Goal: Task Accomplishment & Management: Complete application form

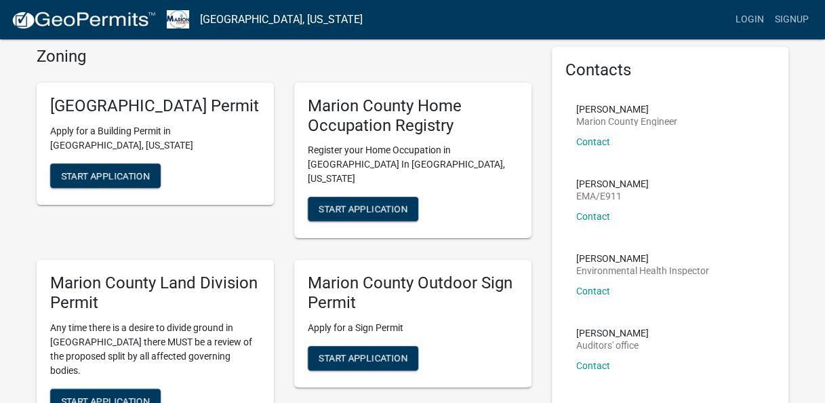
scroll to position [54, 0]
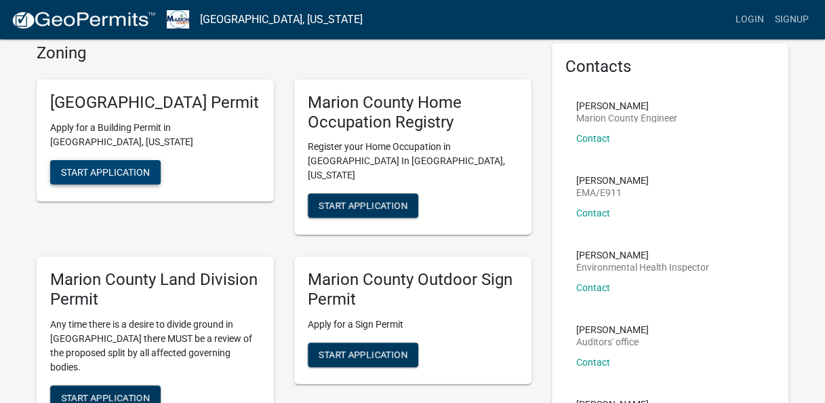
click at [81, 184] on button "Start Application" at bounding box center [105, 172] width 111 height 24
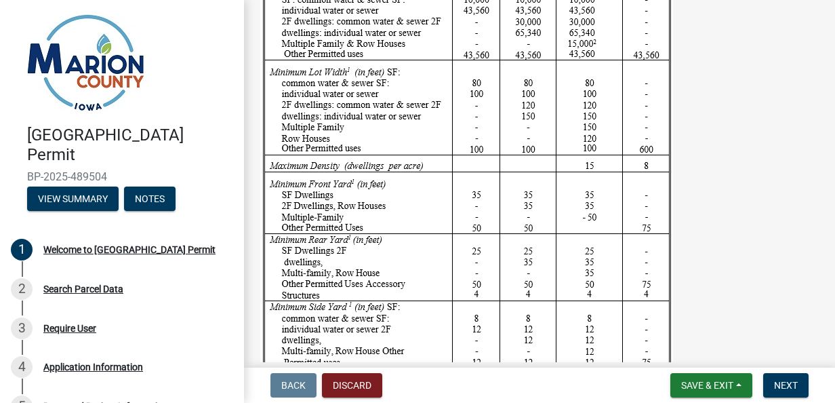
scroll to position [2254, 0]
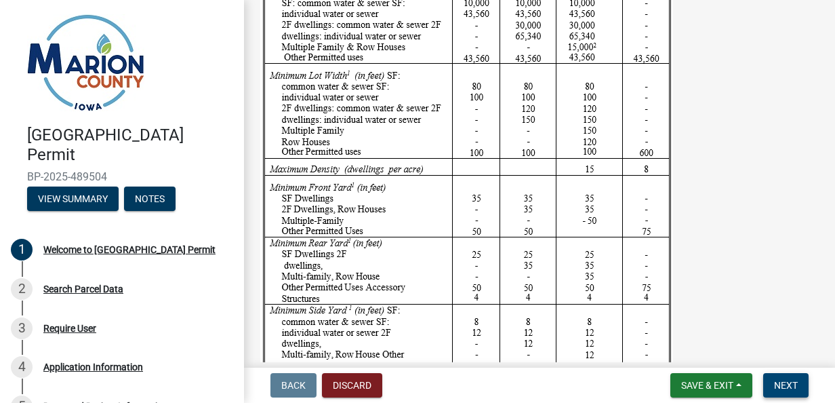
click at [785, 390] on span "Next" at bounding box center [786, 385] width 24 height 11
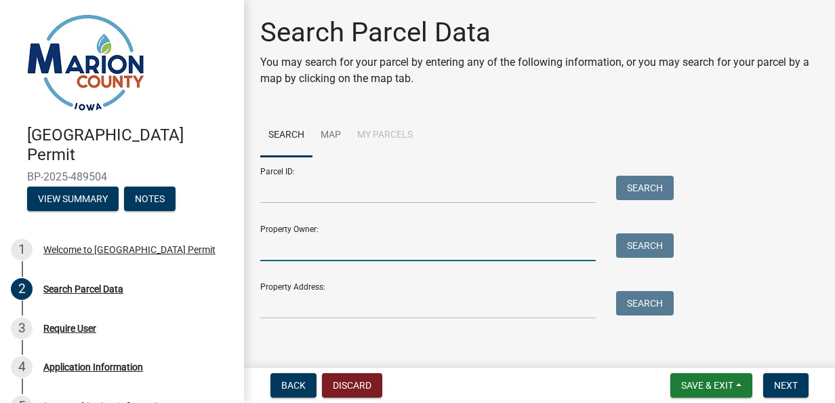
click at [514, 248] on input "Property Owner:" at bounding box center [428, 247] width 336 height 28
type input "[PERSON_NAME]"
click at [647, 256] on button "Search" at bounding box center [645, 245] width 58 height 24
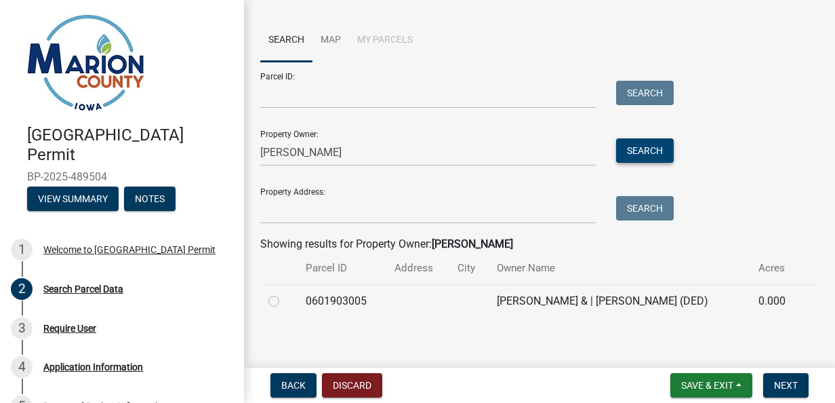
scroll to position [103, 0]
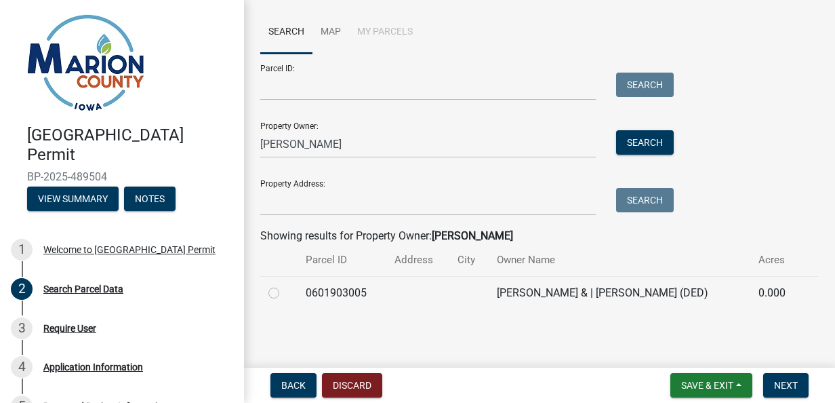
click at [285, 285] on label at bounding box center [285, 285] width 0 height 0
click at [285, 294] on input "radio" at bounding box center [289, 289] width 9 height 9
radio input "true"
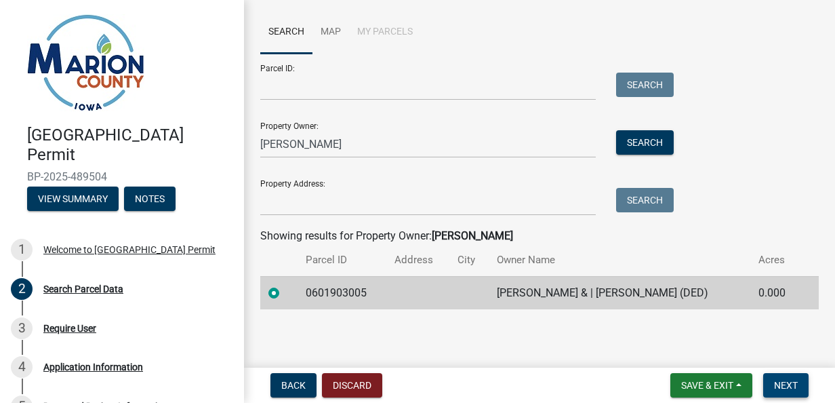
click at [790, 396] on button "Next" at bounding box center [785, 385] width 45 height 24
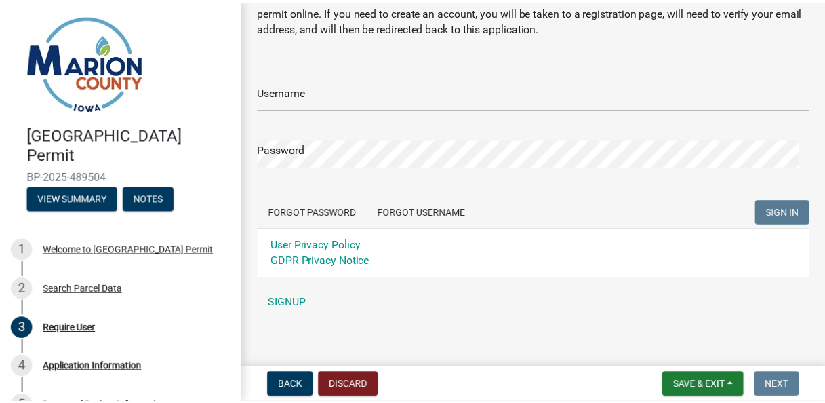
scroll to position [65, 0]
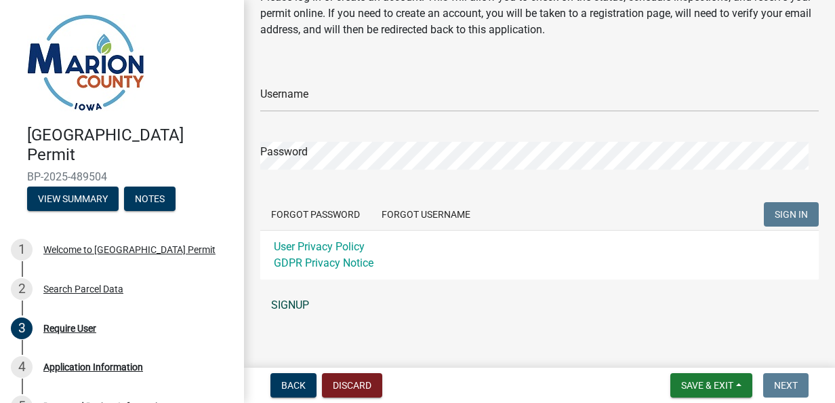
click at [290, 305] on link "SIGNUP" at bounding box center [539, 305] width 559 height 27
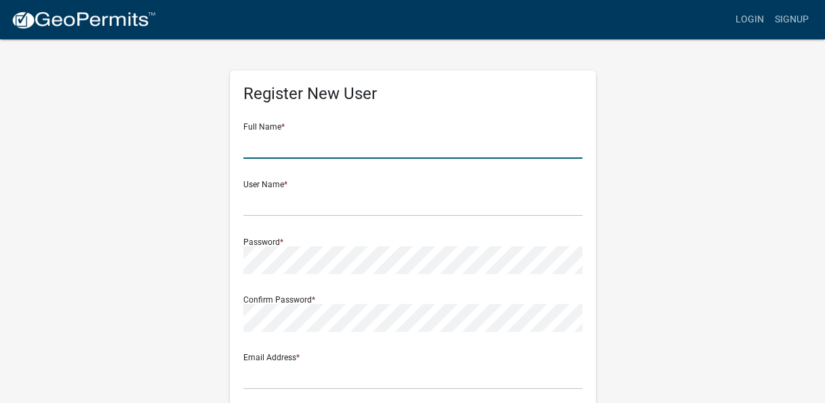
click at [403, 146] on input "text" at bounding box center [412, 145] width 339 height 28
type input "[PERSON_NAME] [PERSON_NAME]"
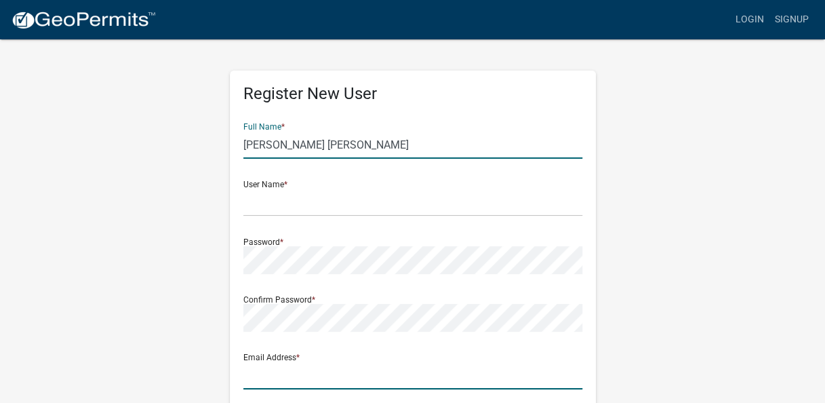
type input "[EMAIL_ADDRESS][DOMAIN_NAME]"
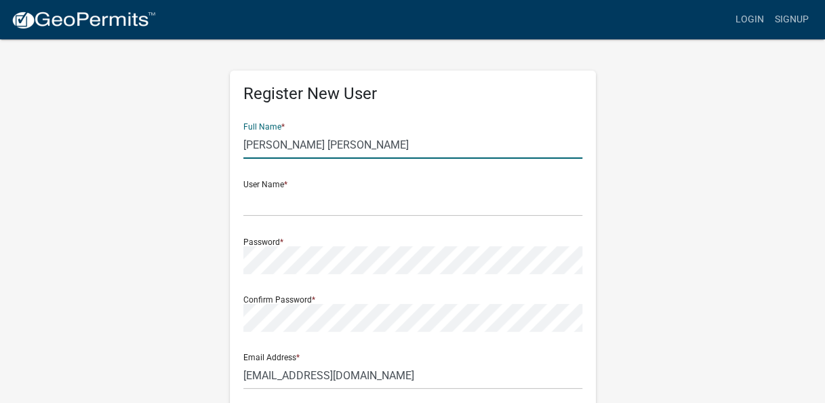
type input "[STREET_ADDRESS]"
type input "[GEOGRAPHIC_DATA]"
type input "[US_STATE]"
type input "52253"
type input "3193501809"
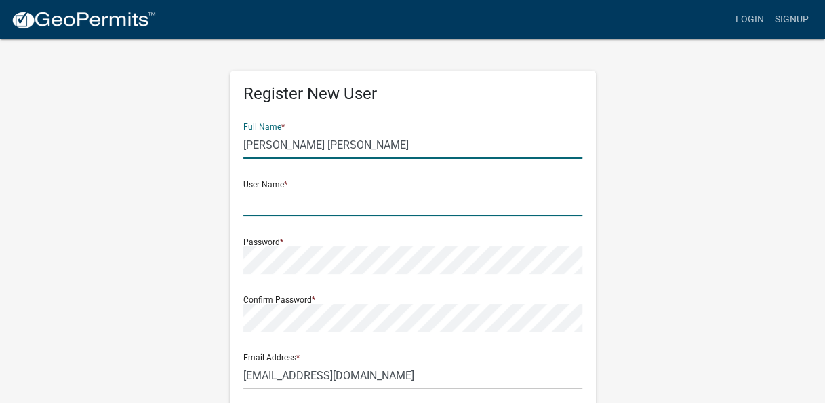
click at [373, 206] on input "text" at bounding box center [412, 202] width 339 height 28
type input "Crystalhumphrey"
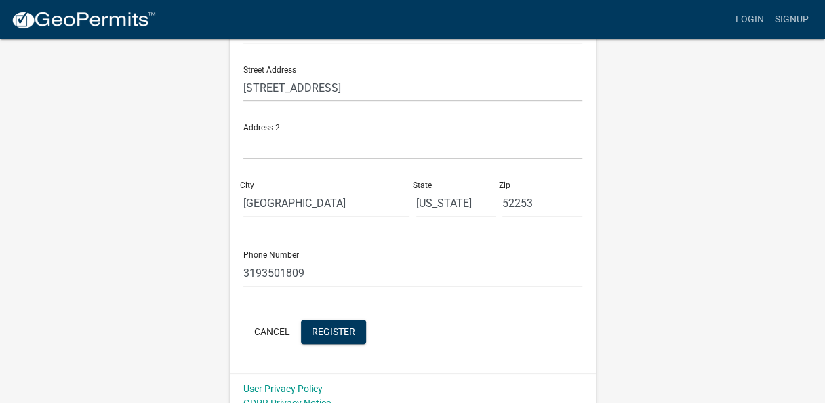
scroll to position [360, 0]
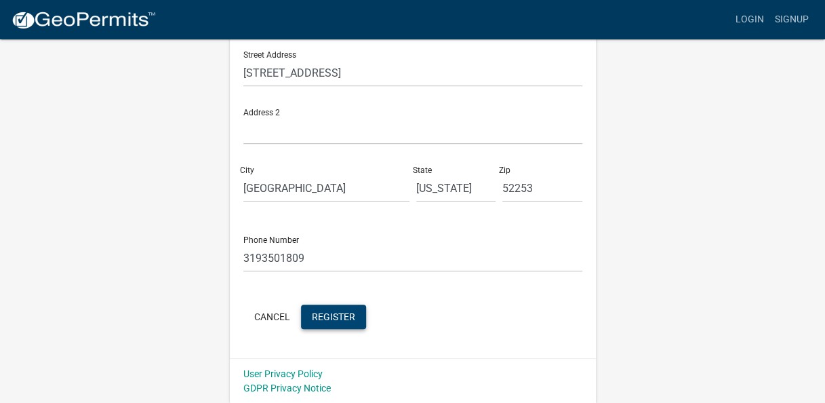
click at [339, 319] on span "Register" at bounding box center [333, 316] width 43 height 11
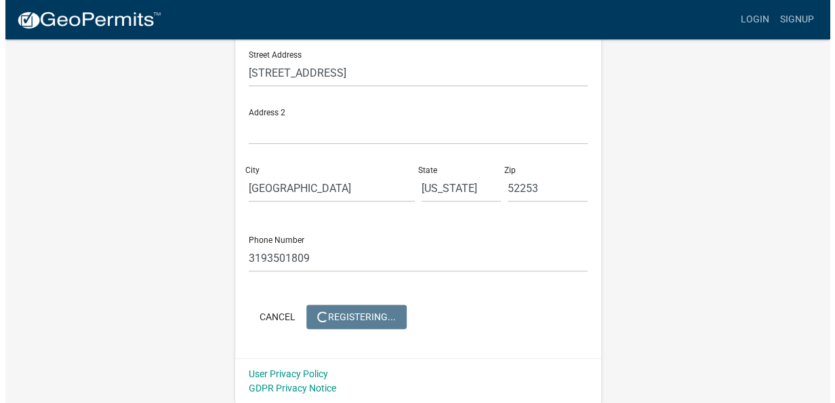
scroll to position [0, 0]
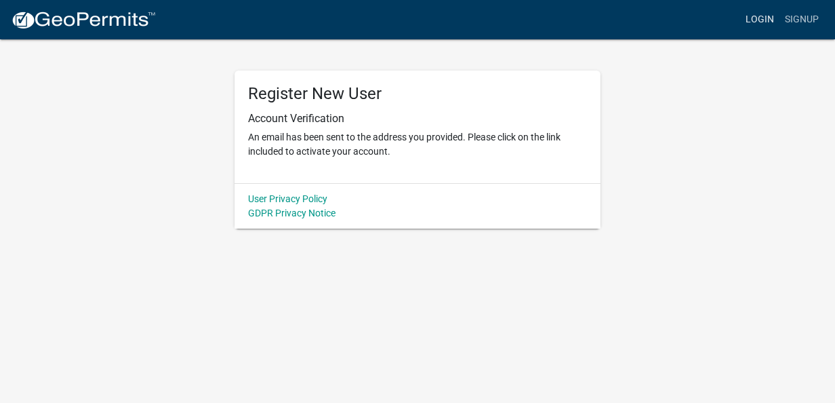
click at [757, 24] on link "Login" at bounding box center [759, 20] width 39 height 26
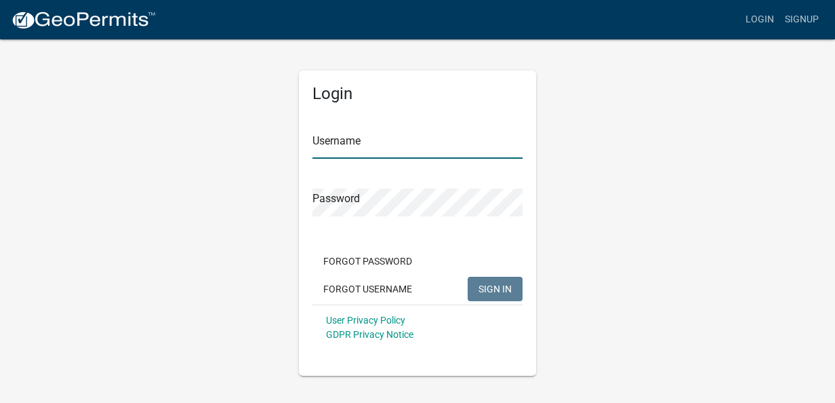
type input "Crystalhumphrey"
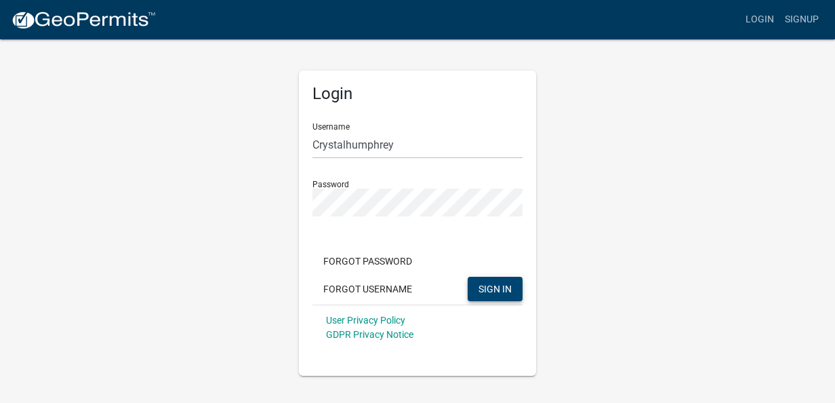
click at [494, 297] on button "SIGN IN" at bounding box center [495, 289] width 55 height 24
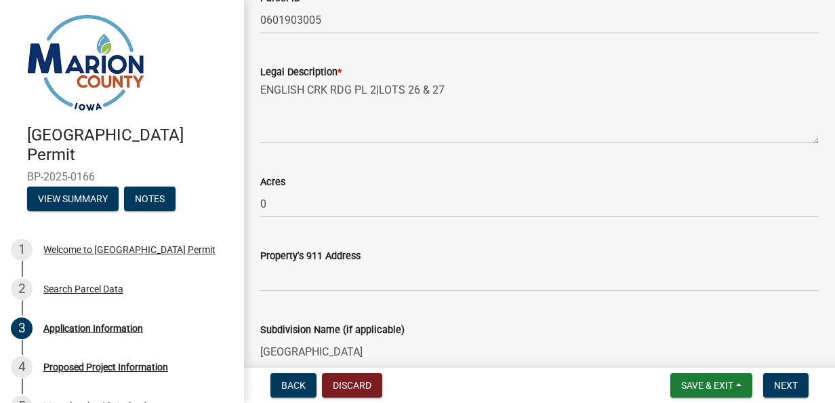
scroll to position [136, 0]
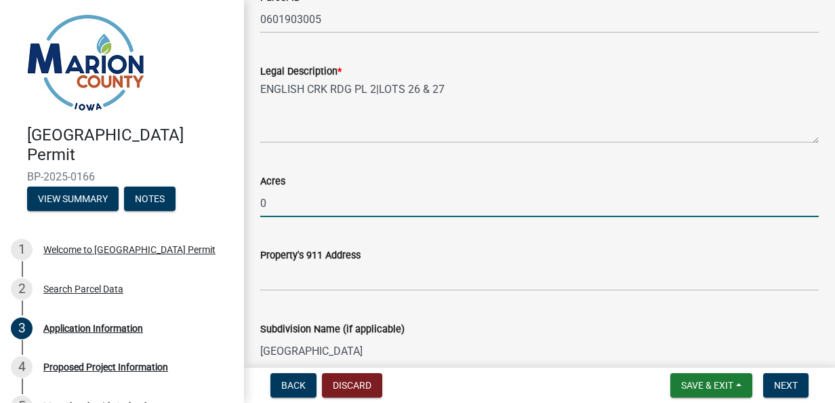
click at [433, 214] on input "0" at bounding box center [539, 203] width 559 height 28
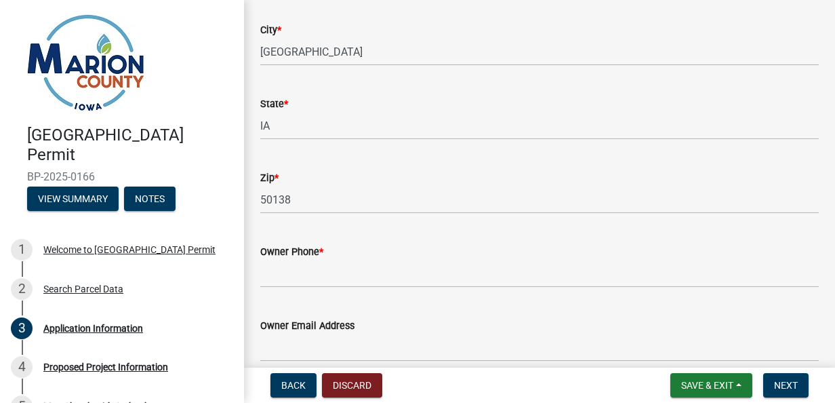
scroll to position [837, 0]
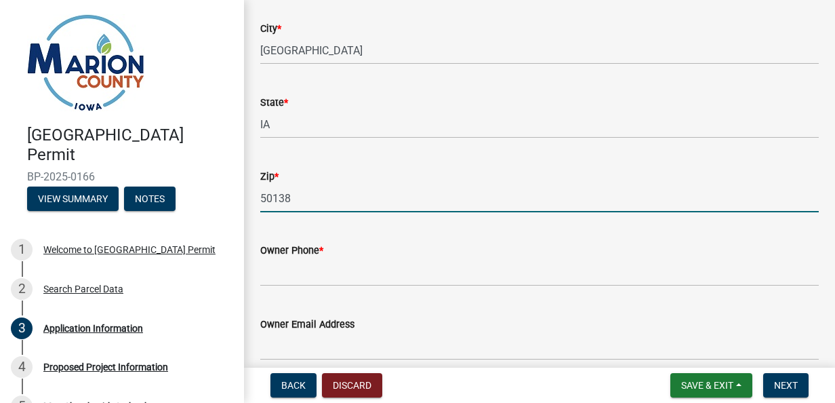
click at [460, 199] on input "50138" at bounding box center [539, 198] width 559 height 28
type input "5"
type input "52253"
type input "[EMAIL_ADDRESS][DOMAIN_NAME]"
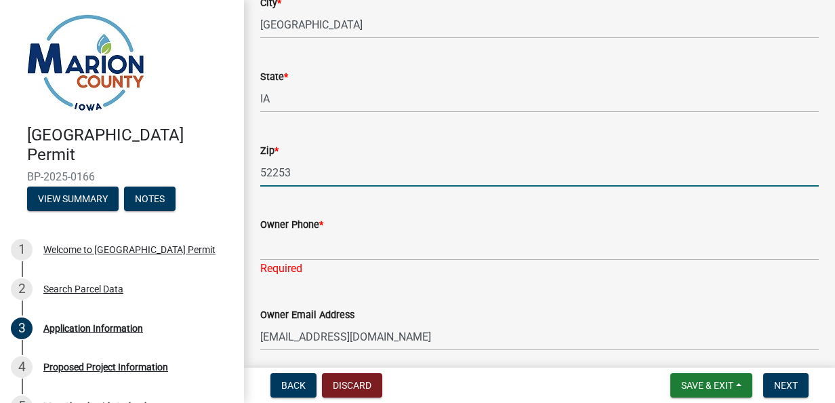
scroll to position [885, 0]
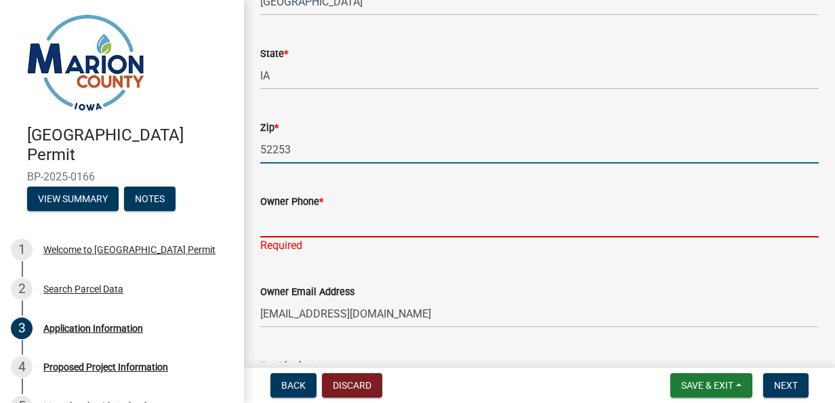
click at [435, 235] on input "Owner Phone *" at bounding box center [539, 224] width 559 height 28
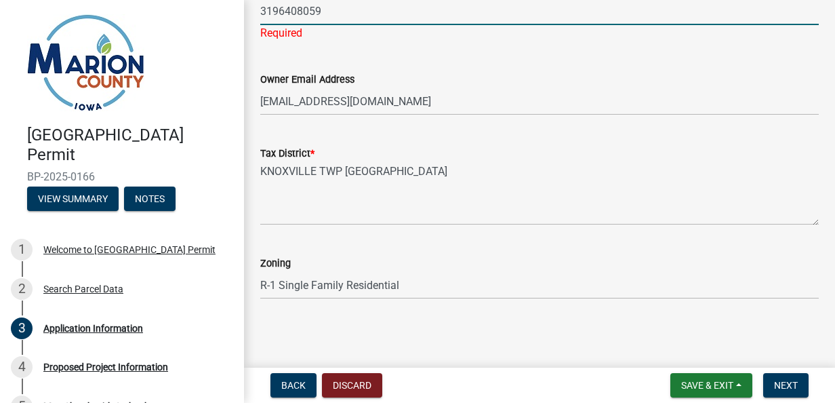
type input "3196408059"
click at [542, 255] on div "Zoning" at bounding box center [539, 263] width 559 height 16
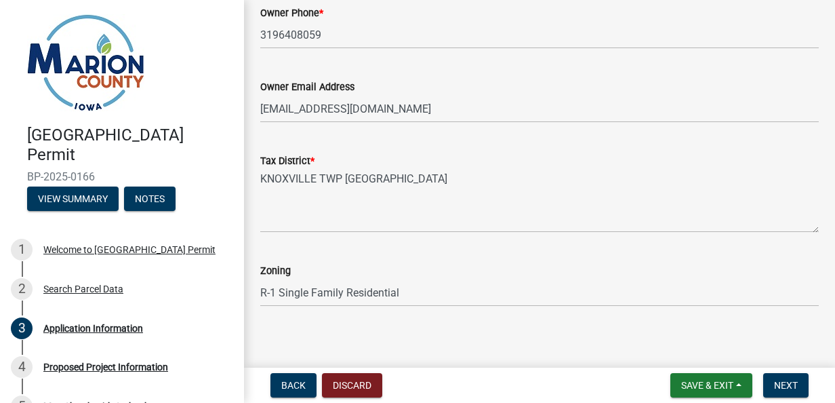
scroll to position [1081, 0]
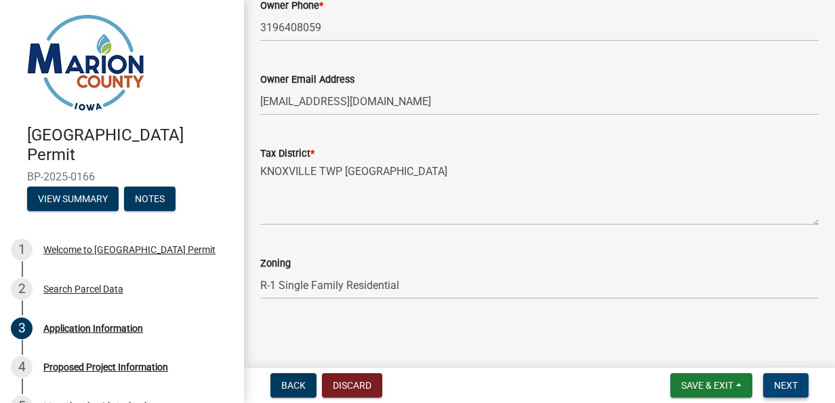
click at [799, 395] on button "Next" at bounding box center [785, 385] width 45 height 24
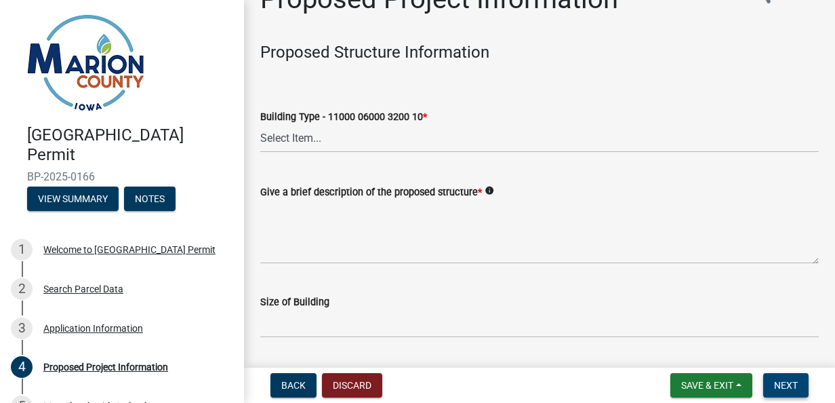
scroll to position [34, 0]
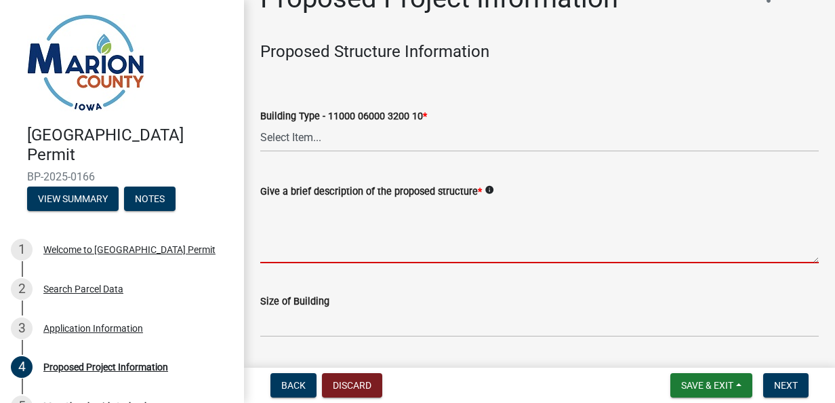
click at [456, 252] on textarea "Give a brief description of the proposed structure *" at bounding box center [539, 231] width 559 height 64
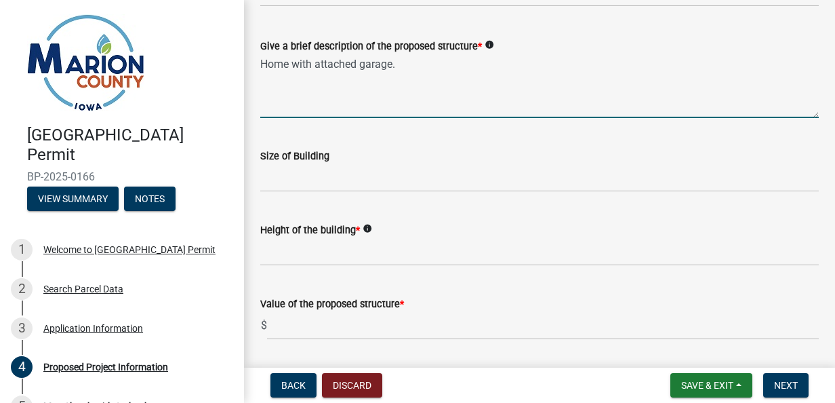
scroll to position [181, 0]
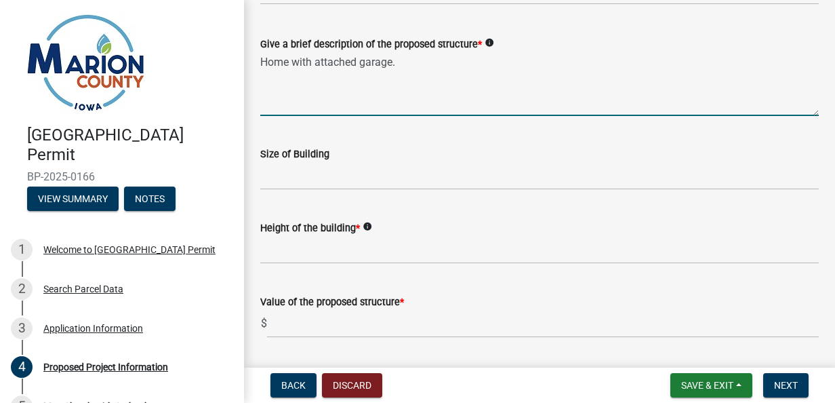
type textarea "Home with attached garage."
click at [469, 180] on input "Size of Building" at bounding box center [539, 176] width 559 height 28
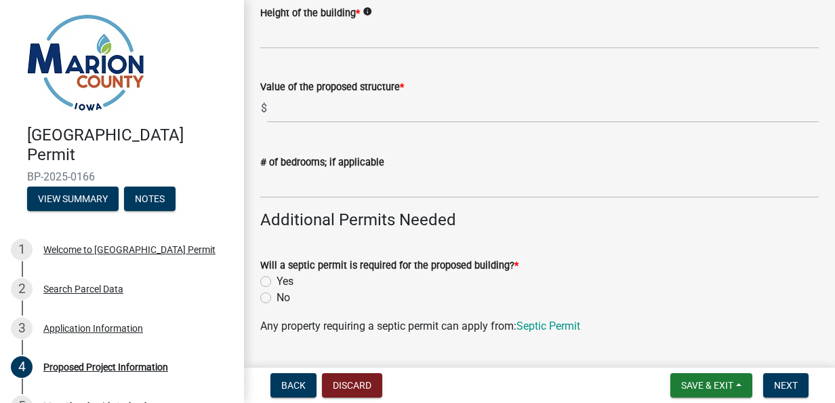
scroll to position [397, 0]
click at [475, 188] on input "text" at bounding box center [539, 184] width 559 height 28
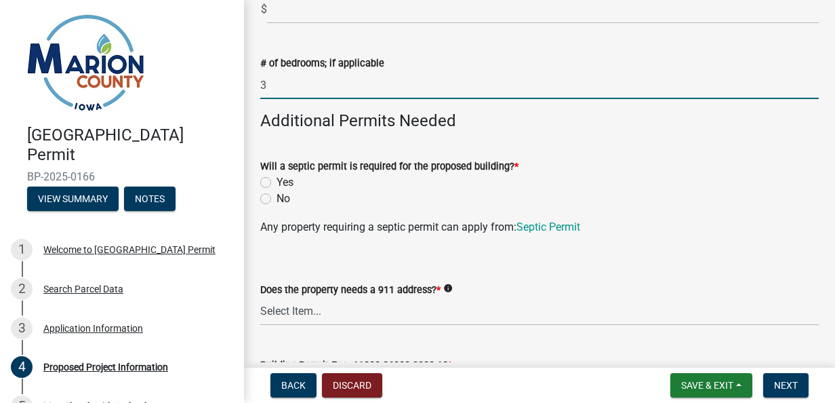
scroll to position [498, 0]
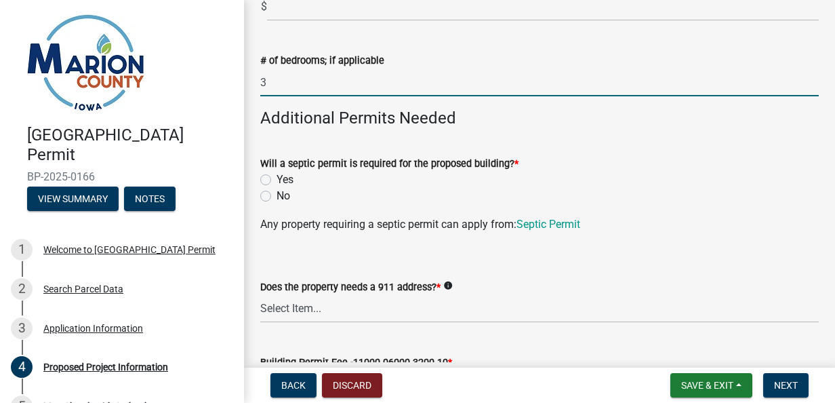
type input "3"
click at [290, 180] on label "Yes" at bounding box center [285, 180] width 17 height 16
click at [285, 180] on input "Yes" at bounding box center [281, 176] width 9 height 9
radio input "true"
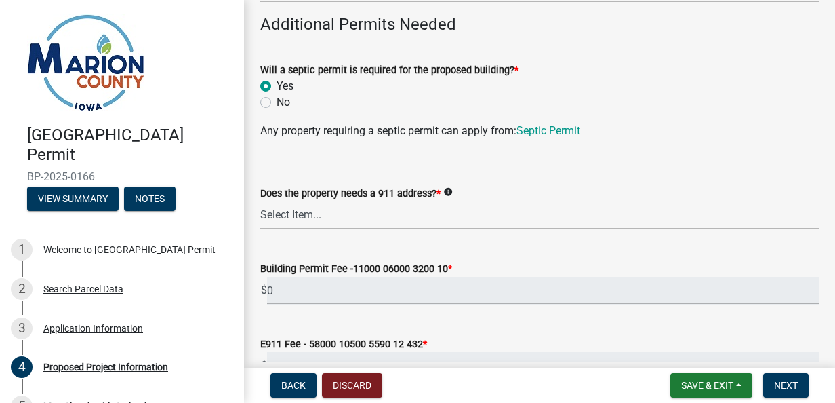
scroll to position [592, 0]
click at [443, 226] on select "Select Item... Yes No" at bounding box center [539, 215] width 559 height 28
click at [260, 201] on select "Select Item... Yes No" at bounding box center [539, 215] width 559 height 28
select select "f37e860c-a887-41e0-a466-b738e3b0a2db"
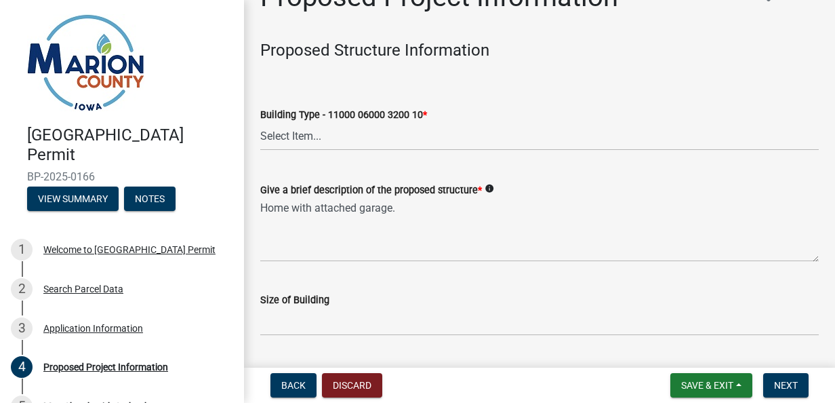
scroll to position [29, 0]
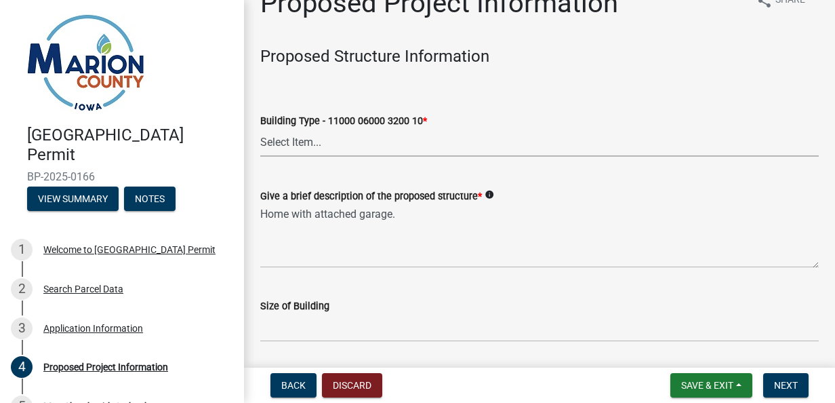
click at [576, 139] on select "Select Item... Dwellings - One Family Residential - 11000 06000 3200 10 Dwellin…" at bounding box center [539, 143] width 559 height 28
click at [260, 129] on select "Select Item... Dwellings - One Family Residential - 11000 06000 3200 10 Dwellin…" at bounding box center [539, 143] width 559 height 28
select select "ad82ad94-9bd8-43b2-a066-f5ac38fcadf5"
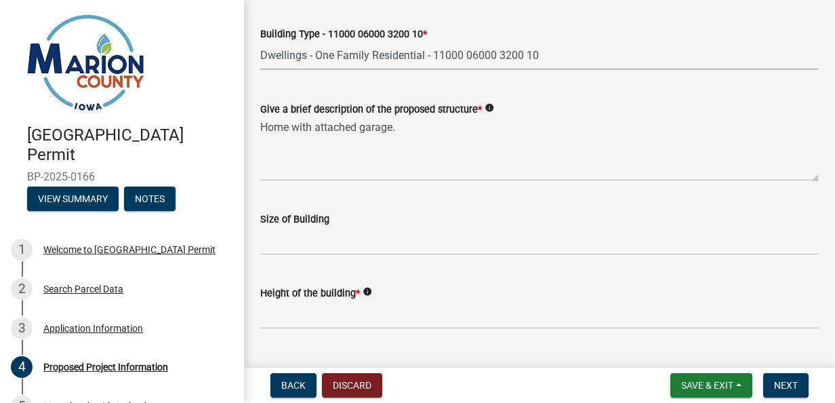
scroll to position [117, 0]
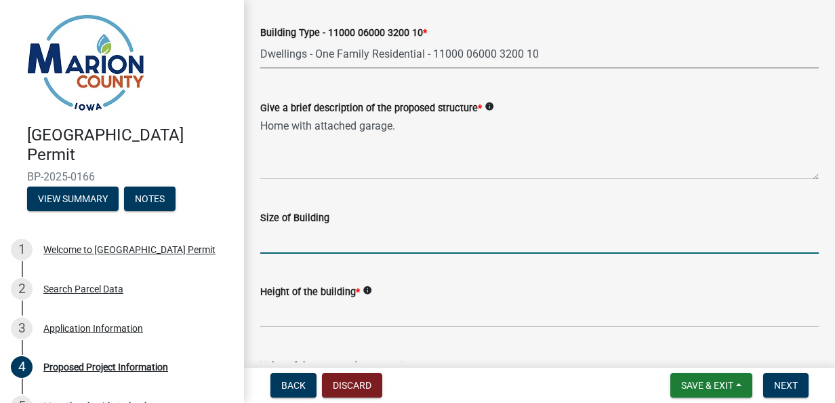
click at [530, 245] on input "Size of Building" at bounding box center [539, 240] width 559 height 28
type input "3760 Square Feet"
click at [358, 296] on span "*" at bounding box center [358, 292] width 4 height 12
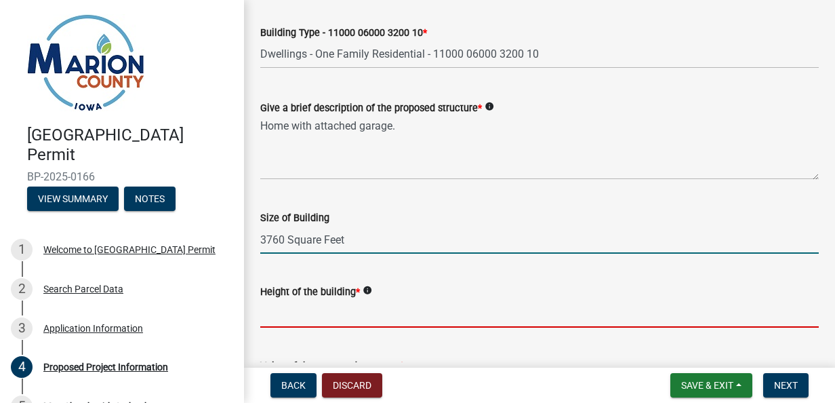
click at [358, 300] on input "Height of the building *" at bounding box center [539, 314] width 559 height 28
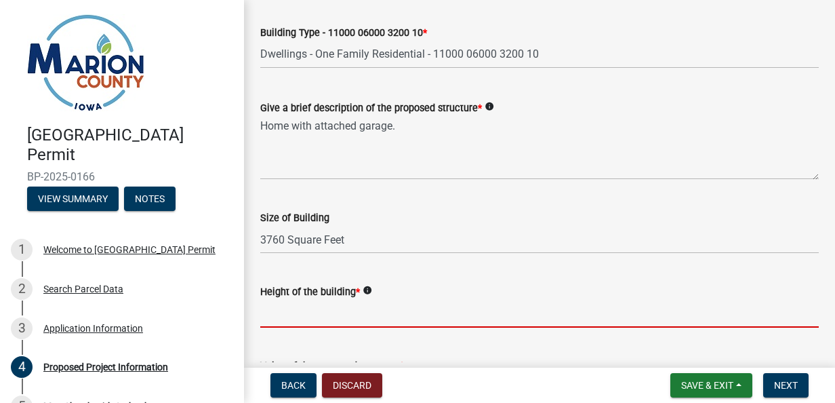
click at [369, 290] on icon "info" at bounding box center [367, 289] width 9 height 9
click at [599, 317] on input "Height of the building *" at bounding box center [539, 314] width 559 height 28
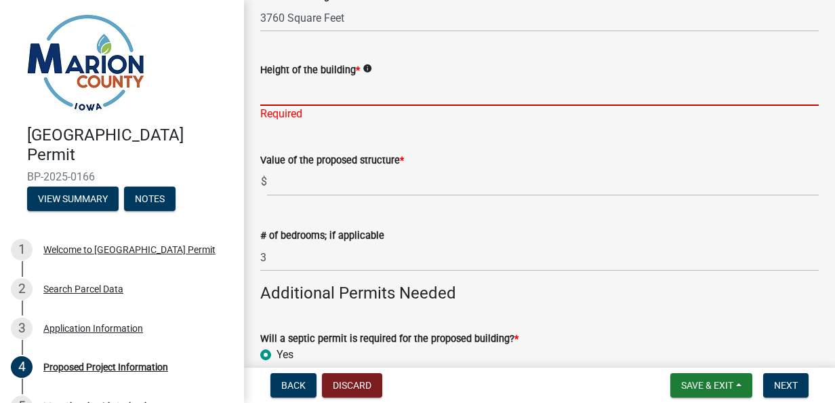
scroll to position [334, 0]
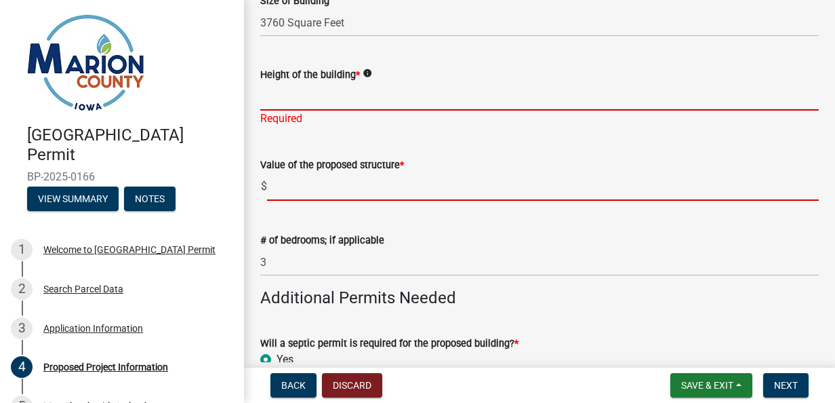
click at [289, 181] on input "text" at bounding box center [543, 187] width 552 height 28
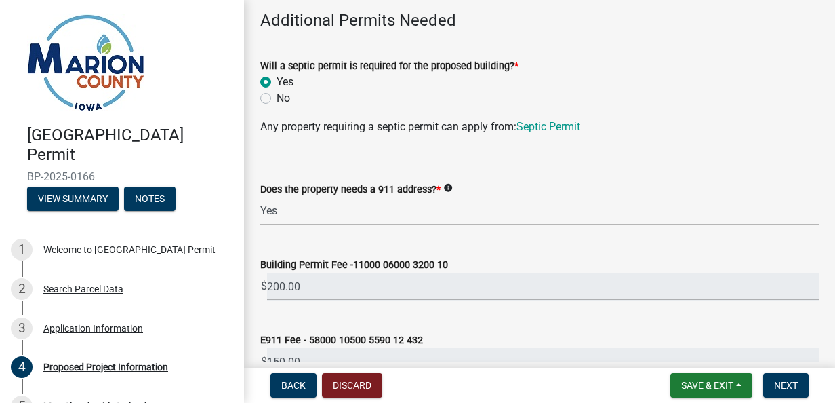
scroll to position [618, 0]
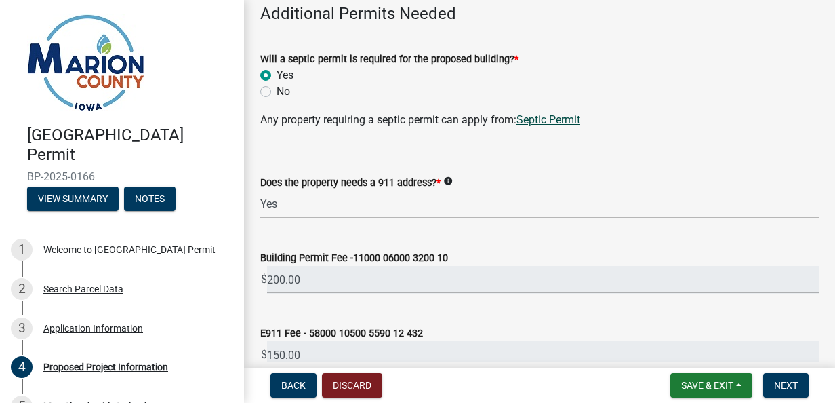
click at [551, 124] on link "Septic Permit" at bounding box center [549, 119] width 64 height 13
type input "620000"
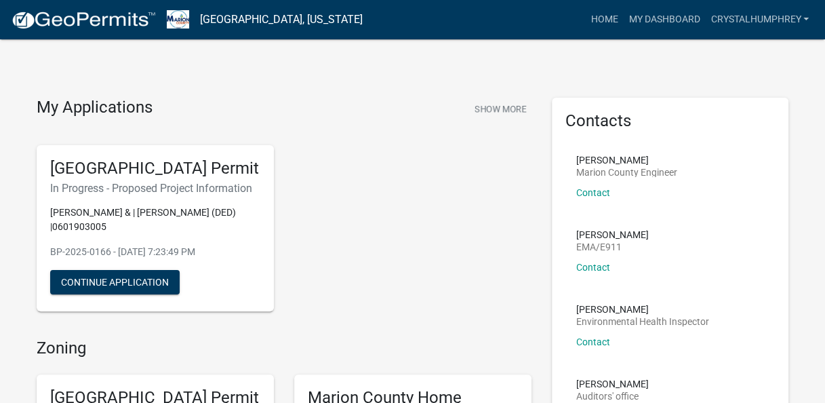
scroll to position [1, 0]
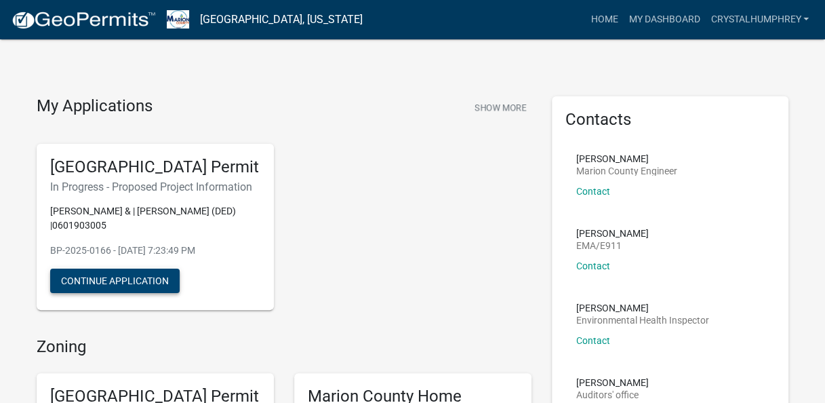
click at [70, 293] on button "Continue Application" at bounding box center [114, 280] width 129 height 24
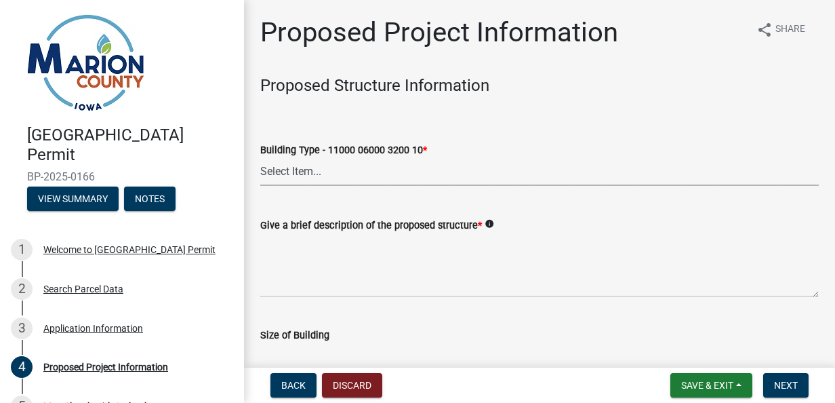
click at [287, 176] on select "Select Item... Dwellings - One Family Residential - 11000 06000 3200 10 Dwellin…" at bounding box center [539, 172] width 559 height 28
click at [260, 158] on select "Select Item... Dwellings - One Family Residential - 11000 06000 3200 10 Dwellin…" at bounding box center [539, 172] width 559 height 28
select select "ad82ad94-9bd8-43b2-a066-f5ac38fcadf5"
click at [277, 183] on select "Select Item... Dwellings - One Family Residential - 11000 06000 3200 10 Dwellin…" at bounding box center [539, 172] width 559 height 28
click at [260, 158] on select "Select Item... Dwellings - One Family Residential - 11000 06000 3200 10 Dwellin…" at bounding box center [539, 172] width 559 height 28
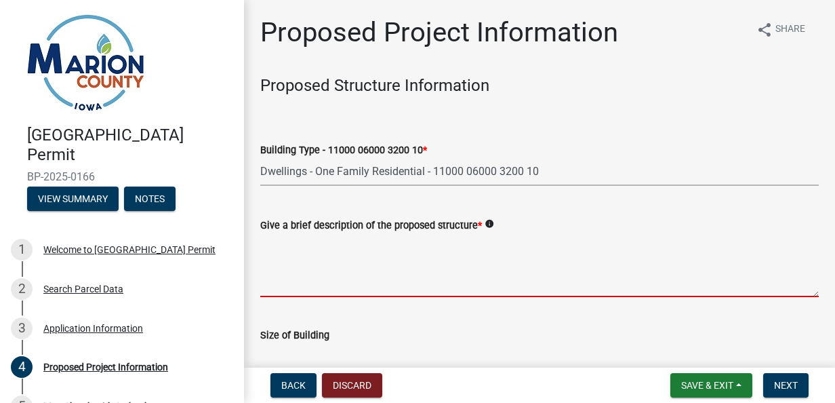
click at [279, 281] on textarea "Give a brief description of the proposed structure *" at bounding box center [539, 265] width 559 height 64
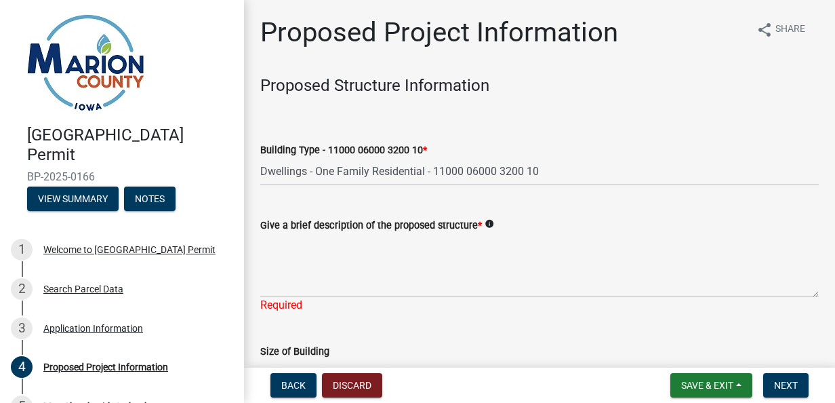
click at [816, 138] on div "Building Type - 11000 06000 3200 10 * Select Item... Dwellings - One Family Res…" at bounding box center [539, 145] width 579 height 79
click at [286, 245] on textarea "Give a brief description of the proposed structure *" at bounding box center [539, 265] width 559 height 64
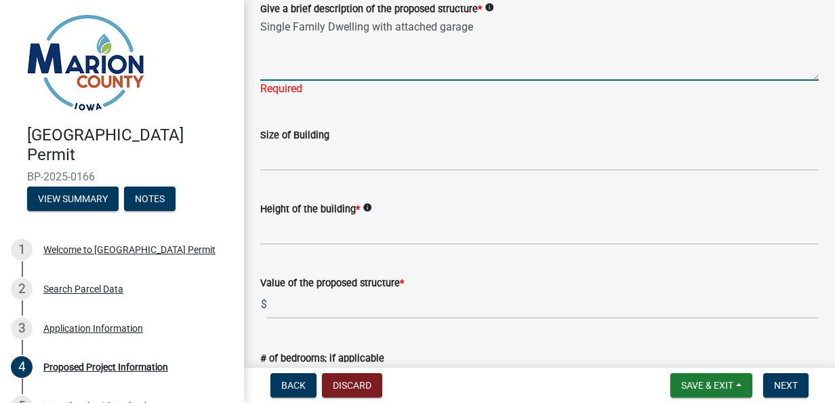
scroll to position [220, 0]
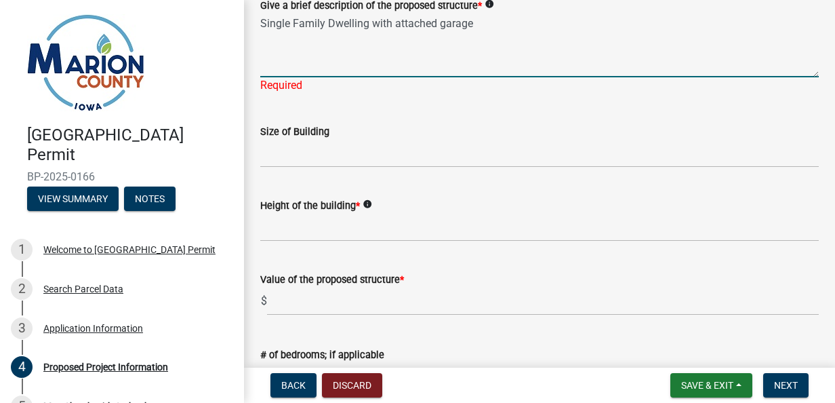
type textarea "Single Family Dwelling with attached garage"
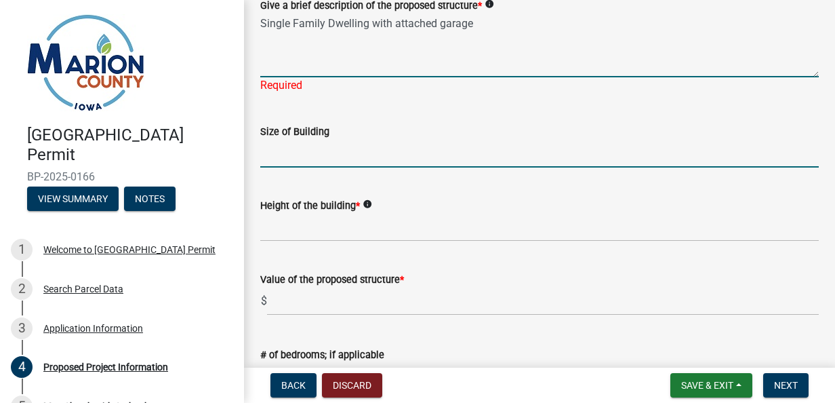
click at [453, 157] on wm-data-entity-input "Size of Building" at bounding box center [539, 141] width 559 height 74
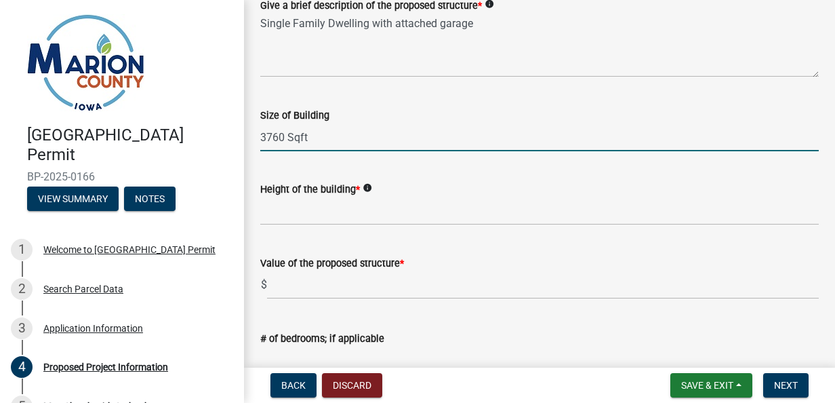
type input "3760 Sqft"
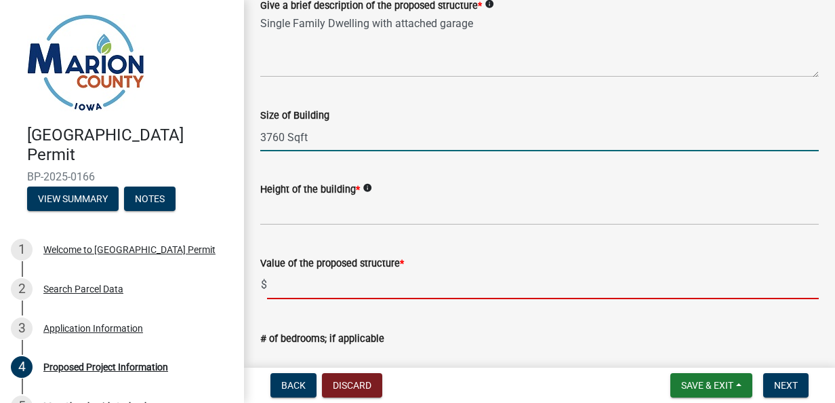
click at [460, 289] on input "text" at bounding box center [543, 285] width 552 height 28
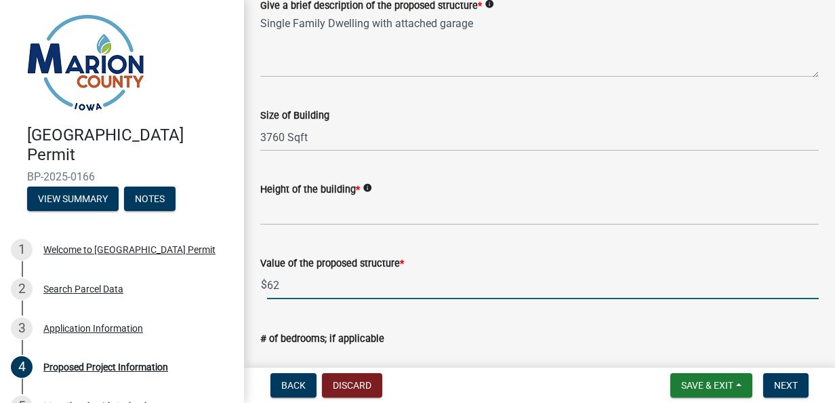
type input "6"
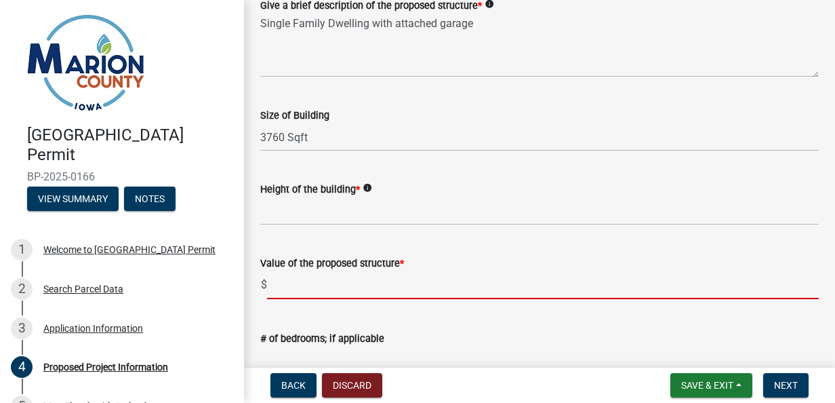
type input "6"
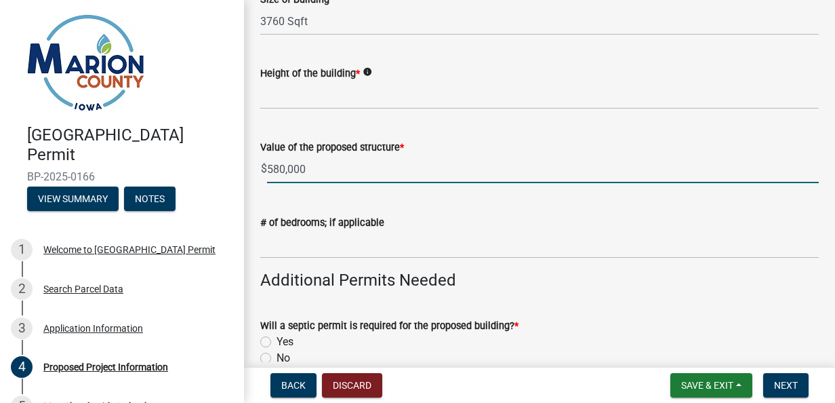
scroll to position [337, 0]
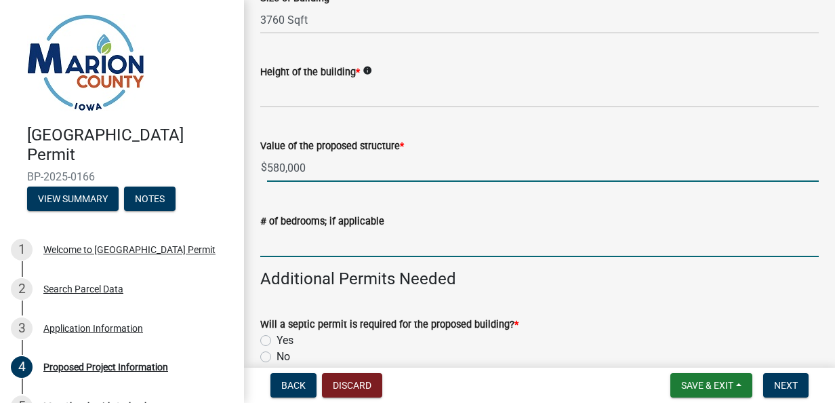
click at [492, 247] on input "text" at bounding box center [539, 243] width 559 height 28
type input "580000"
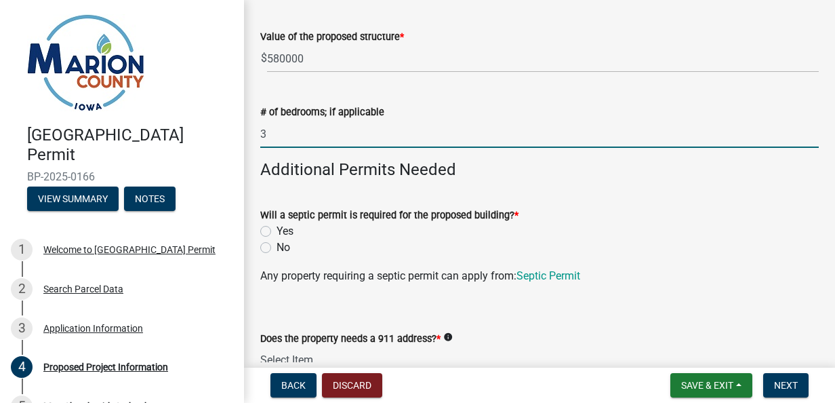
scroll to position [450, 0]
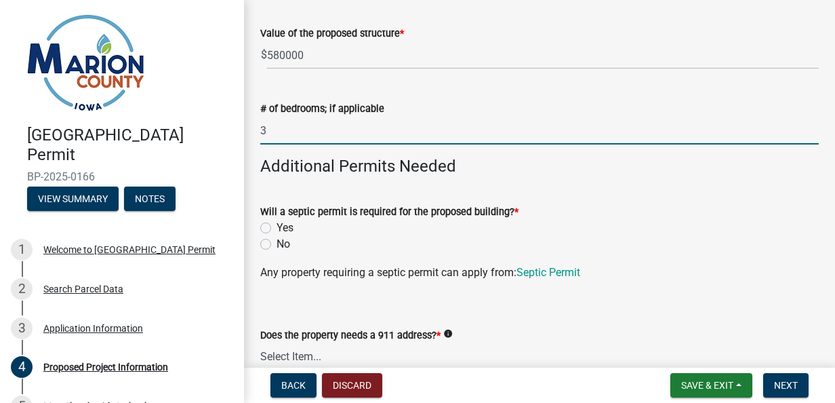
type input "3"
click at [283, 231] on label "Yes" at bounding box center [285, 228] width 17 height 16
click at [283, 228] on input "Yes" at bounding box center [281, 224] width 9 height 9
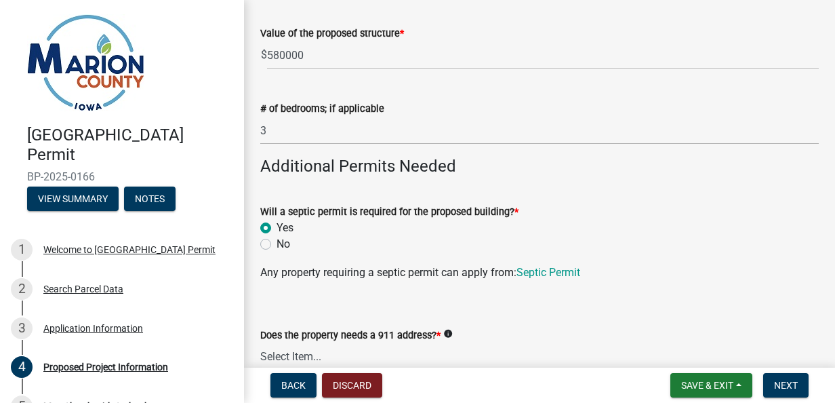
radio input "true"
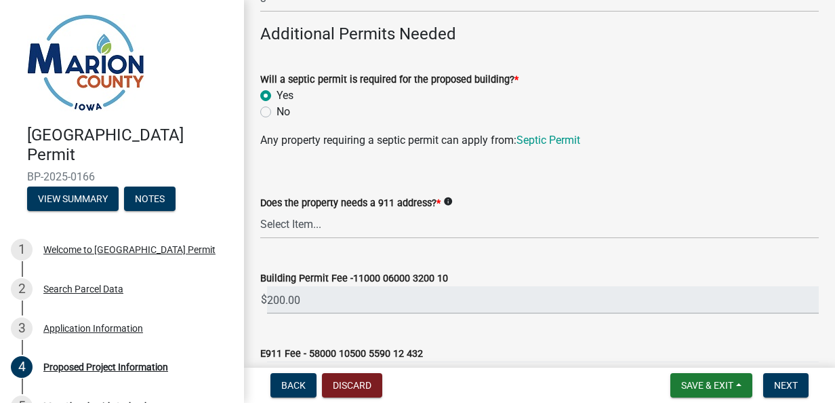
scroll to position [584, 0]
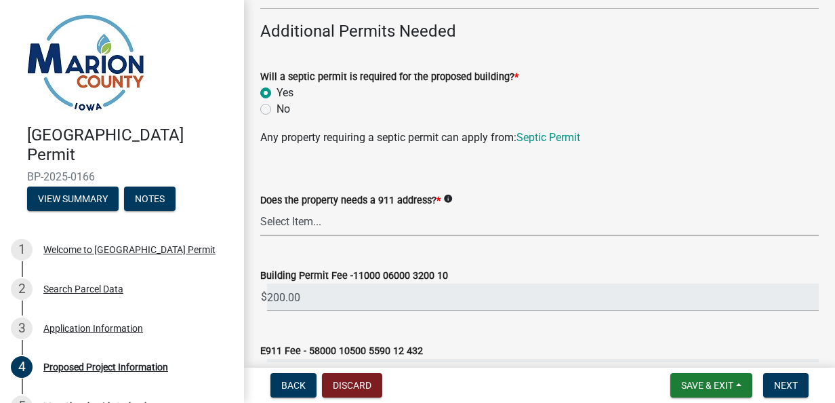
click at [660, 224] on select "Select Item... Yes No" at bounding box center [539, 222] width 559 height 28
click at [260, 208] on select "Select Item... Yes No" at bounding box center [539, 222] width 559 height 28
select select "f37e860c-a887-41e0-a466-b738e3b0a2db"
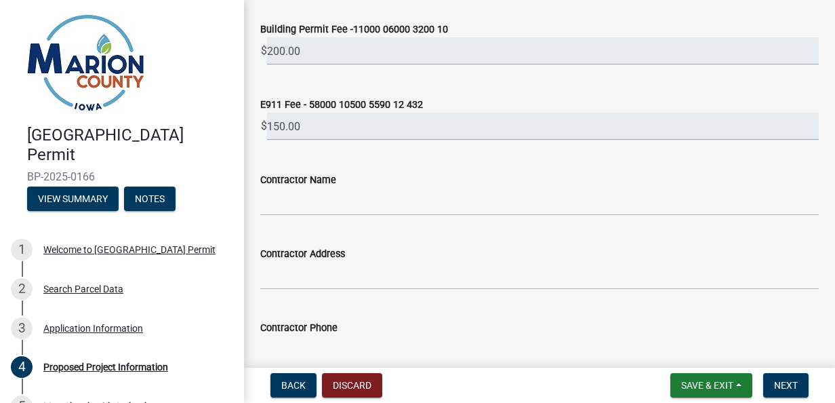
scroll to position [835, 0]
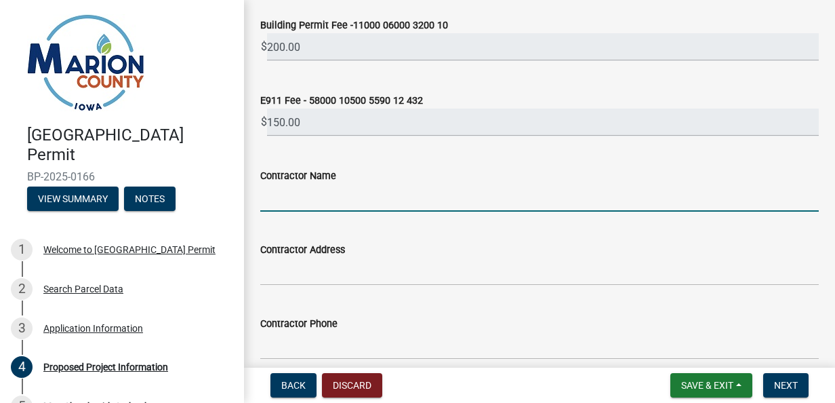
click at [622, 202] on input "Contractor Name" at bounding box center [539, 198] width 559 height 28
type input "Morgan Construction LLC"
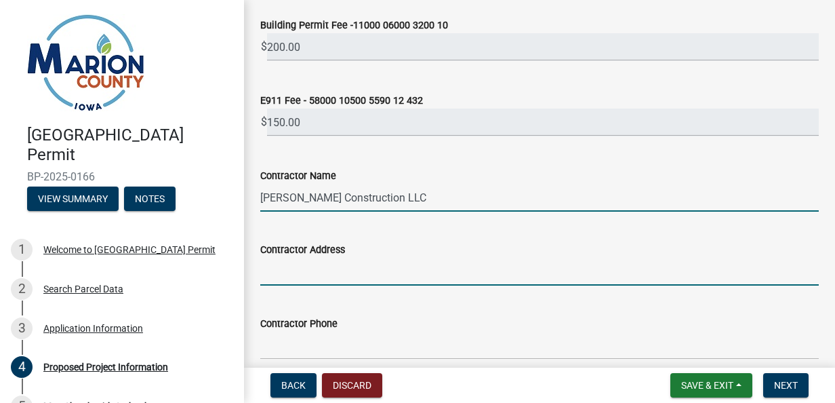
click at [492, 275] on input "Contractor Address" at bounding box center [539, 272] width 559 height 28
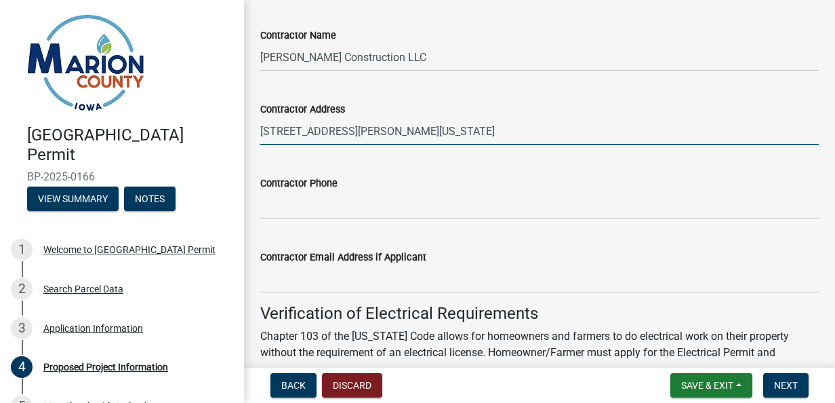
scroll to position [976, 0]
type input "2178 232nd Ave, Bussey, Iowa 50044"
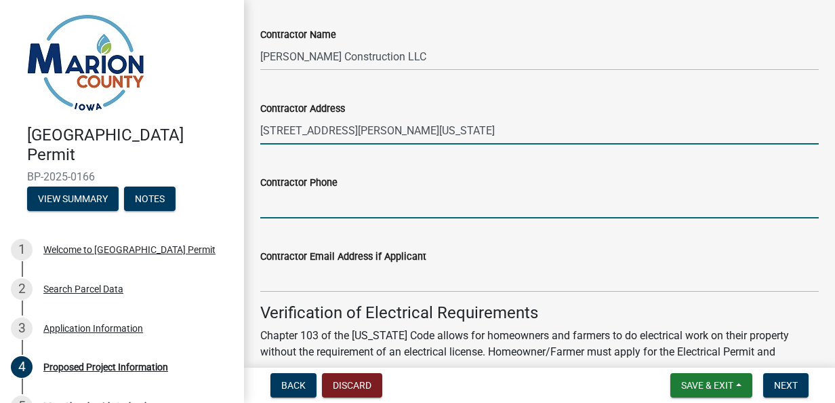
click at [544, 208] on input "Contractor Phone" at bounding box center [539, 205] width 559 height 28
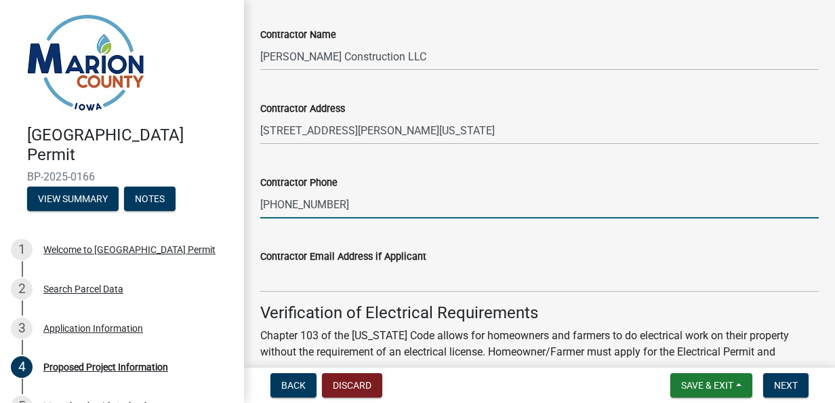
type input "641-777-8709"
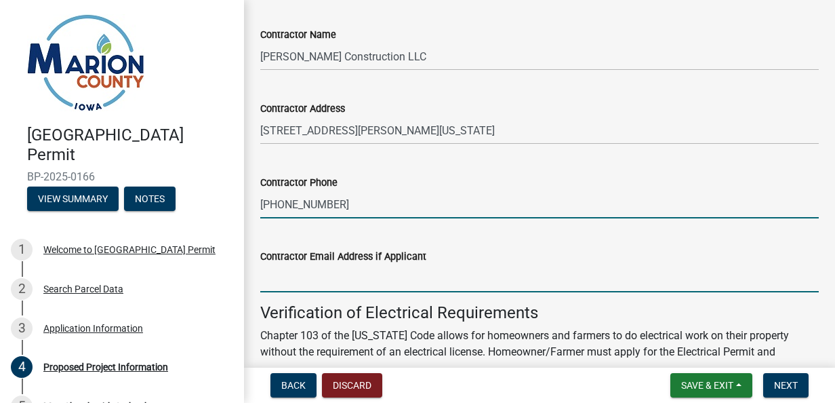
click at [490, 281] on input "Contractor Email Address if Applicant" at bounding box center [539, 278] width 559 height 28
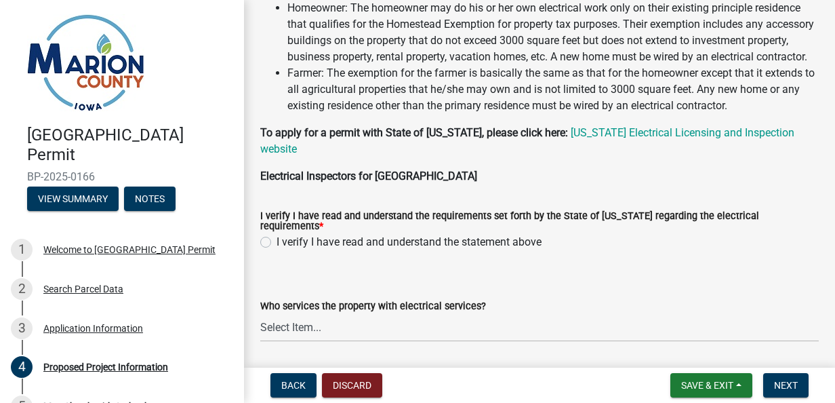
scroll to position [1418, 0]
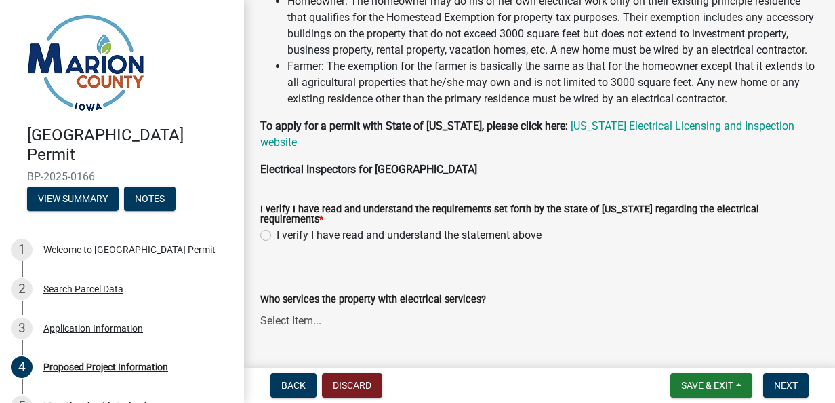
type input "jmorgan7671@gmail.com"
click at [530, 236] on label "I verify I have read and understand the statement above" at bounding box center [409, 235] width 265 height 16
click at [285, 236] on input "I verify I have read and understand the statement above" at bounding box center [281, 231] width 9 height 9
radio input "true"
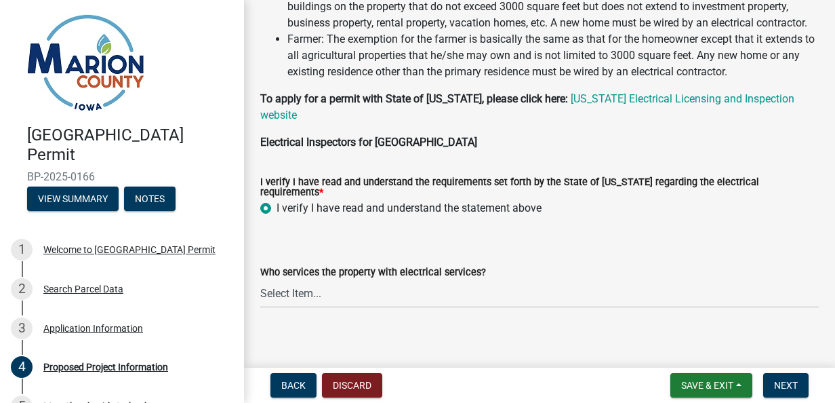
scroll to position [1450, 0]
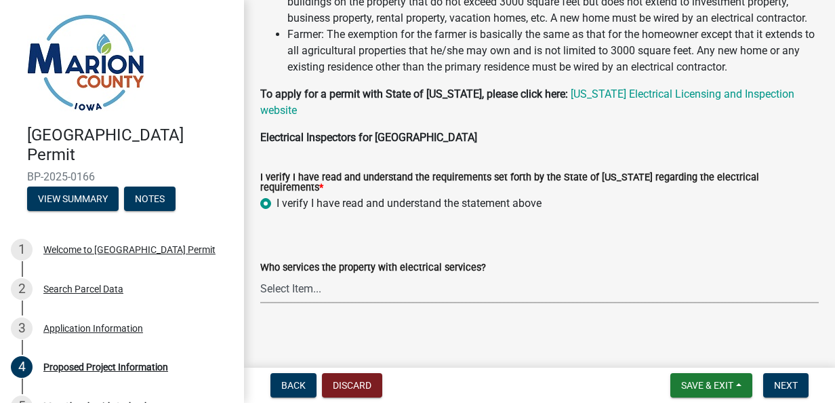
click at [556, 296] on select "Select Item... Pella REC MidAmerican Energy Other" at bounding box center [539, 289] width 559 height 28
click at [260, 275] on select "Select Item... Pella REC MidAmerican Energy Other" at bounding box center [539, 289] width 559 height 28
click at [561, 288] on select "Select Item... Pella REC MidAmerican Energy Other" at bounding box center [539, 289] width 559 height 28
click at [260, 275] on select "Select Item... Pella REC MidAmerican Energy Other" at bounding box center [539, 289] width 559 height 28
click at [464, 286] on select "Select Item... Pella REC MidAmerican Energy Other" at bounding box center [539, 289] width 559 height 28
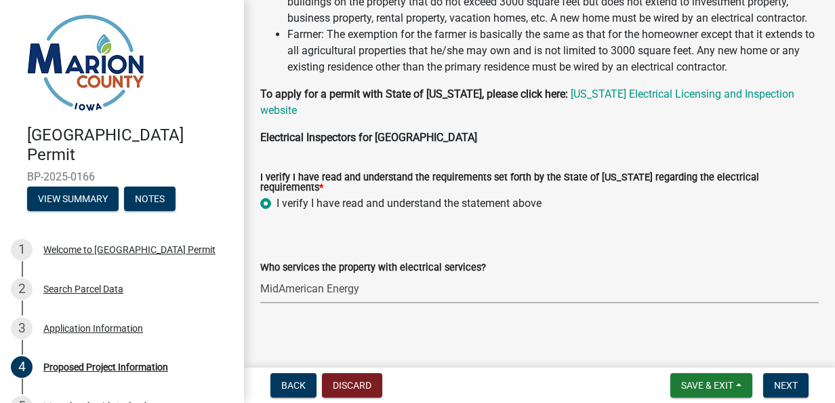
click at [260, 275] on select "Select Item... Pella REC MidAmerican Energy Other" at bounding box center [539, 289] width 559 height 28
select select "c01c0ffe-a9ad-46ba-80d8-07ee8e46f3b2"
click at [713, 396] on button "Save & Exit" at bounding box center [712, 385] width 82 height 24
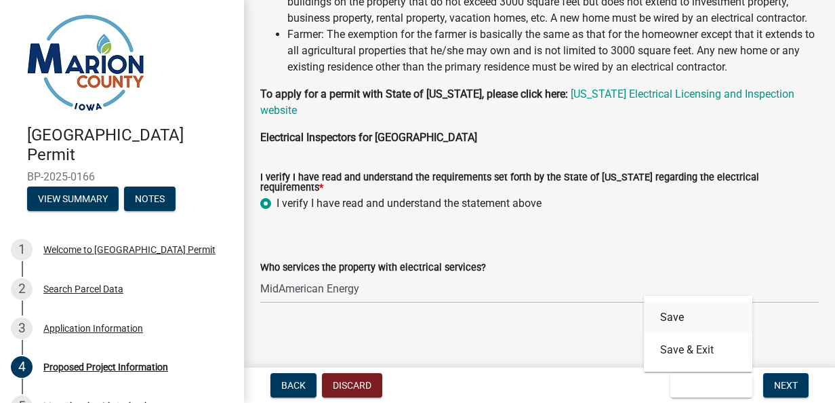
click at [698, 318] on button "Save" at bounding box center [698, 317] width 108 height 33
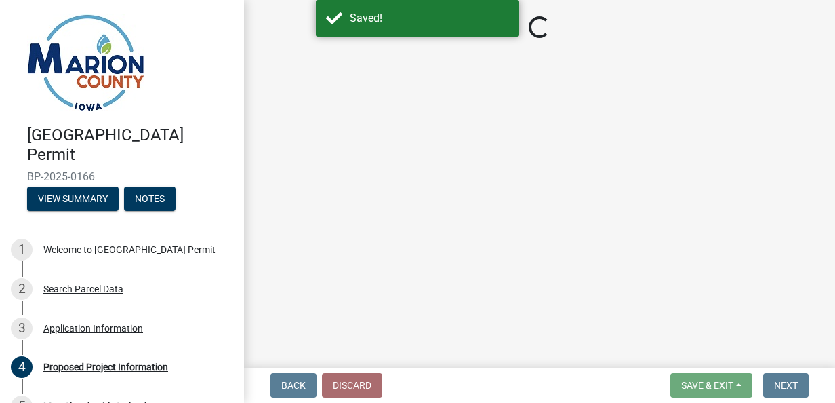
select select "ad82ad94-9bd8-43b2-a066-f5ac38fcadf5"
select select "f37e860c-a887-41e0-a466-b738e3b0a2db"
select select "c01c0ffe-a9ad-46ba-80d8-07ee8e46f3b2"
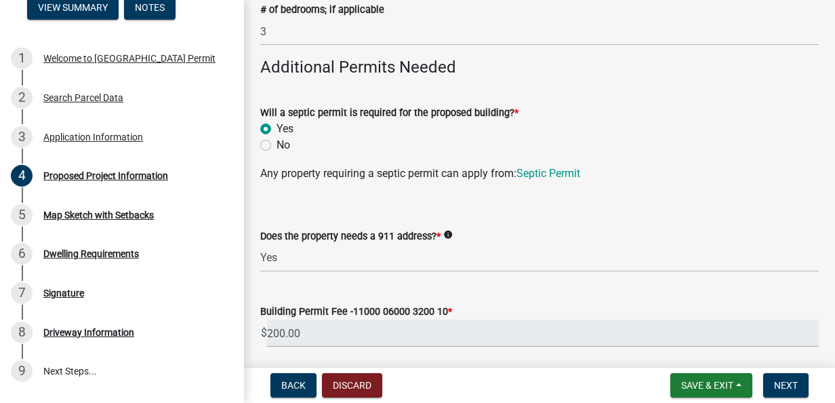
scroll to position [183, 0]
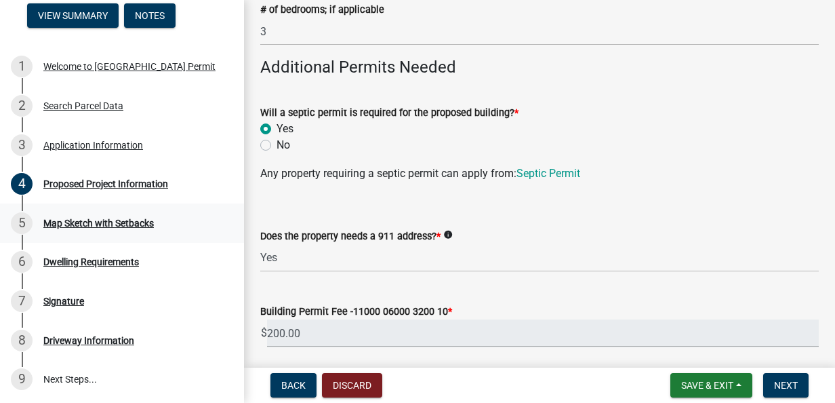
click at [60, 226] on div "Map Sketch with Setbacks" at bounding box center [98, 222] width 111 height 9
click at [67, 227] on div "Map Sketch with Setbacks" at bounding box center [98, 222] width 111 height 9
click at [67, 221] on div "Map Sketch with Setbacks" at bounding box center [98, 222] width 111 height 9
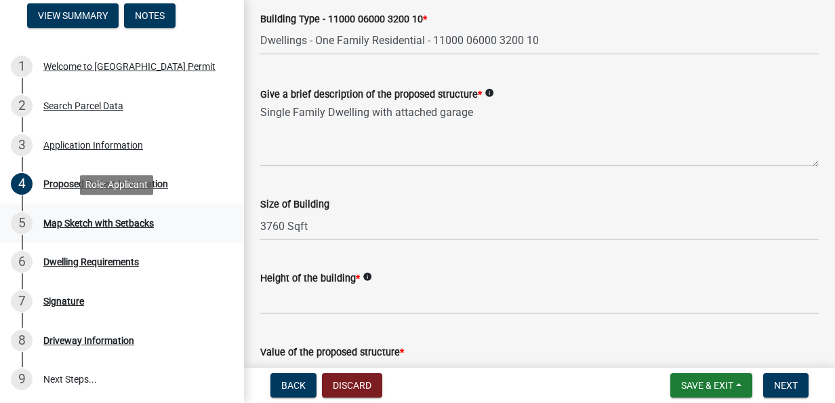
scroll to position [130, 0]
click at [786, 392] on button "Next" at bounding box center [785, 385] width 45 height 24
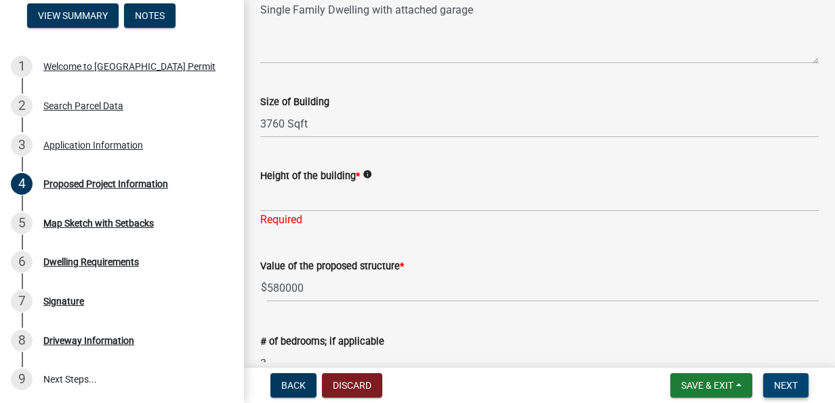
scroll to position [236, 0]
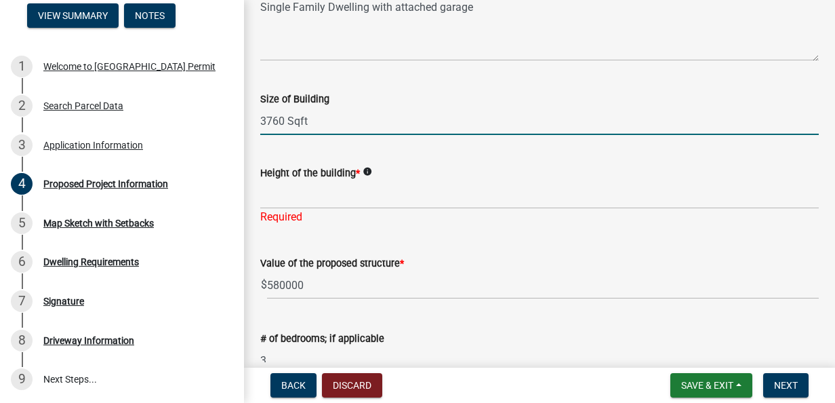
click at [486, 117] on input "3760 Sqft" at bounding box center [539, 121] width 559 height 28
type input "3760 Sqft 40ft Wide x 94ft Long"
click at [693, 393] on button "Save & Exit" at bounding box center [712, 385] width 82 height 24
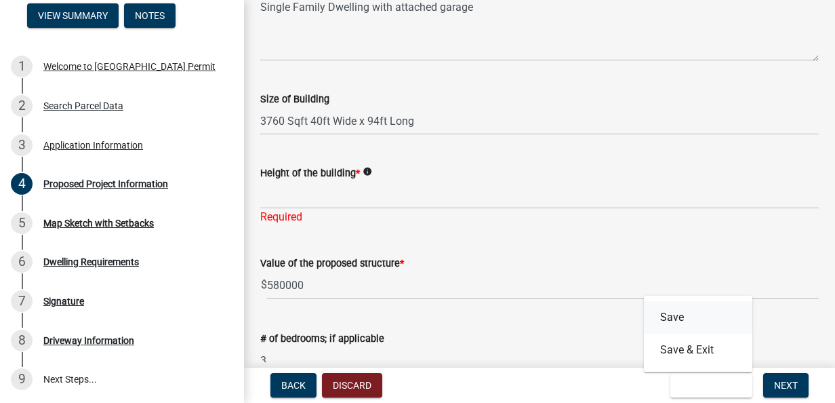
click at [694, 325] on button "Save" at bounding box center [698, 317] width 108 height 33
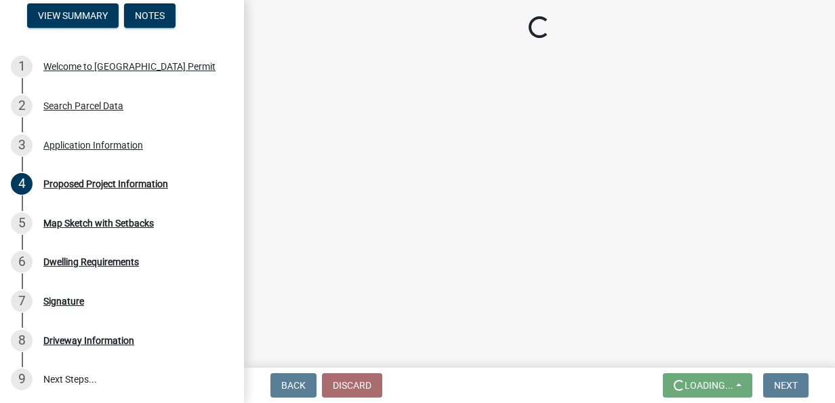
scroll to position [0, 0]
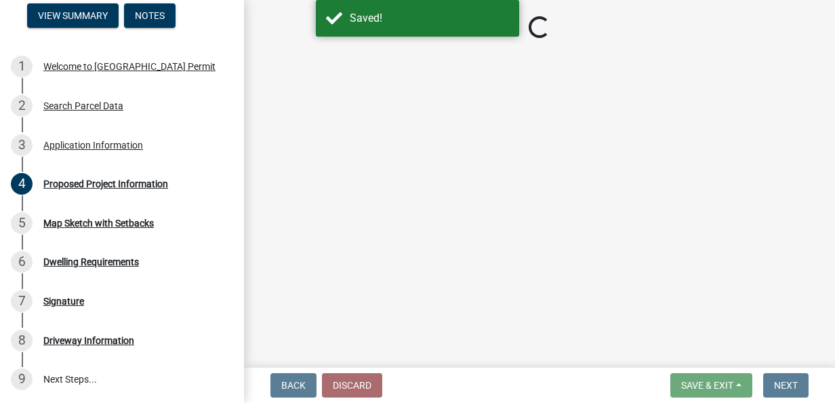
select select "ad82ad94-9bd8-43b2-a066-f5ac38fcadf5"
select select "f37e860c-a887-41e0-a466-b738e3b0a2db"
select select "c01c0ffe-a9ad-46ba-80d8-07ee8e46f3b2"
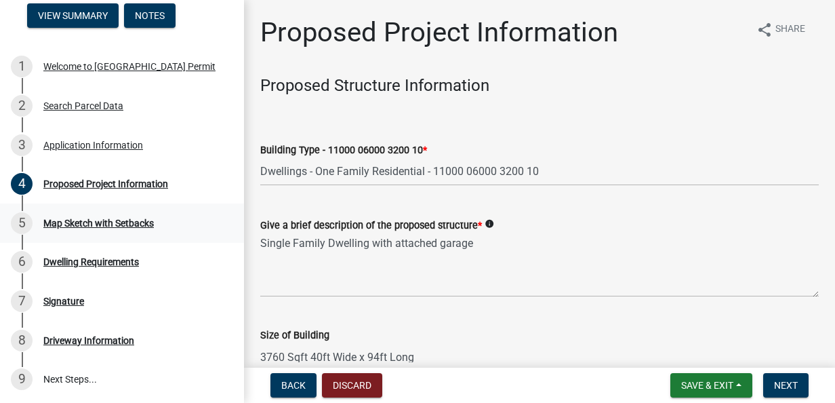
click at [65, 224] on div "Map Sketch with Setbacks" at bounding box center [98, 222] width 111 height 9
click at [54, 225] on div "Map Sketch with Setbacks" at bounding box center [98, 222] width 111 height 9
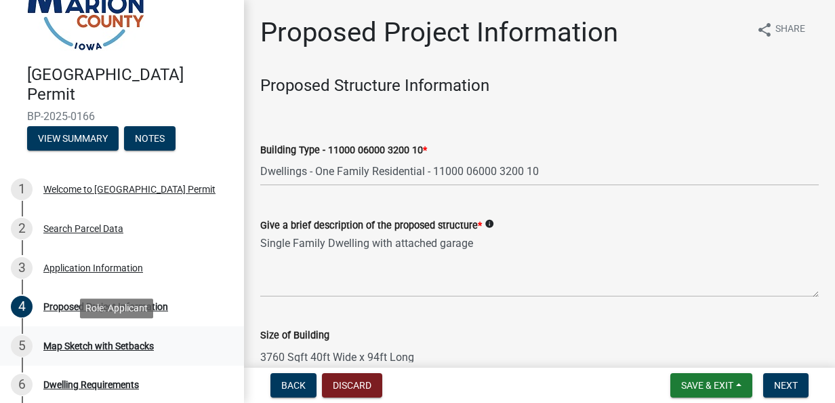
scroll to position [60, 0]
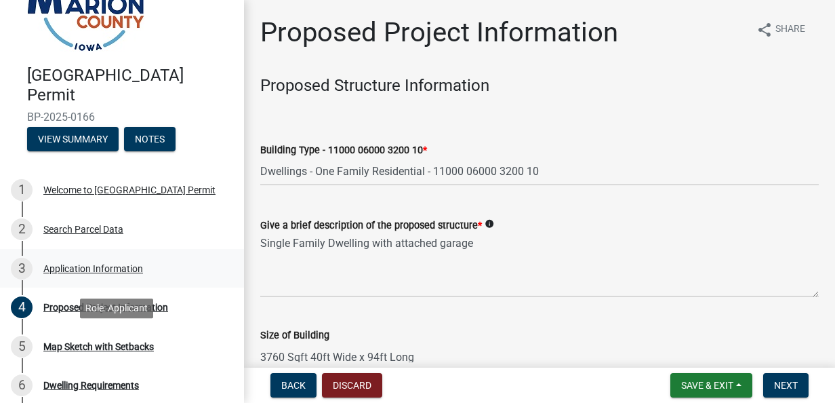
click at [57, 268] on div "Application Information" at bounding box center [93, 268] width 100 height 9
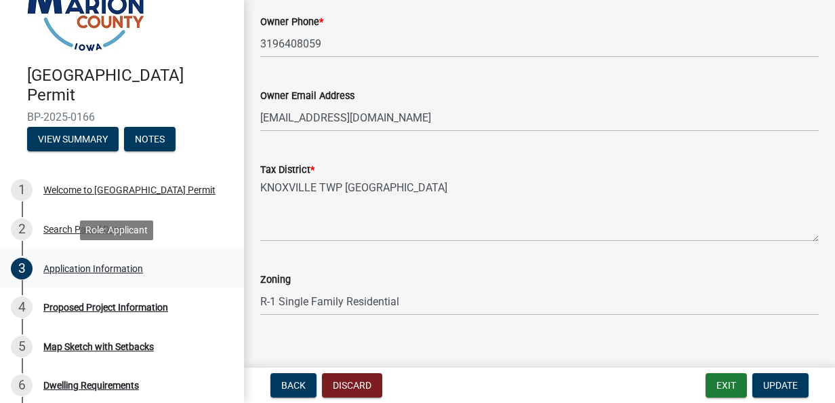
scroll to position [1081, 0]
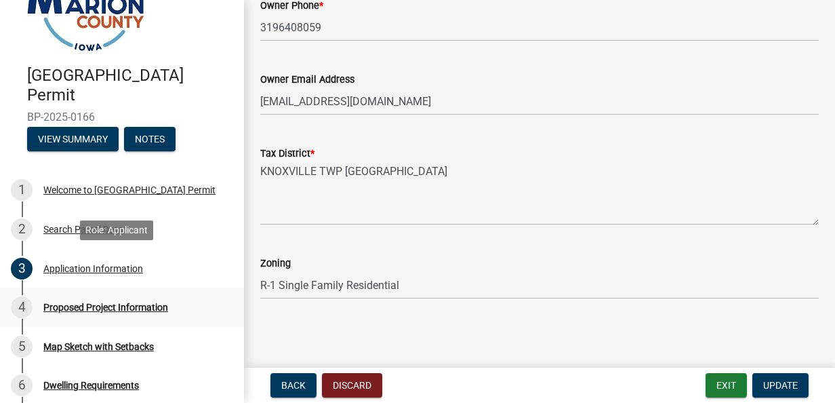
click at [56, 317] on link "4 Proposed Project Information" at bounding box center [122, 306] width 244 height 39
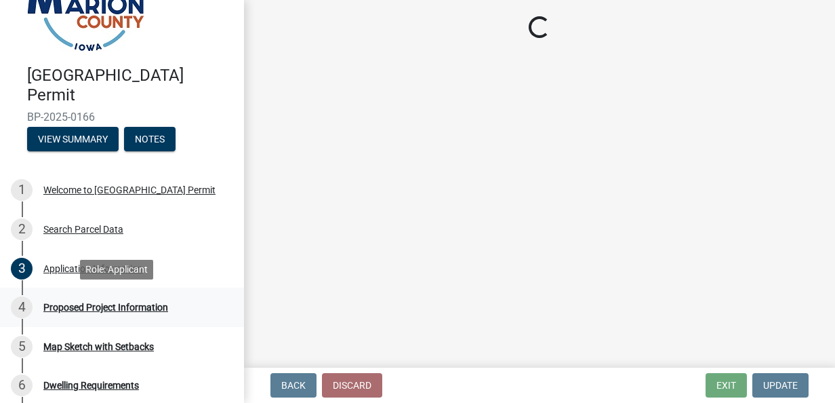
scroll to position [0, 0]
select select "ad82ad94-9bd8-43b2-a066-f5ac38fcadf5"
select select "f37e860c-a887-41e0-a466-b738e3b0a2db"
select select "c01c0ffe-a9ad-46ba-80d8-07ee8e46f3b2"
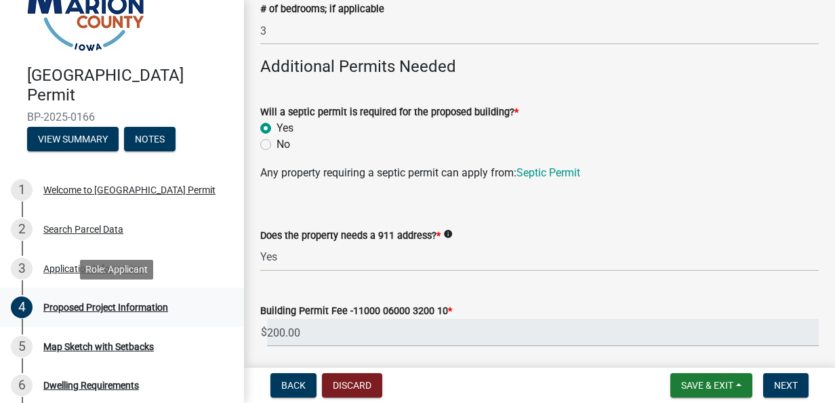
scroll to position [550, 0]
click at [675, 396] on button "Save & Exit" at bounding box center [712, 385] width 82 height 24
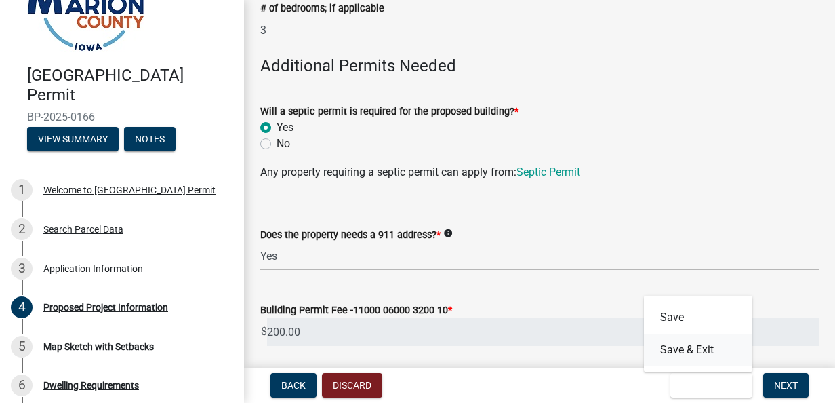
click at [662, 335] on button "Save & Exit" at bounding box center [698, 350] width 108 height 33
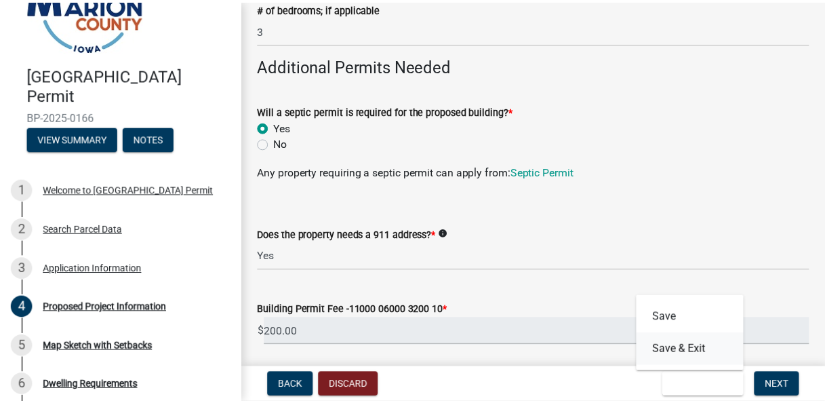
scroll to position [0, 0]
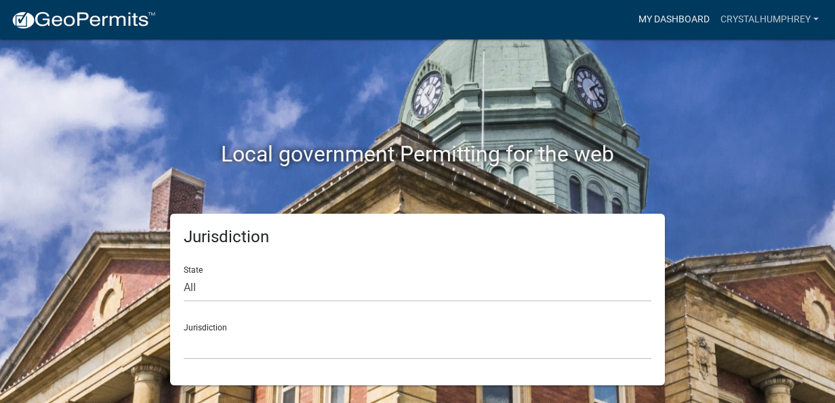
click at [681, 28] on link "My Dashboard" at bounding box center [674, 20] width 82 height 26
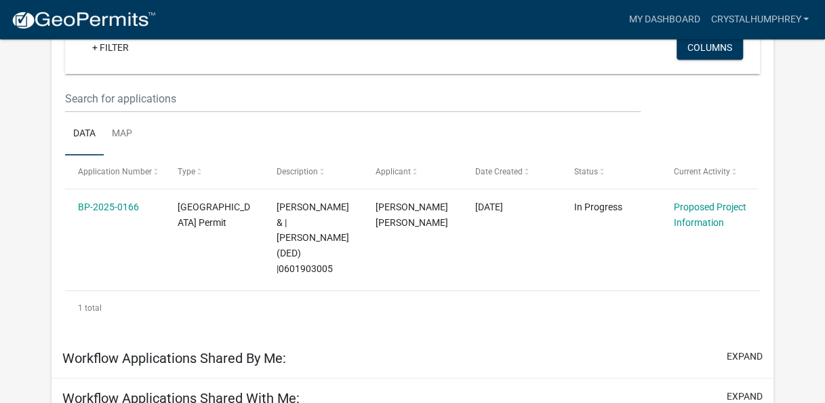
scroll to position [148, 0]
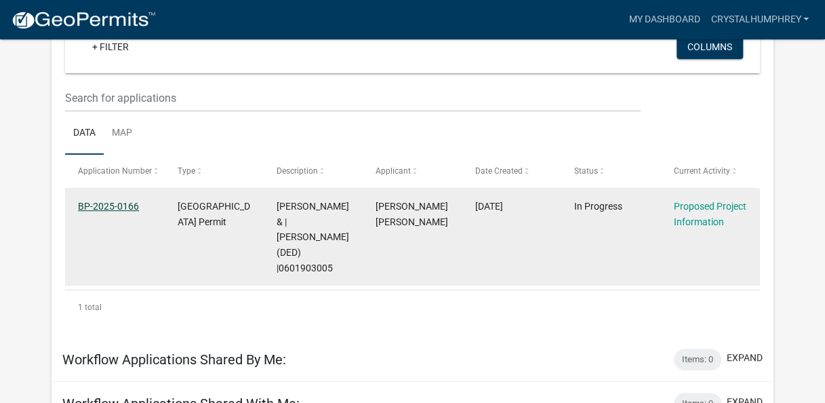
click at [89, 209] on link "BP-2025-0166" at bounding box center [108, 206] width 61 height 11
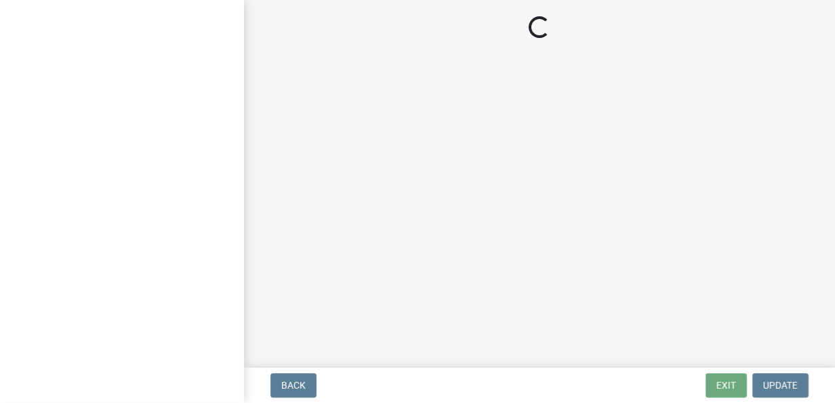
select select "ad82ad94-9bd8-43b2-a066-f5ac38fcadf5"
select select "f37e860c-a887-41e0-a466-b738e3b0a2db"
select select "c01c0ffe-a9ad-46ba-80d8-07ee8e46f3b2"
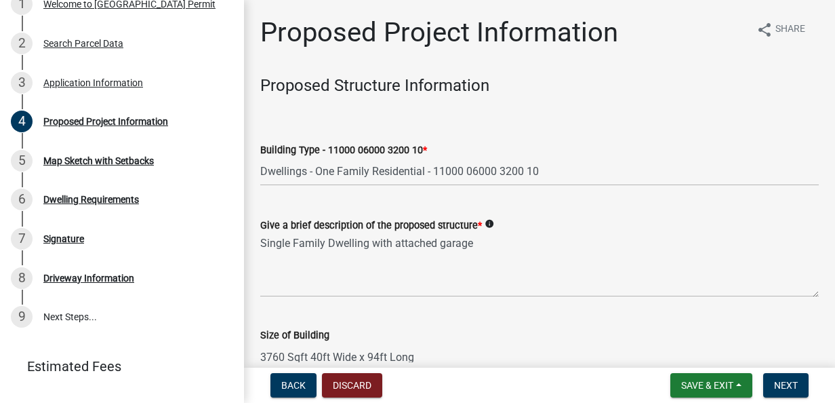
scroll to position [274, 0]
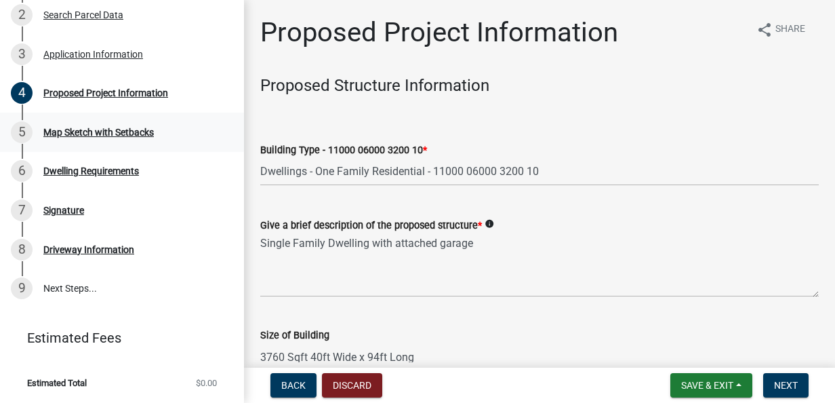
click at [62, 134] on div "Map Sketch with Setbacks" at bounding box center [98, 131] width 111 height 9
click at [56, 176] on div "6 Dwelling Requirements" at bounding box center [117, 171] width 212 height 22
click at [56, 218] on div "7 Signature" at bounding box center [117, 210] width 212 height 22
click at [63, 258] on div "8 Driveway Information" at bounding box center [117, 250] width 212 height 22
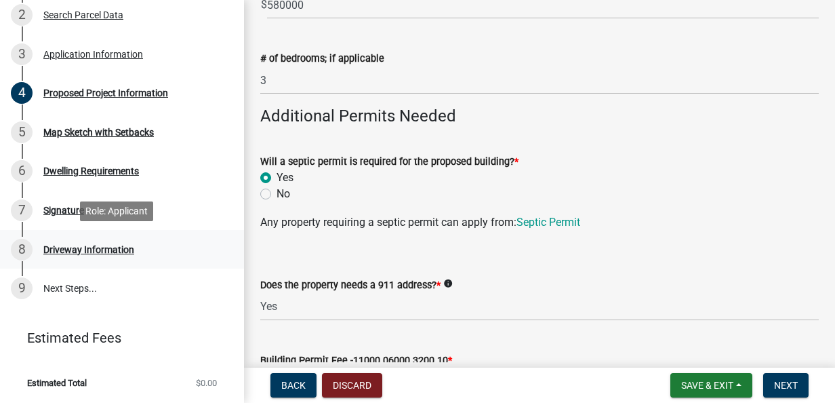
scroll to position [500, 0]
click at [545, 224] on link "Septic Permit" at bounding box center [549, 221] width 64 height 13
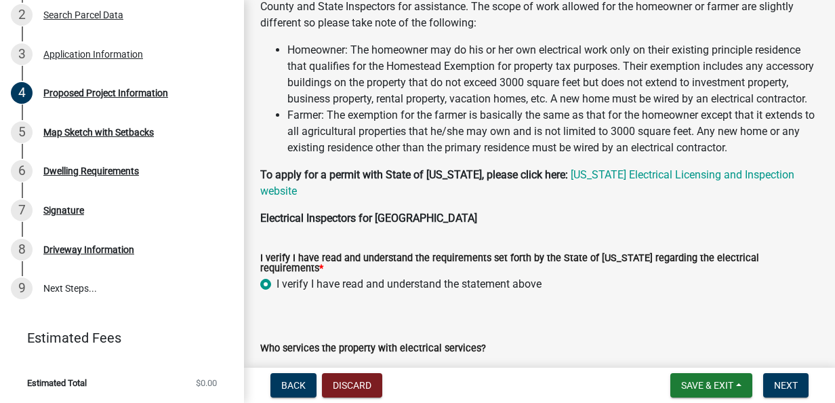
scroll to position [1450, 0]
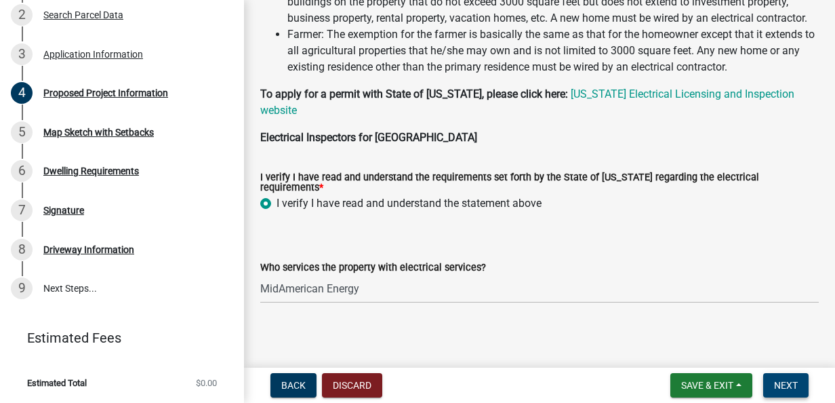
click at [791, 389] on span "Next" at bounding box center [786, 385] width 24 height 11
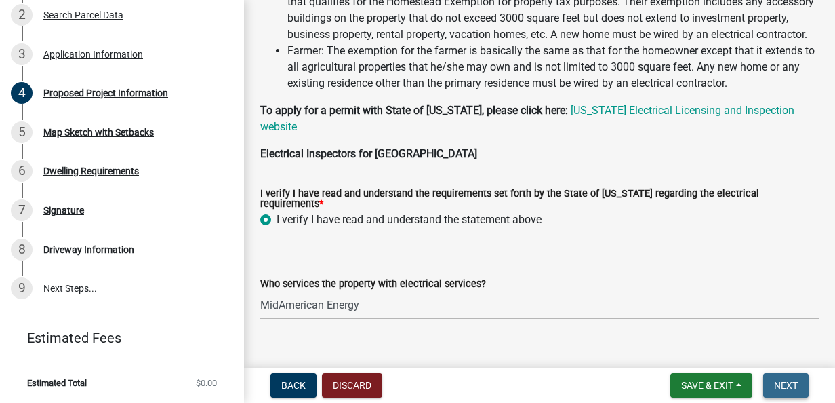
scroll to position [1467, 0]
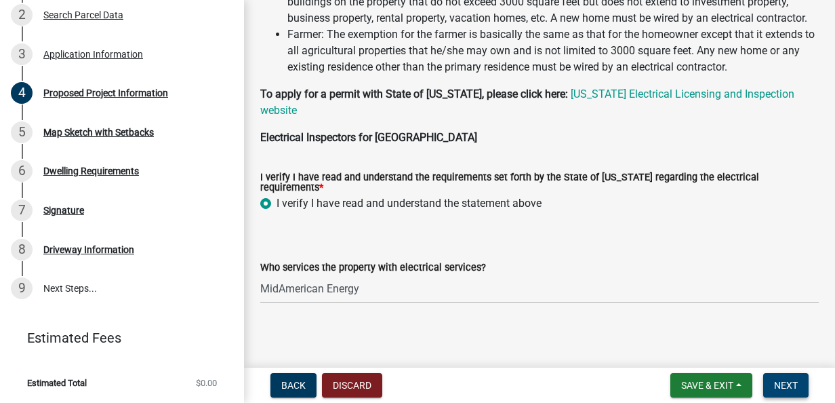
click at [781, 394] on button "Next" at bounding box center [785, 385] width 45 height 24
click at [789, 388] on span "Next" at bounding box center [786, 385] width 24 height 11
click at [799, 286] on select "Select Item... Pella REC MidAmerican Energy Other" at bounding box center [539, 289] width 559 height 28
click at [794, 391] on button "Next" at bounding box center [785, 385] width 45 height 24
click at [719, 391] on button "Save & Exit" at bounding box center [712, 385] width 82 height 24
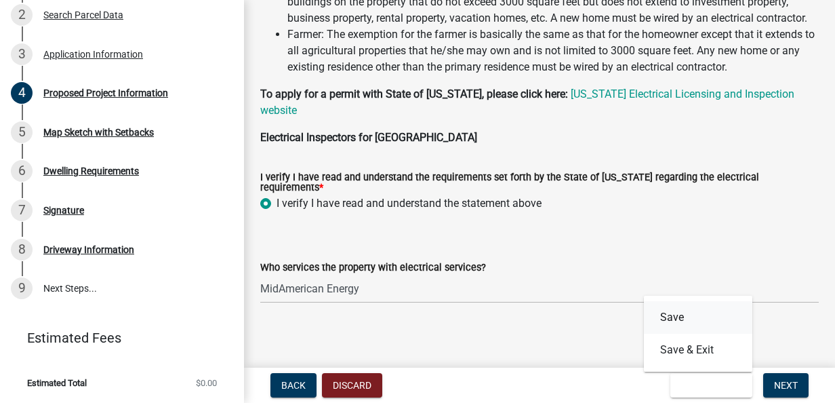
click at [706, 317] on button "Save" at bounding box center [698, 317] width 108 height 33
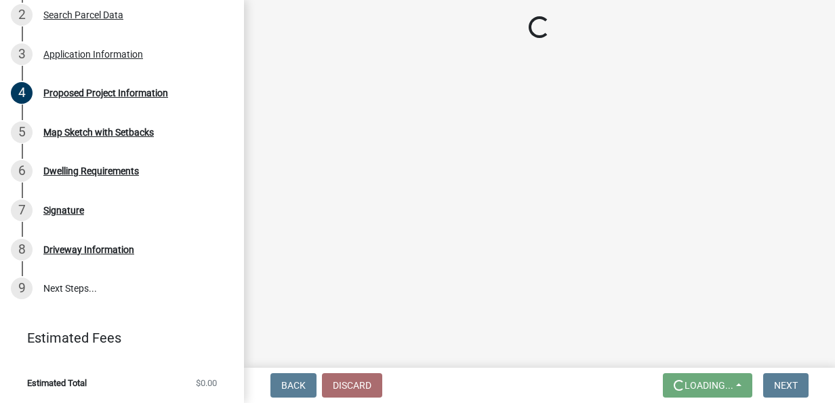
scroll to position [0, 0]
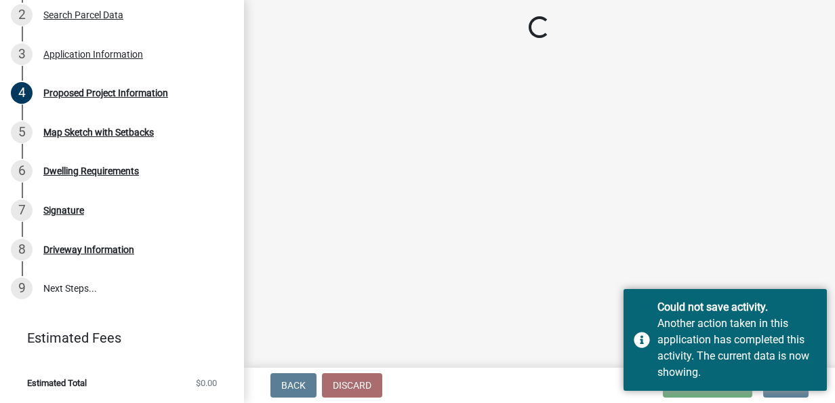
select select "ad82ad94-9bd8-43b2-a066-f5ac38fcadf5"
select select "f37e860c-a887-41e0-a466-b738e3b0a2db"
select select "c01c0ffe-a9ad-46ba-80d8-07ee8e46f3b2"
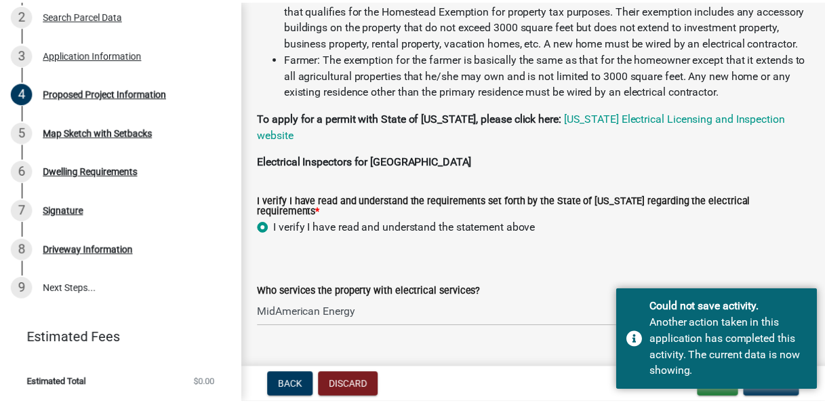
scroll to position [1450, 0]
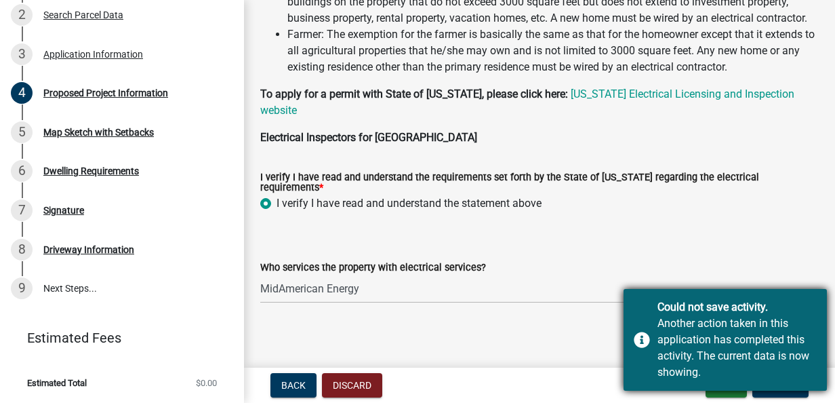
click at [646, 345] on div "Could not save activity. Another action taken in this application has completed…" at bounding box center [725, 340] width 203 height 102
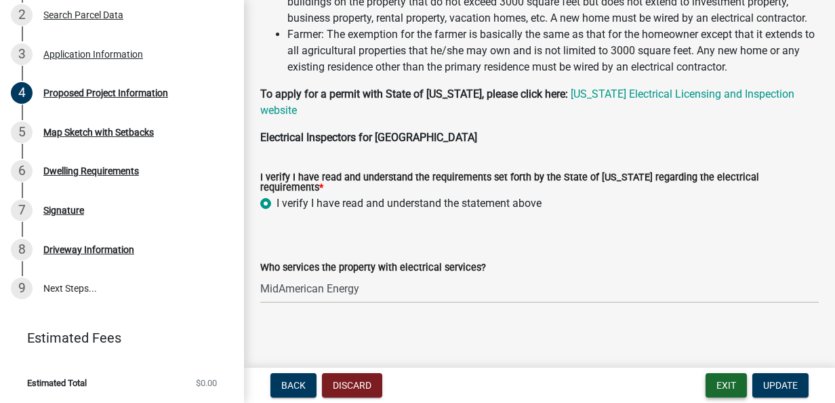
click at [731, 391] on button "Exit" at bounding box center [726, 385] width 41 height 24
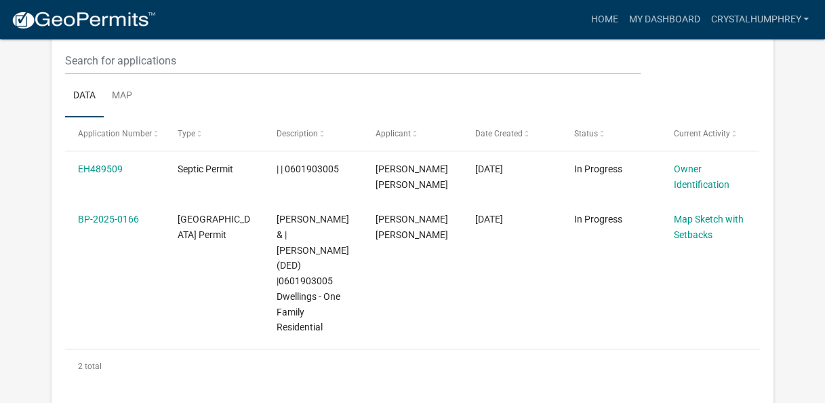
scroll to position [187, 0]
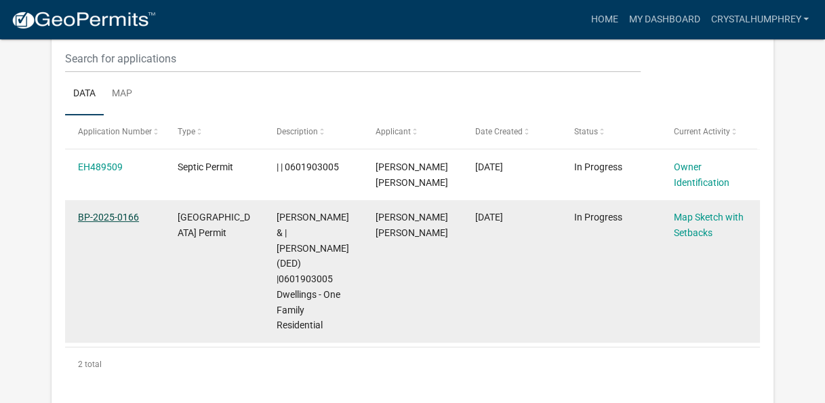
click at [98, 217] on link "BP-2025-0166" at bounding box center [108, 217] width 61 height 11
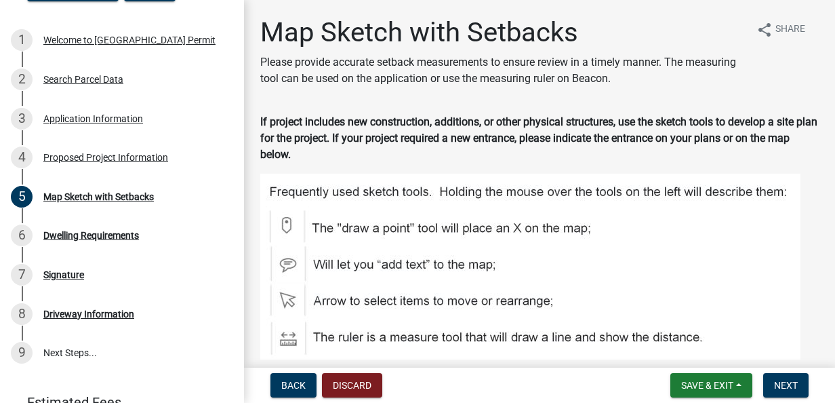
scroll to position [224, 0]
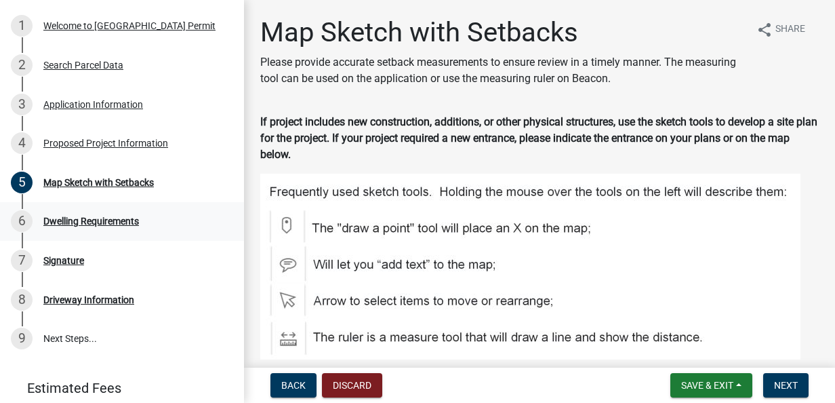
click at [59, 232] on link "6 Dwelling Requirements" at bounding box center [122, 221] width 244 height 39
click at [787, 389] on span "Next" at bounding box center [786, 385] width 24 height 11
click at [66, 224] on div "Dwelling Requirements" at bounding box center [91, 220] width 96 height 9
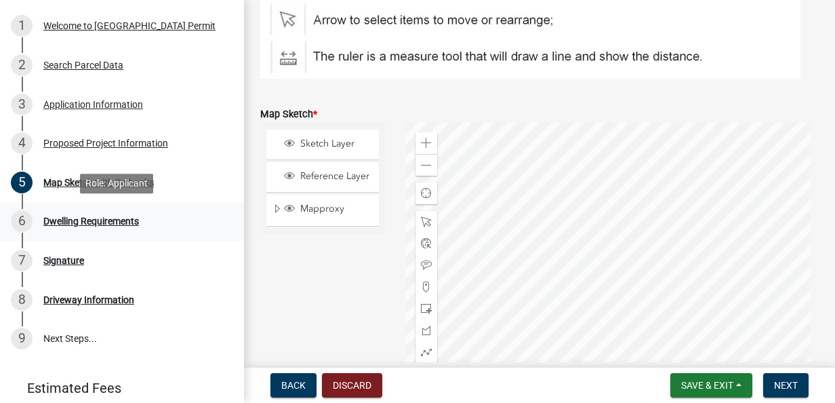
scroll to position [283, 0]
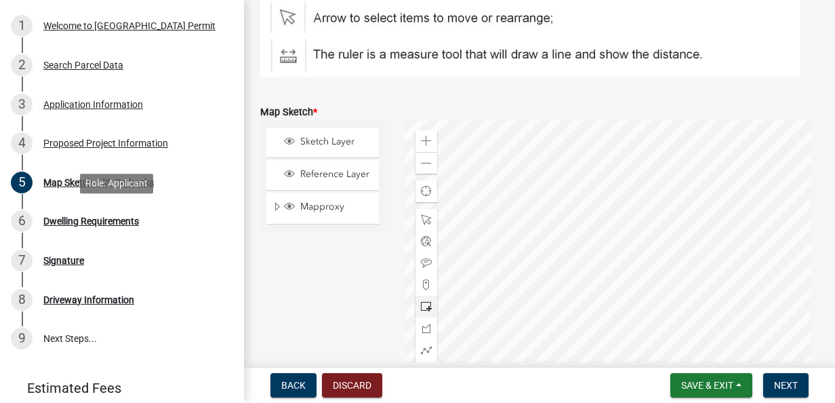
click at [419, 296] on div at bounding box center [427, 307] width 22 height 22
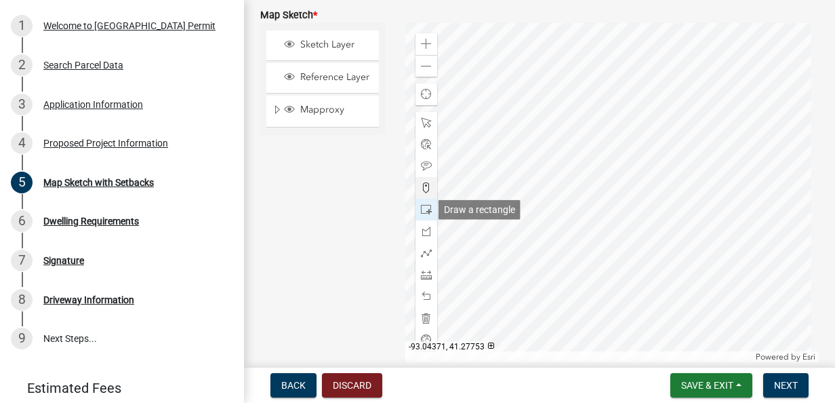
click at [430, 194] on div at bounding box center [427, 188] width 22 height 22
click at [430, 216] on div at bounding box center [427, 210] width 22 height 22
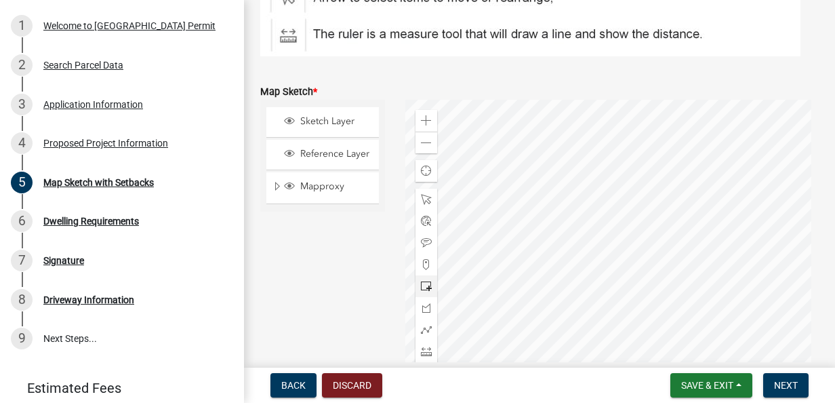
scroll to position [312, 0]
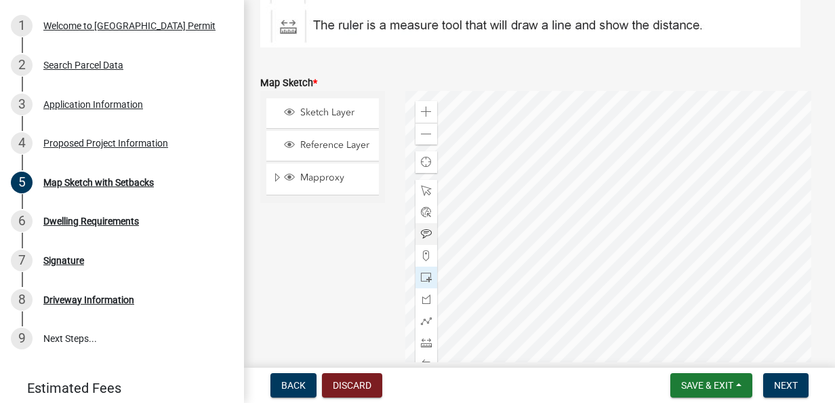
click at [416, 239] on div at bounding box center [427, 234] width 22 height 22
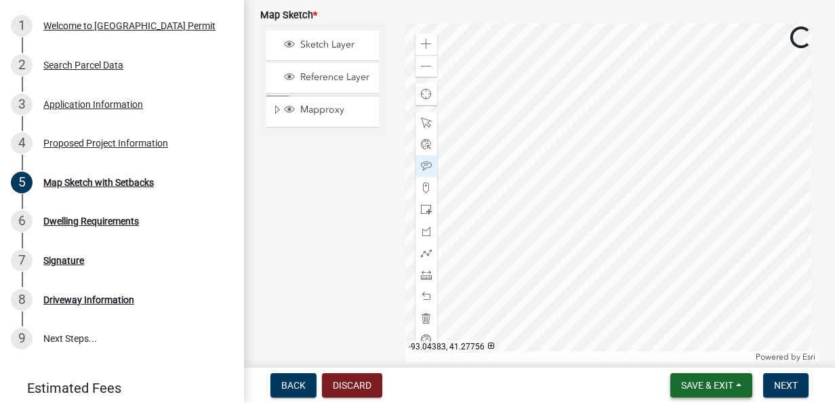
click at [694, 385] on span "Save & Exit" at bounding box center [707, 385] width 52 height 11
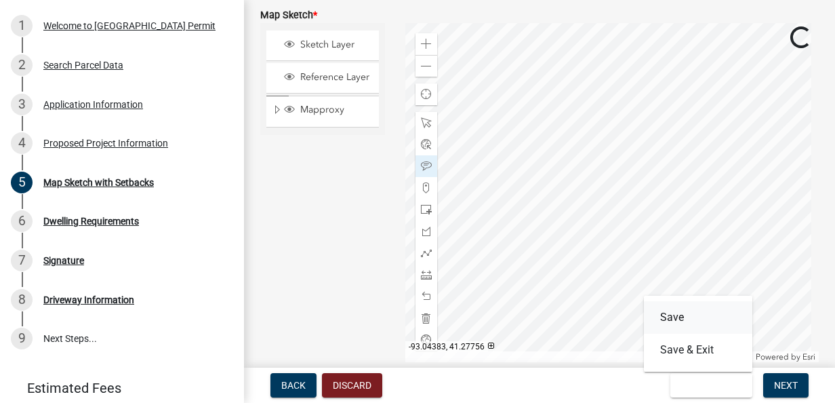
click at [694, 320] on button "Save" at bounding box center [698, 317] width 108 height 33
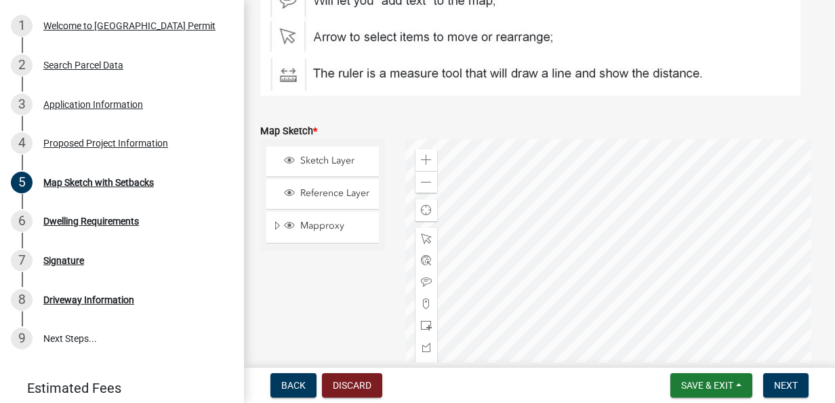
scroll to position [264, 0]
click at [426, 289] on div at bounding box center [427, 282] width 22 height 22
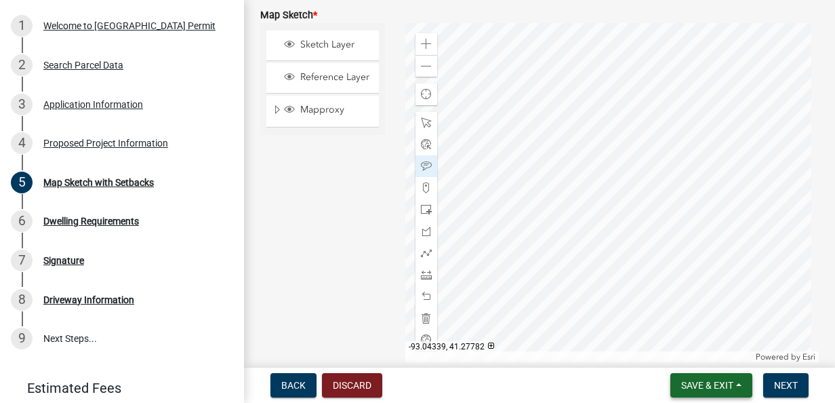
click at [700, 389] on span "Save & Exit" at bounding box center [707, 385] width 52 height 11
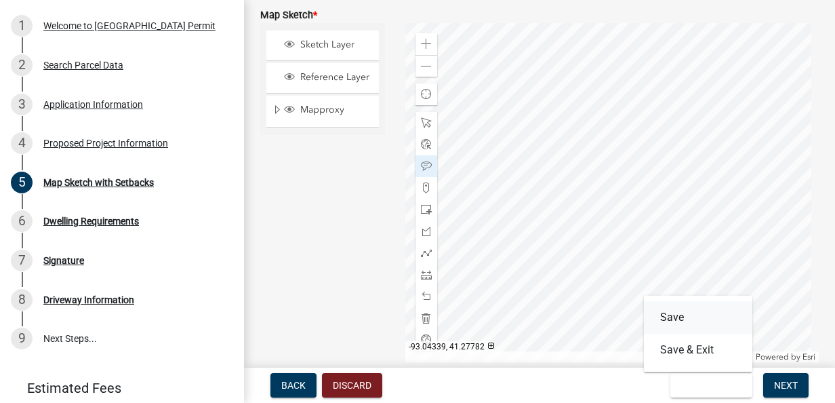
click at [704, 321] on button "Save" at bounding box center [698, 317] width 108 height 33
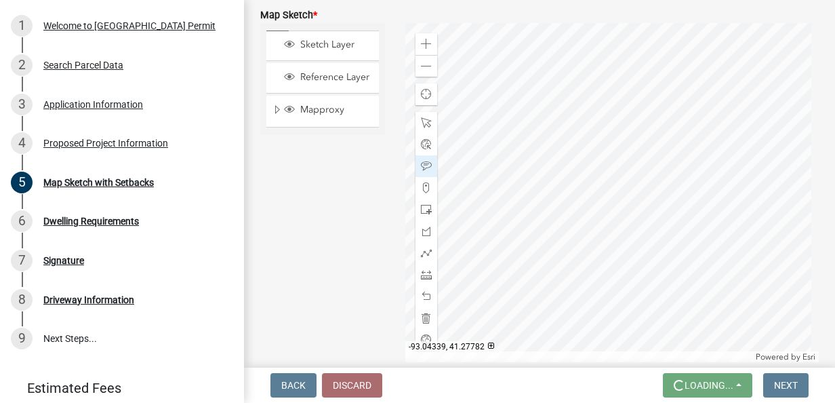
scroll to position [0, 0]
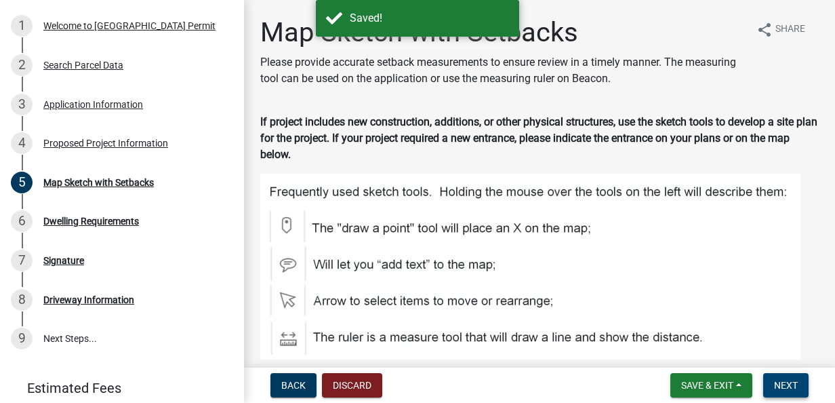
click at [800, 393] on button "Next" at bounding box center [785, 385] width 45 height 24
click at [786, 391] on span "Next" at bounding box center [786, 385] width 24 height 11
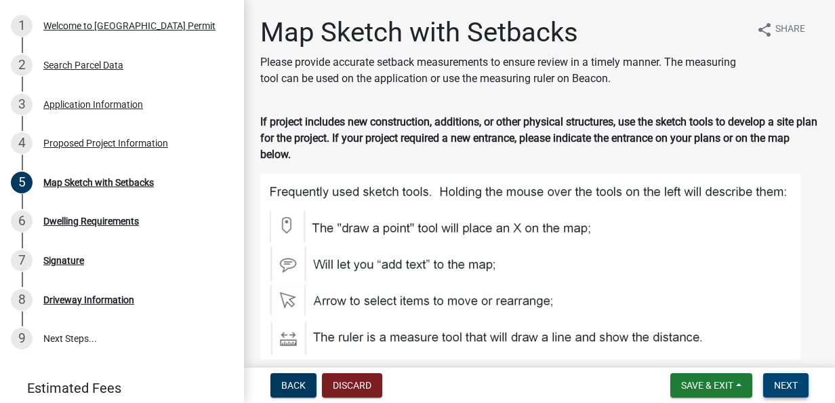
click at [788, 388] on span "Next" at bounding box center [786, 385] width 24 height 11
click at [791, 386] on span "Next" at bounding box center [786, 385] width 24 height 11
click at [69, 228] on div "6 Dwelling Requirements" at bounding box center [117, 221] width 212 height 22
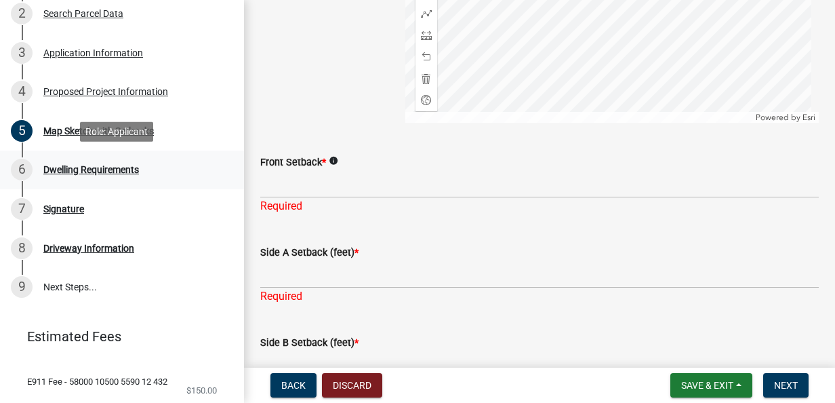
scroll to position [626, 0]
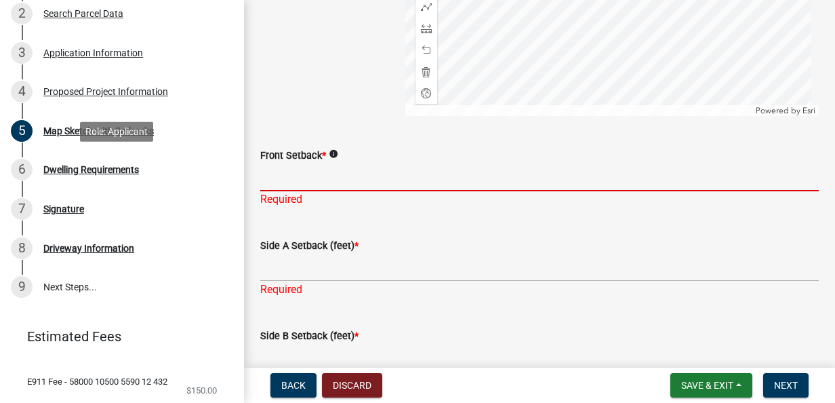
click at [275, 182] on input "Front Setback *" at bounding box center [539, 177] width 559 height 28
click at [338, 156] on icon "info" at bounding box center [333, 153] width 9 height 9
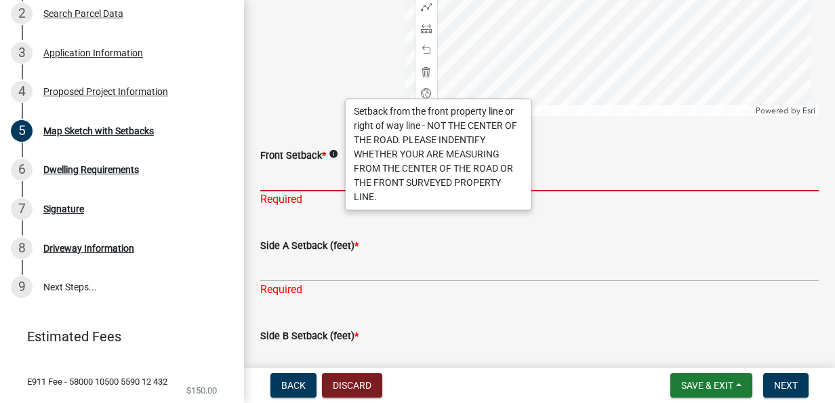
click at [279, 174] on input "Front Setback *" at bounding box center [539, 177] width 559 height 28
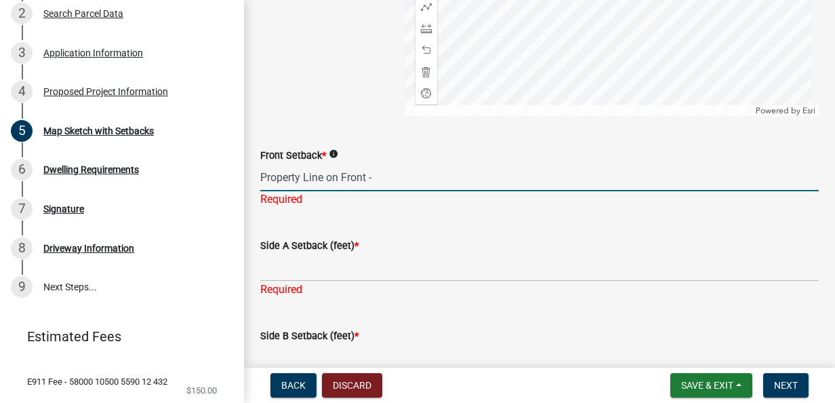
type input "Property Line on Front -"
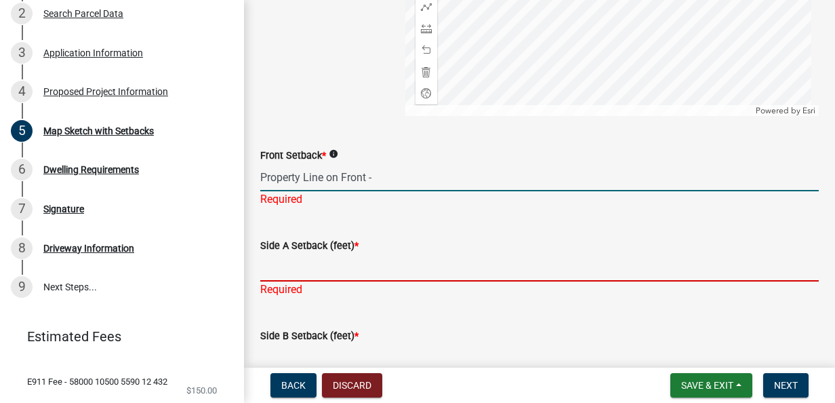
click at [279, 271] on div "Side A Setback (feet) * Required" at bounding box center [539, 257] width 559 height 79
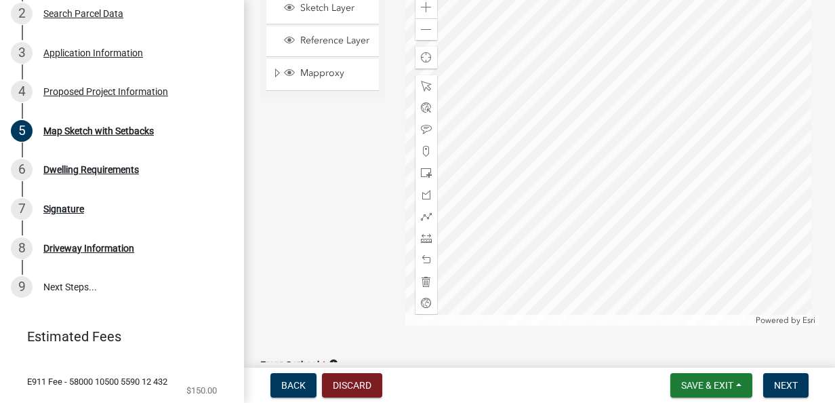
scroll to position [396, 0]
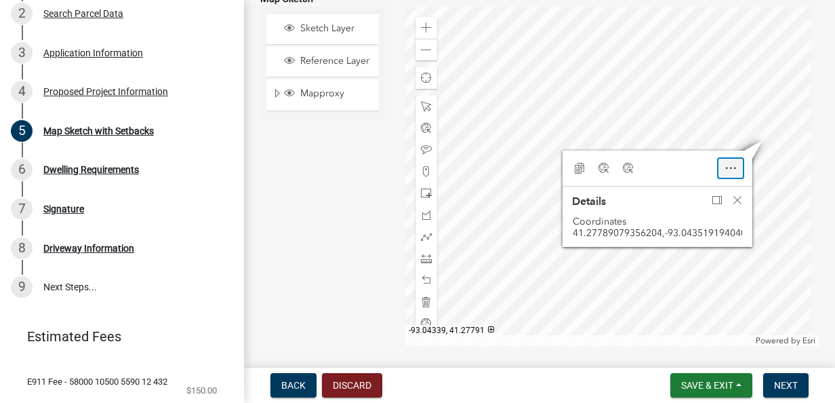
click at [725, 172] on span "Open" at bounding box center [730, 168] width 11 height 11
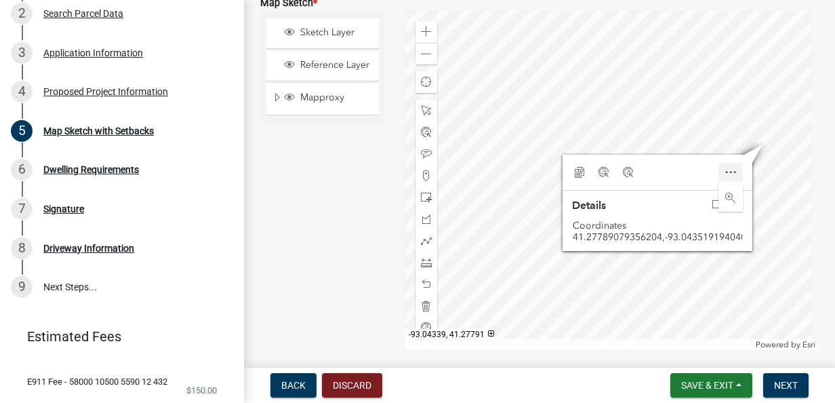
scroll to position [391, 0]
click at [580, 171] on div "Copy Coordinates" at bounding box center [579, 172] width 24 height 19
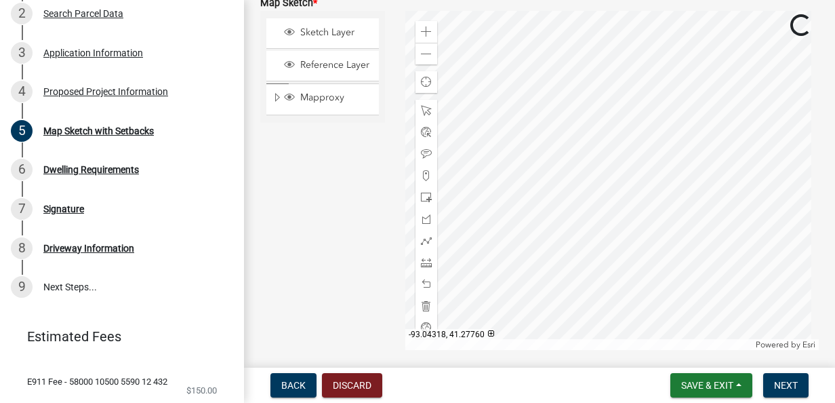
scroll to position [688, 0]
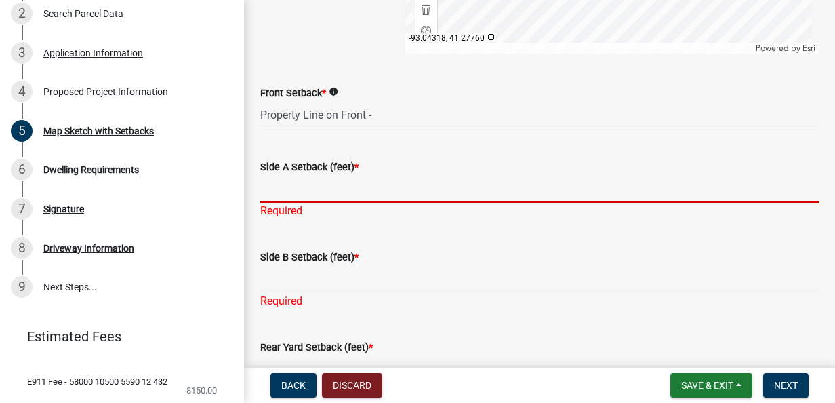
click at [320, 194] on input "Side A Setback (feet) *" at bounding box center [539, 189] width 559 height 28
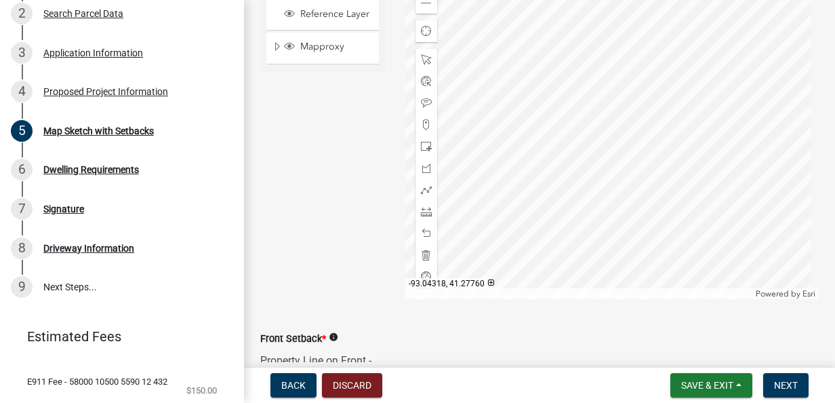
scroll to position [441, 0]
click at [311, 302] on wm-data-entity-input "Map Sketch * Sketch Layer Reference Layer Mapproxy Surveys Townships Political …" at bounding box center [539, 121] width 559 height 384
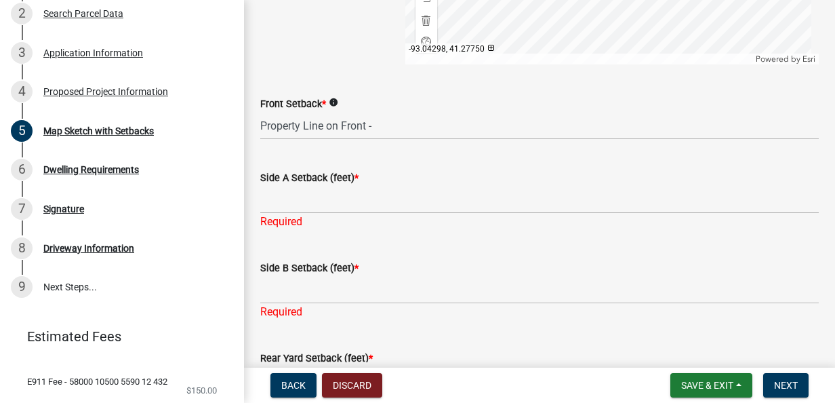
scroll to position [674, 0]
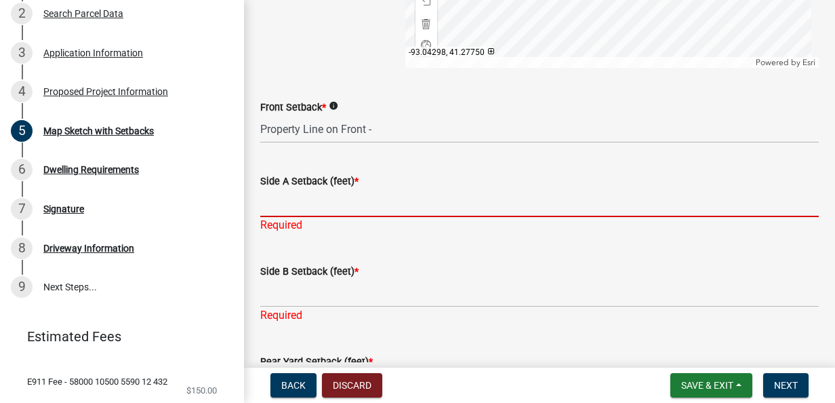
click at [274, 205] on input "Side A Setback (feet) *" at bounding box center [539, 203] width 559 height 28
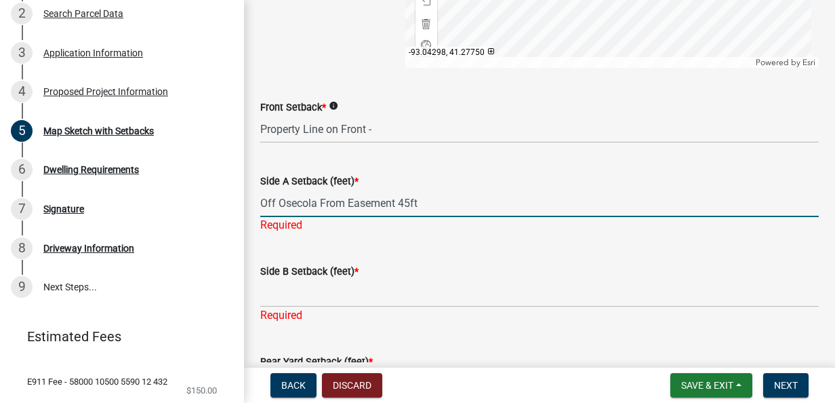
type input "Off Osecola From Easement 45ft"
click at [393, 131] on input "Property Line on Front -" at bounding box center [539, 129] width 559 height 28
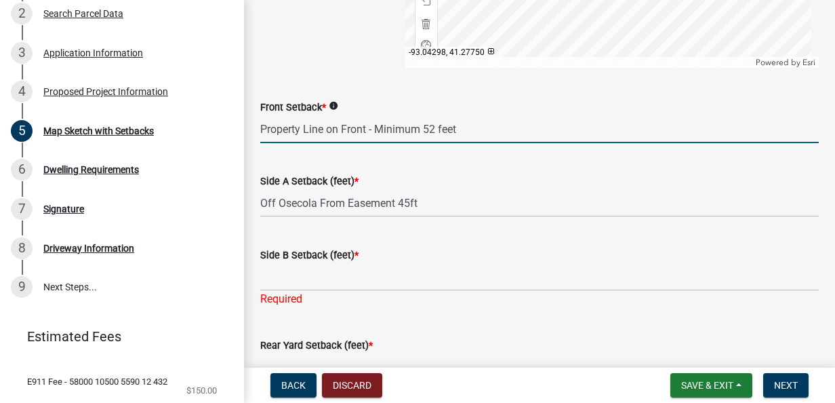
type input "Property Line on Front - Minimum 52 feet"
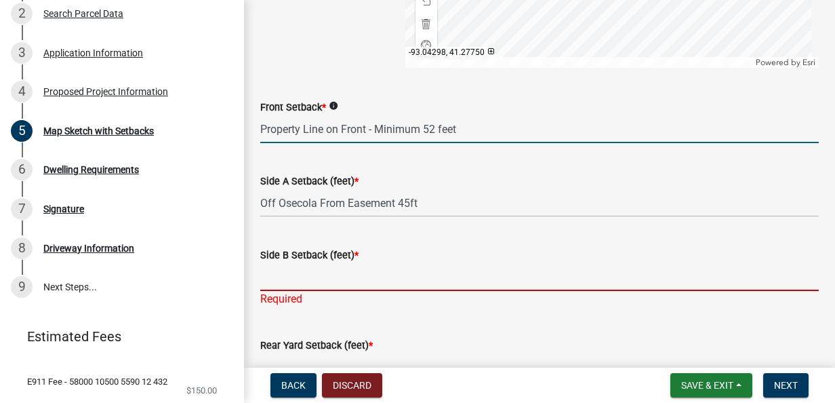
click at [286, 281] on input "Side B Setback (feet) *" at bounding box center [539, 277] width 559 height 28
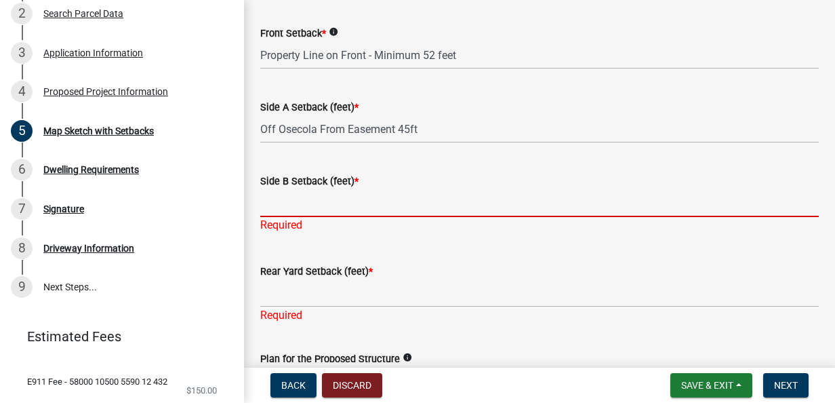
scroll to position [741, 0]
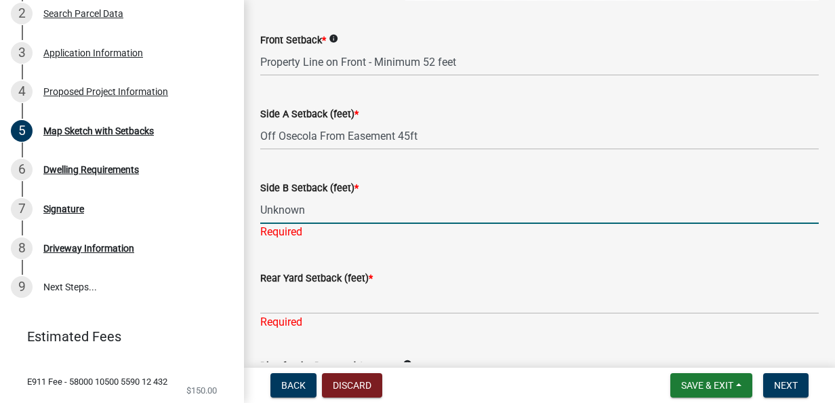
type input "Unknown"
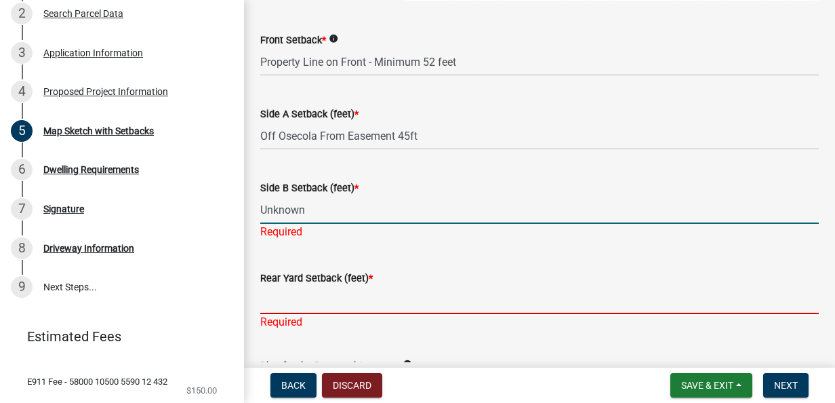
click at [473, 305] on div "Rear Yard Setback (feet) * Required" at bounding box center [539, 290] width 559 height 79
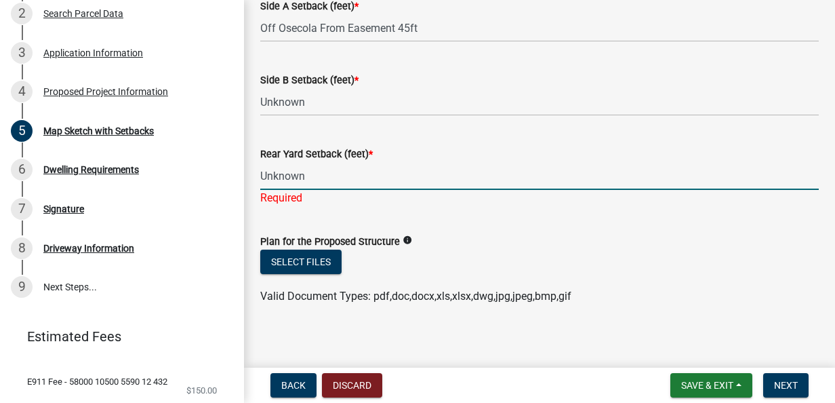
scroll to position [856, 0]
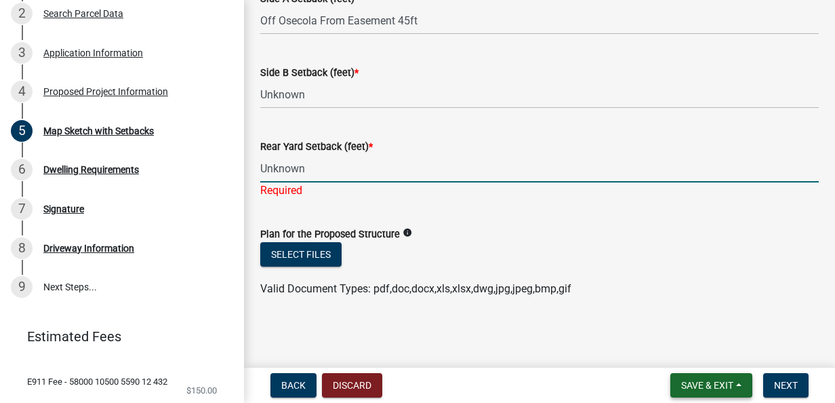
type input "Unknown"
click at [700, 388] on span "Save & Exit" at bounding box center [707, 385] width 52 height 11
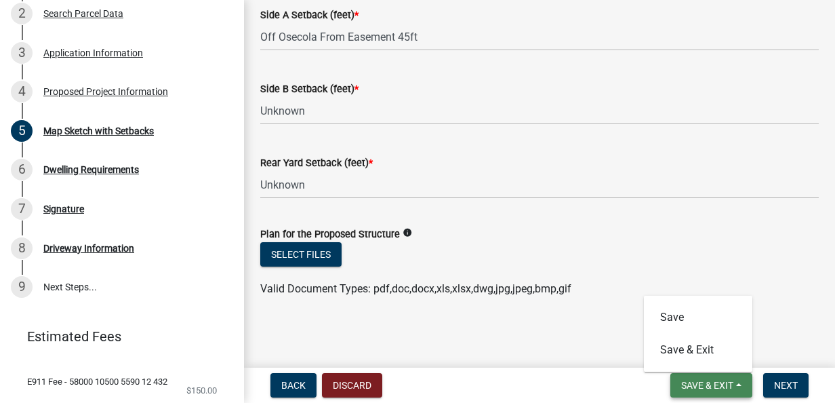
scroll to position [840, 0]
click at [687, 323] on button "Save" at bounding box center [698, 317] width 108 height 33
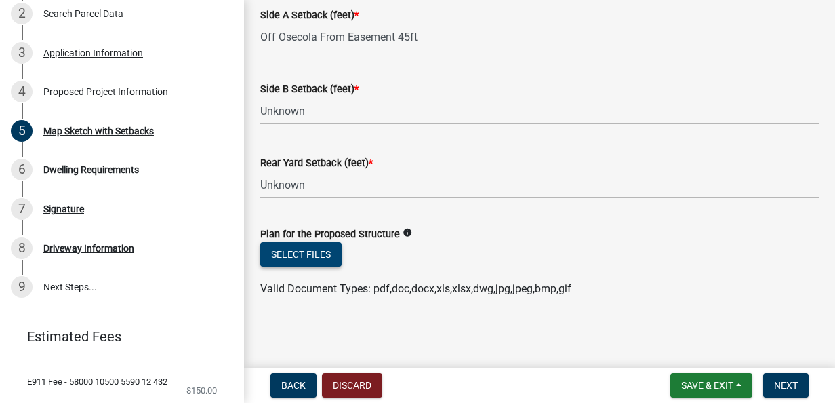
click at [296, 259] on button "Select files" at bounding box center [300, 254] width 81 height 24
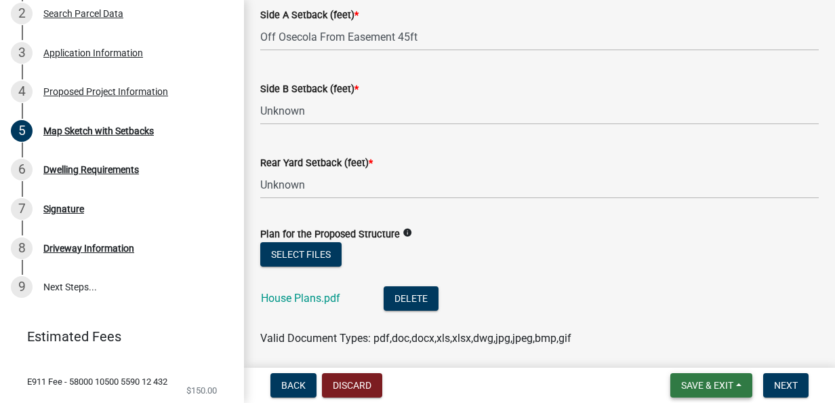
click at [708, 386] on span "Save & Exit" at bounding box center [707, 385] width 52 height 11
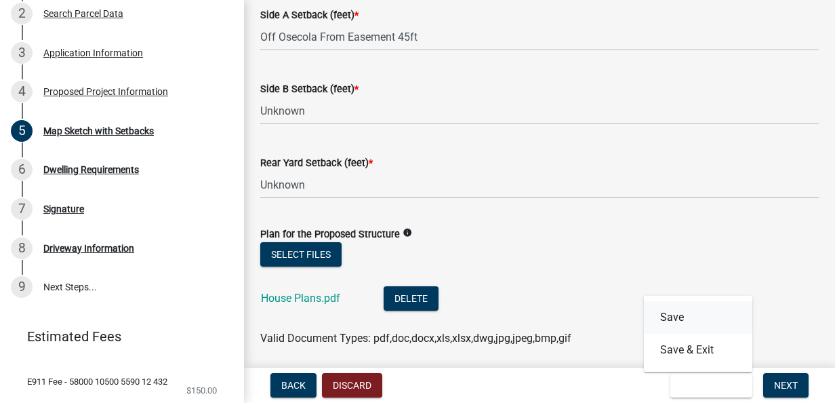
click at [700, 312] on button "Save" at bounding box center [698, 317] width 108 height 33
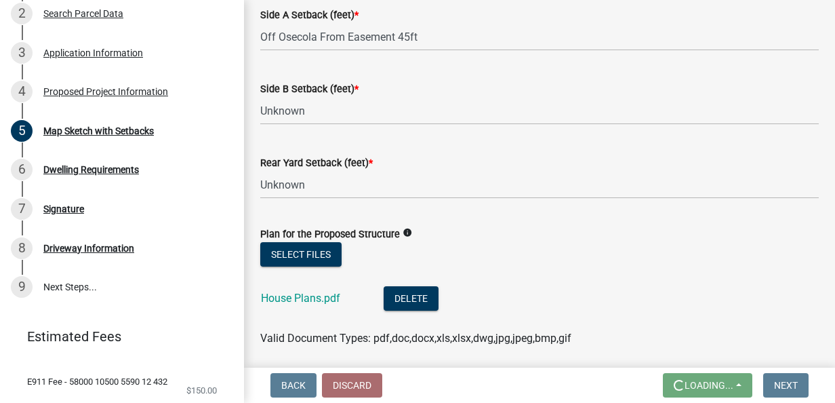
scroll to position [0, 0]
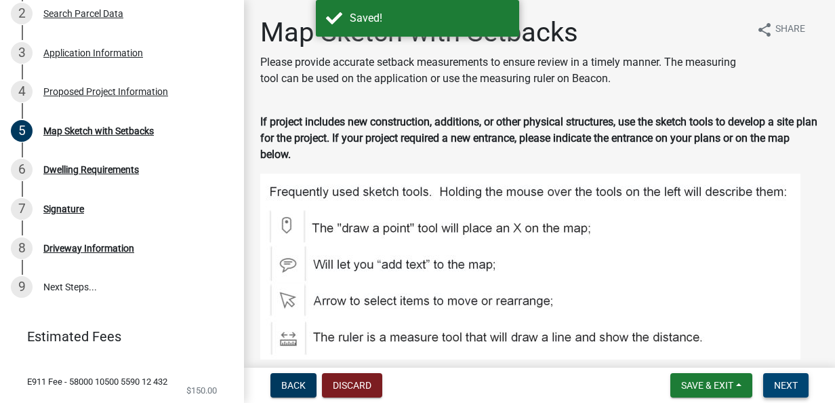
click at [800, 377] on button "Next" at bounding box center [785, 385] width 45 height 24
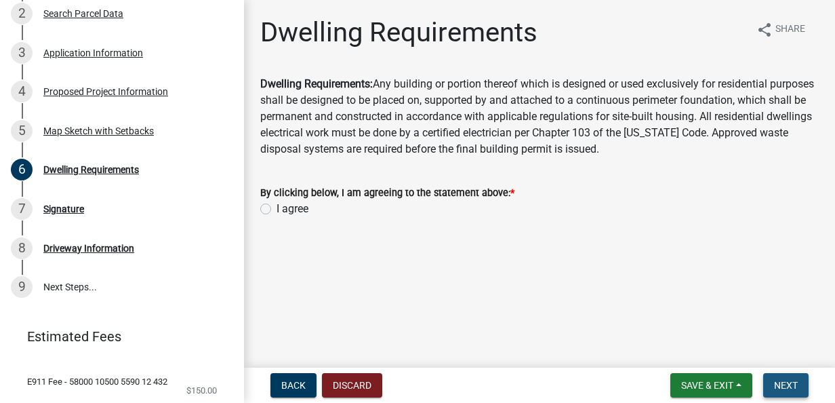
click at [800, 377] on button "Next" at bounding box center [785, 385] width 45 height 24
click at [278, 216] on label "I agree" at bounding box center [293, 209] width 32 height 16
click at [278, 210] on input "I agree" at bounding box center [281, 205] width 9 height 9
radio input "true"
click at [796, 384] on span "Next" at bounding box center [786, 385] width 24 height 11
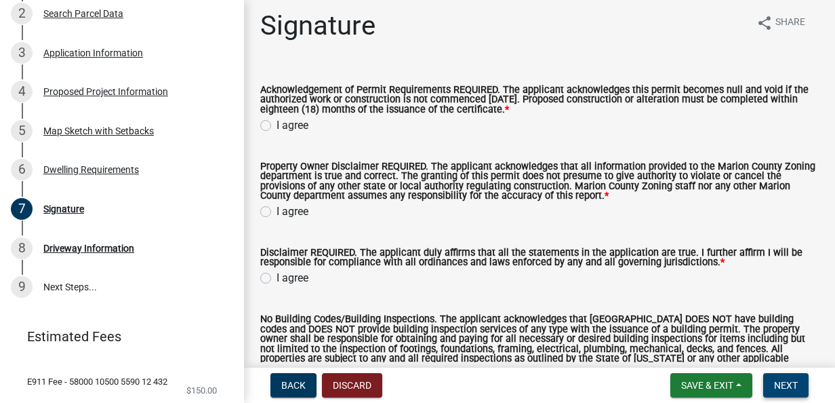
scroll to position [6, 0]
click at [277, 122] on label "I agree" at bounding box center [293, 126] width 32 height 16
click at [277, 122] on input "I agree" at bounding box center [281, 122] width 9 height 9
radio input "true"
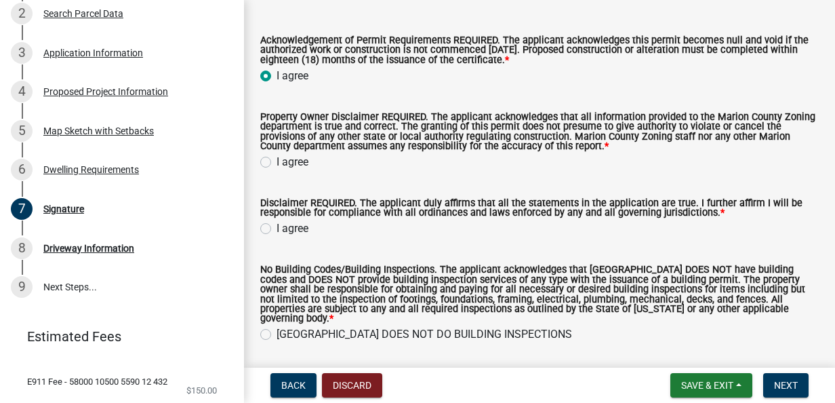
scroll to position [61, 0]
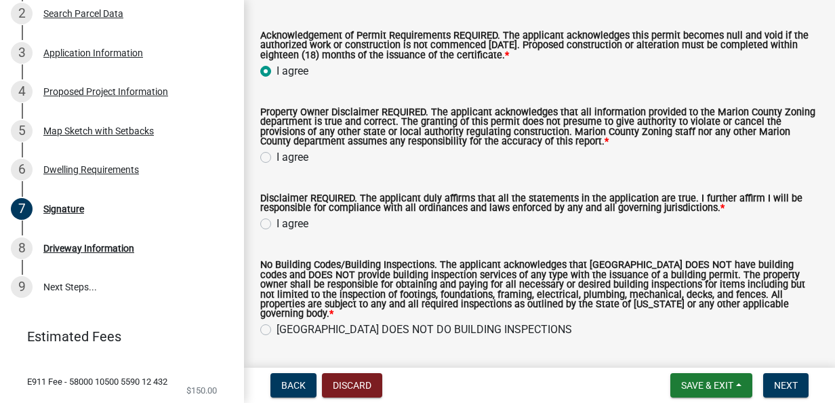
click at [300, 163] on label "I agree" at bounding box center [293, 157] width 32 height 16
click at [285, 158] on input "I agree" at bounding box center [281, 153] width 9 height 9
radio input "true"
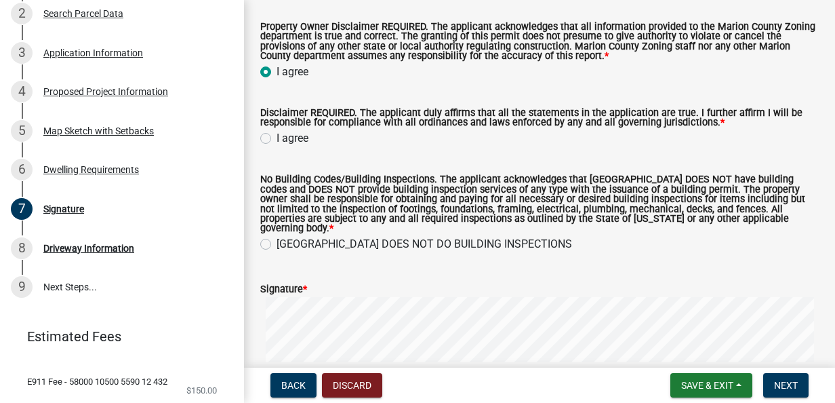
scroll to position [151, 0]
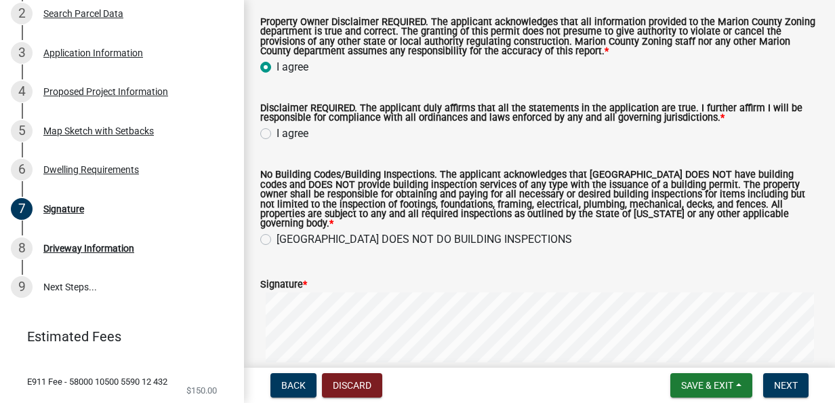
click at [296, 142] on label "I agree" at bounding box center [293, 133] width 32 height 16
click at [285, 134] on input "I agree" at bounding box center [281, 129] width 9 height 9
radio input "true"
click at [536, 236] on label "MARION COUNTY DOES NOT DO BUILDING INSPECTIONS" at bounding box center [425, 239] width 296 height 16
click at [285, 236] on input "MARION COUNTY DOES NOT DO BUILDING INSPECTIONS" at bounding box center [281, 235] width 9 height 9
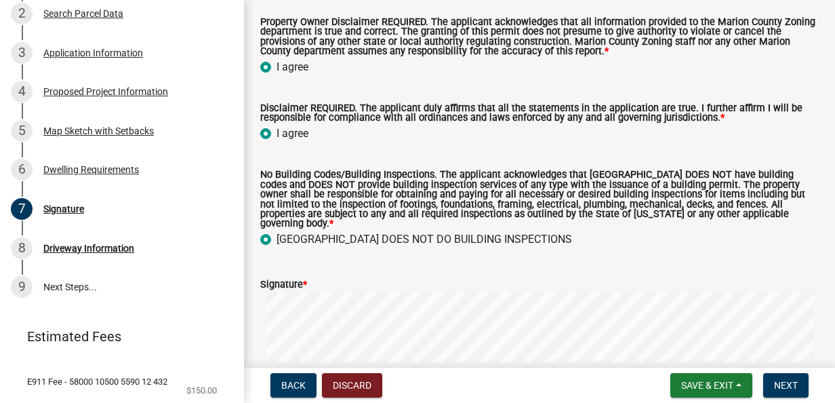
radio input "true"
click at [788, 387] on span "Next" at bounding box center [786, 385] width 24 height 11
click at [706, 381] on span "Save & Exit" at bounding box center [707, 385] width 52 height 11
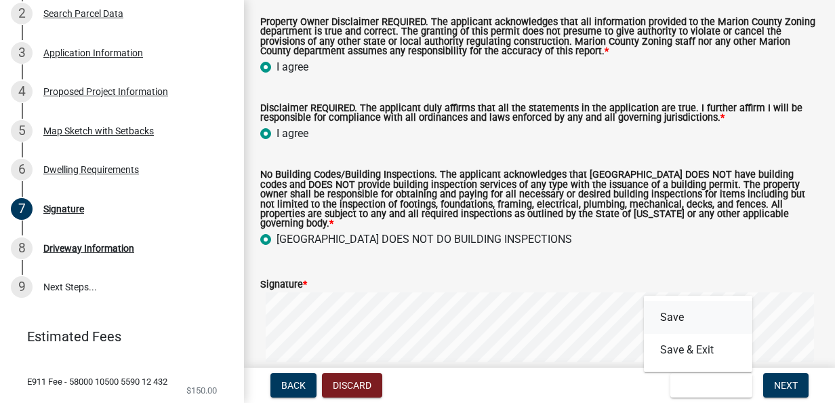
click at [697, 315] on button "Save" at bounding box center [698, 317] width 108 height 33
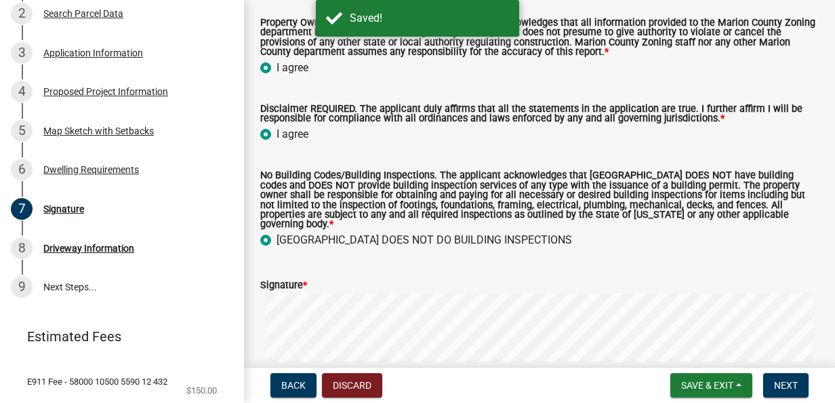
scroll to position [153, 0]
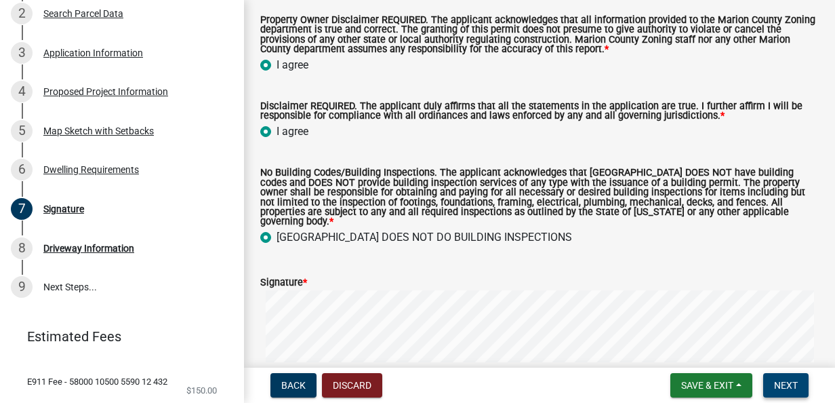
click at [784, 388] on span "Next" at bounding box center [786, 385] width 24 height 11
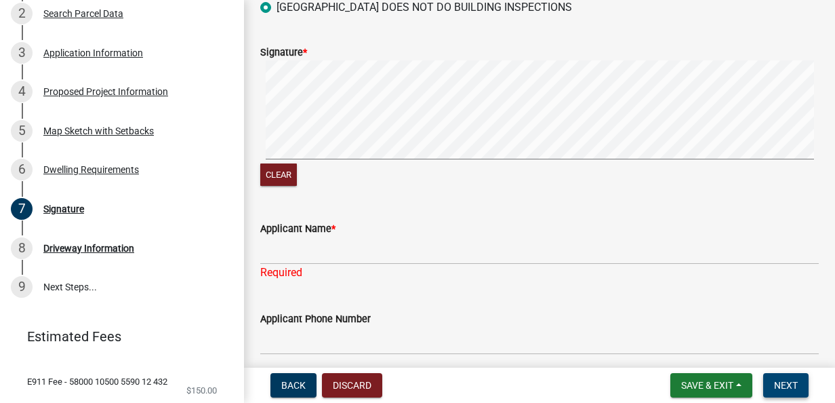
scroll to position [370, 0]
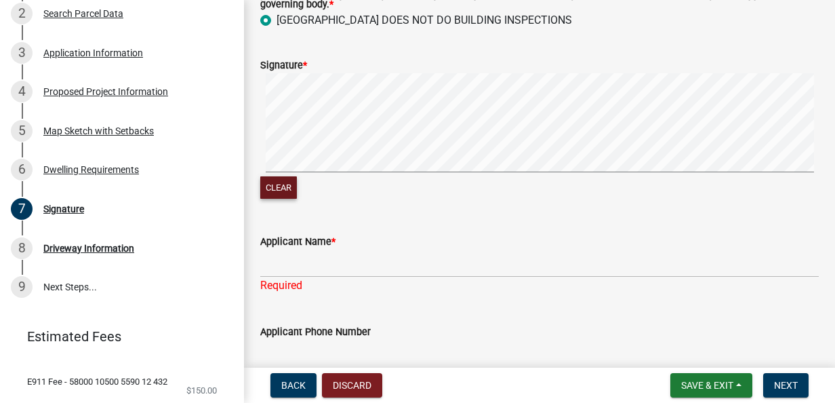
click at [284, 182] on button "Clear" at bounding box center [278, 187] width 37 height 22
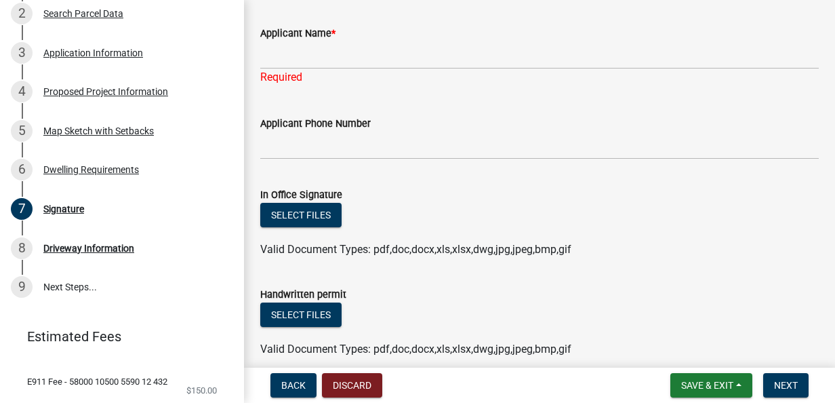
scroll to position [0, 0]
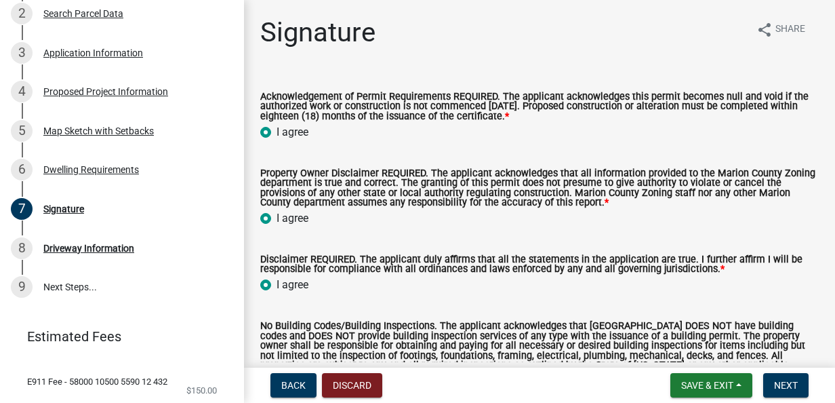
click at [277, 132] on label "I agree" at bounding box center [293, 132] width 32 height 16
click at [277, 132] on input "I agree" at bounding box center [281, 128] width 9 height 9
click at [277, 218] on label "I agree" at bounding box center [293, 218] width 32 height 16
click at [277, 218] on input "I agree" at bounding box center [281, 214] width 9 height 9
click at [293, 287] on label "I agree" at bounding box center [293, 285] width 32 height 16
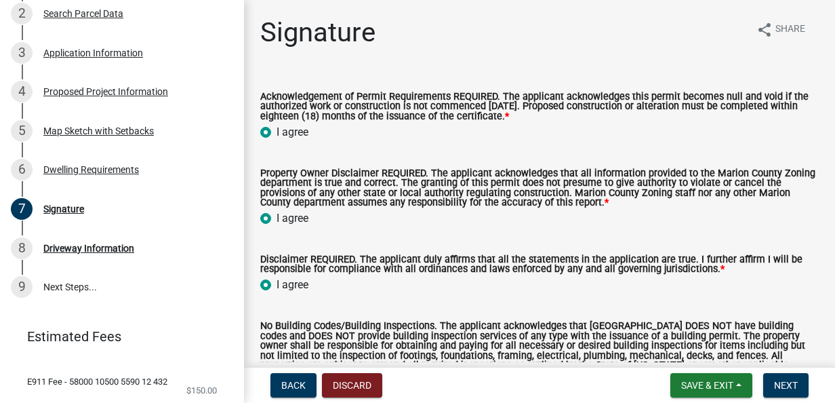
click at [285, 285] on input "I agree" at bounding box center [281, 281] width 9 height 9
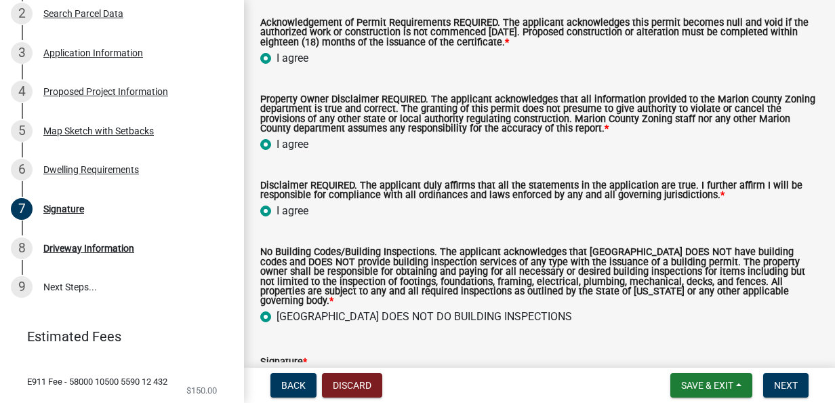
scroll to position [81, 0]
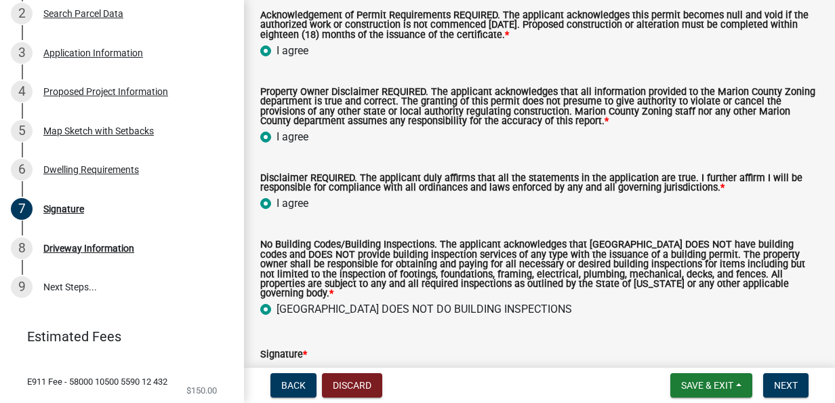
click at [277, 303] on label "MARION COUNTY DOES NOT DO BUILDING INSPECTIONS" at bounding box center [425, 309] width 296 height 16
click at [277, 303] on input "MARION COUNTY DOES NOT DO BUILDING INSPECTIONS" at bounding box center [281, 305] width 9 height 9
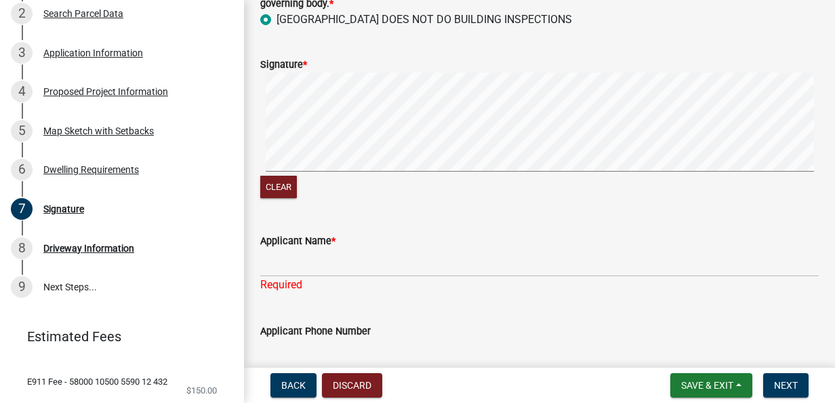
scroll to position [380, 0]
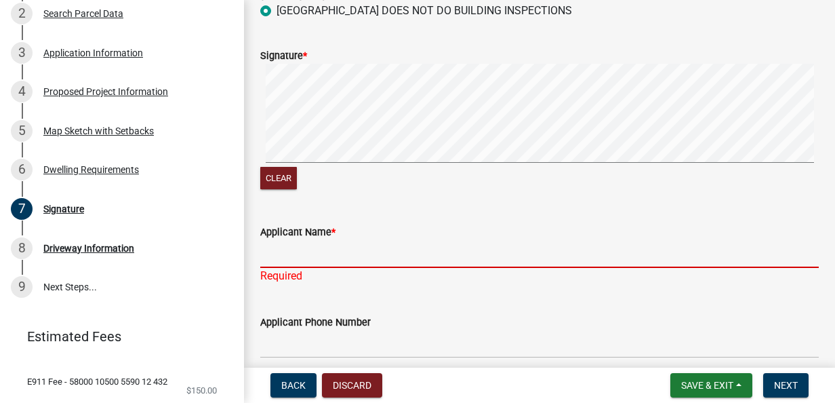
click at [274, 245] on input "Applicant Name *" at bounding box center [539, 254] width 559 height 28
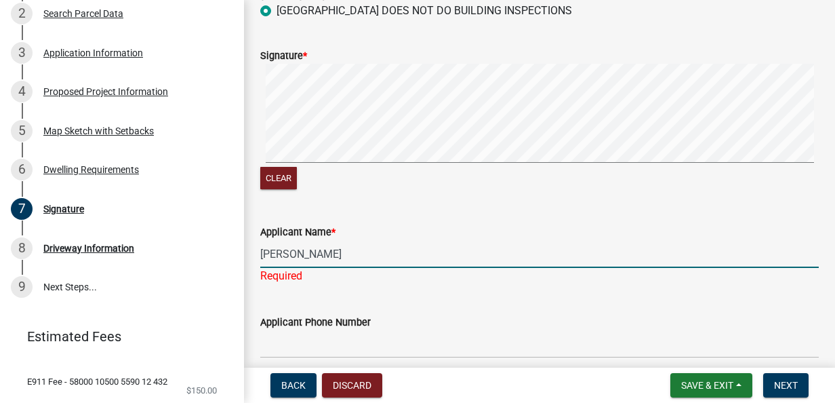
type input "Jerry Humphrey"
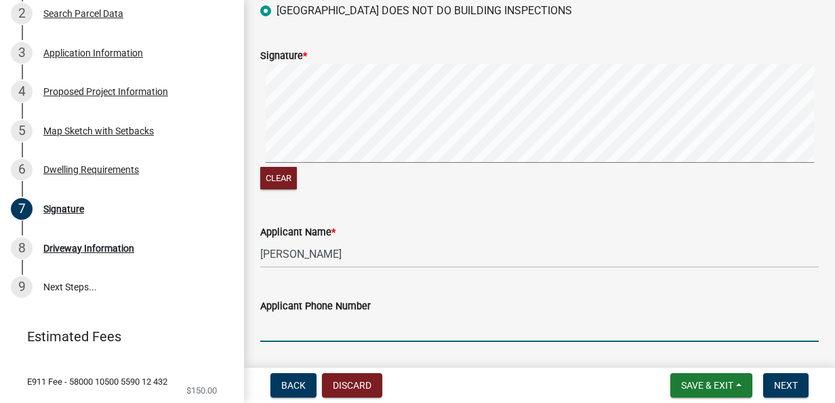
click at [269, 338] on wm-data-entity-input "Applicant Phone Number" at bounding box center [539, 316] width 559 height 74
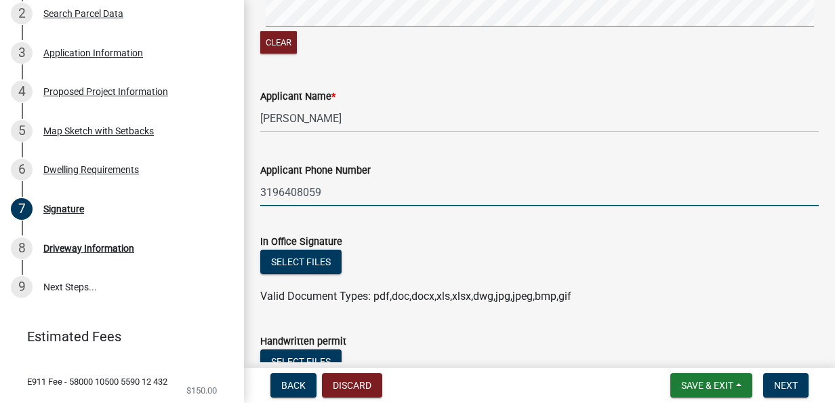
scroll to position [542, 0]
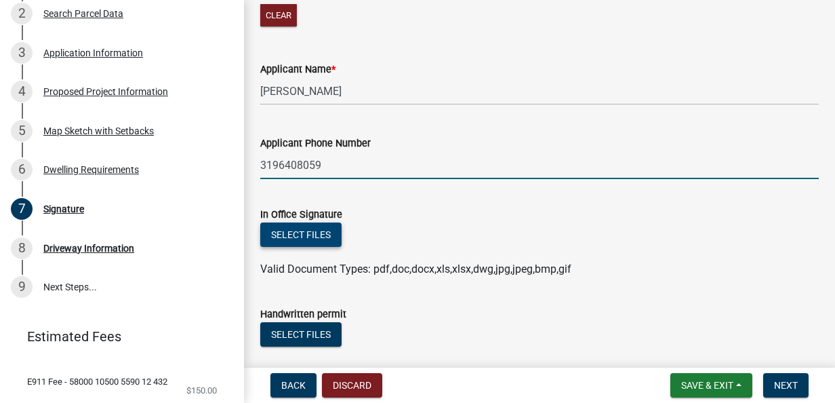
type input "3196408059"
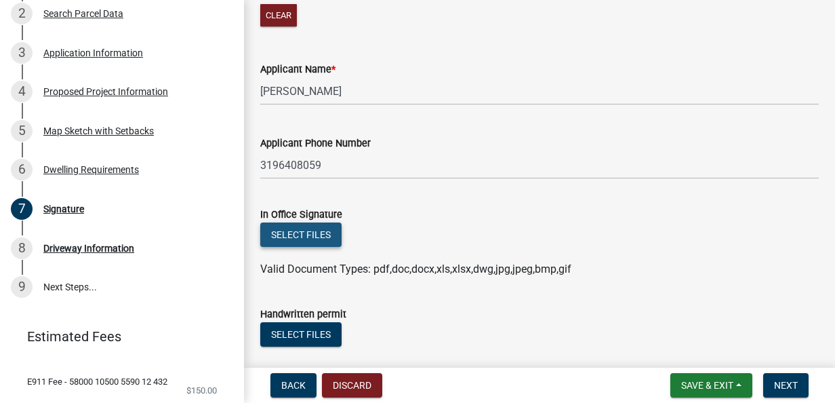
click at [309, 222] on button "Select files" at bounding box center [300, 234] width 81 height 24
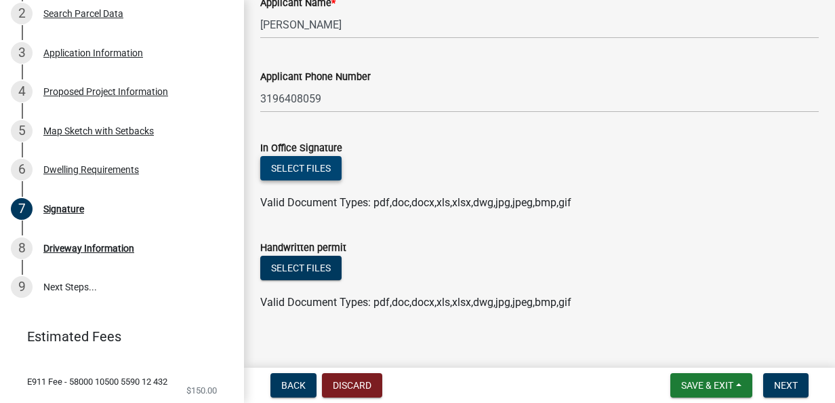
scroll to position [614, 0]
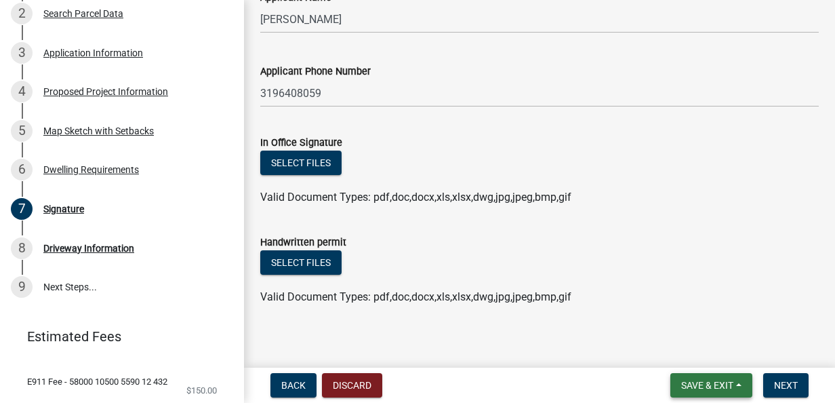
click at [711, 381] on span "Save & Exit" at bounding box center [707, 385] width 52 height 11
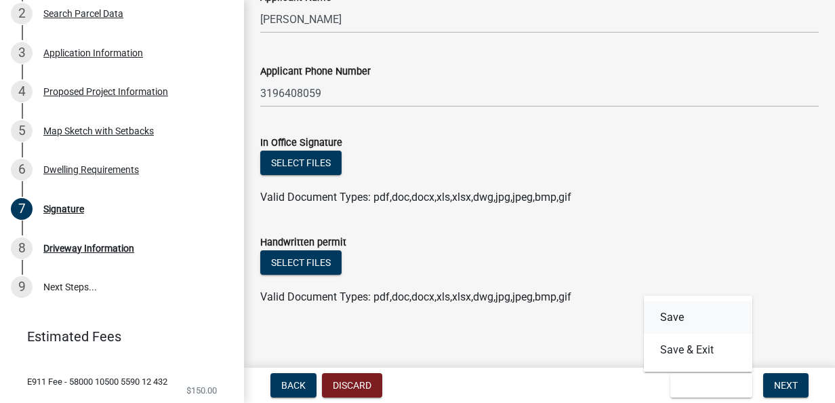
click at [683, 319] on button "Save" at bounding box center [698, 317] width 108 height 33
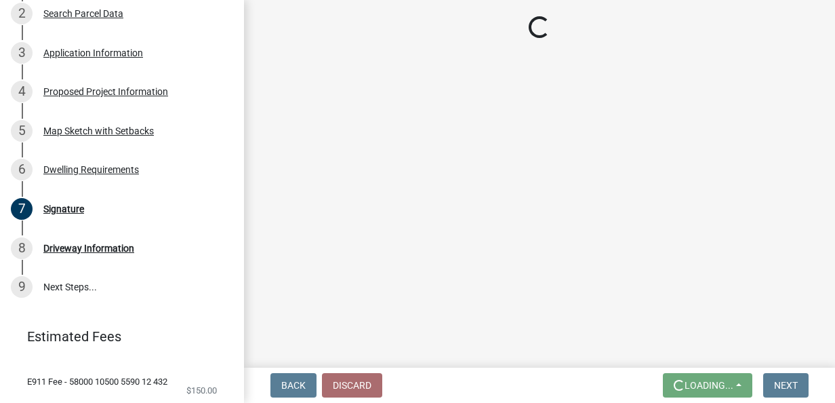
scroll to position [0, 0]
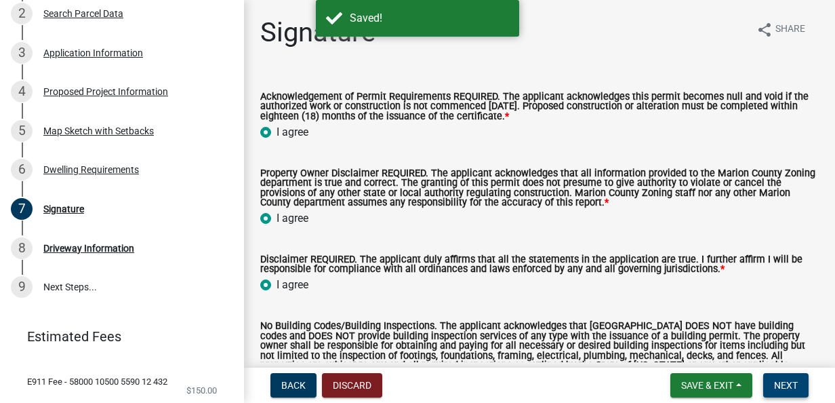
click at [778, 385] on span "Next" at bounding box center [786, 385] width 24 height 11
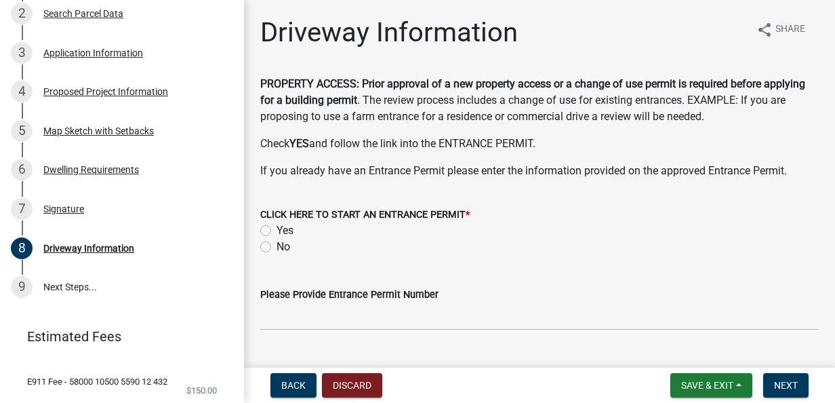
click at [277, 245] on label "No" at bounding box center [284, 247] width 14 height 16
click at [277, 245] on input "No" at bounding box center [281, 243] width 9 height 9
radio input "true"
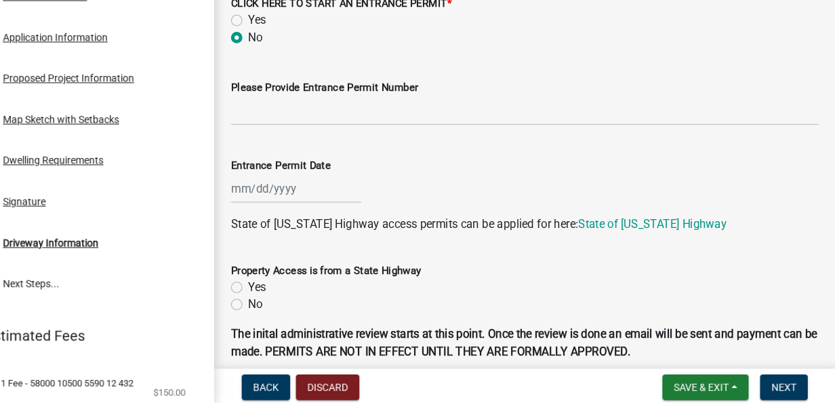
scroll to position [198, 0]
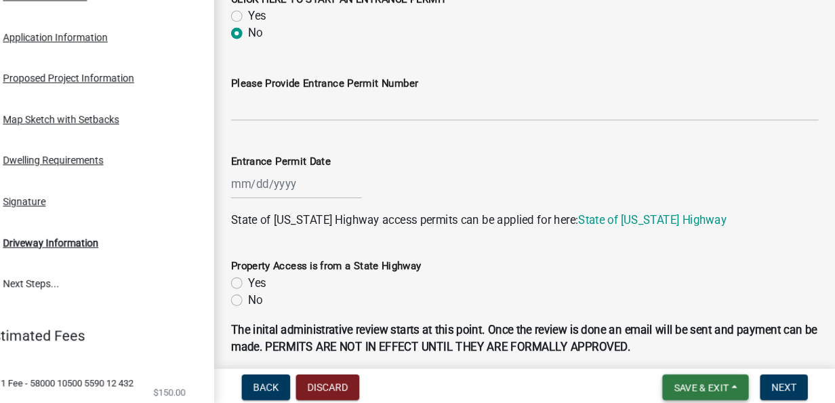
click at [687, 389] on span "Save & Exit" at bounding box center [707, 385] width 52 height 11
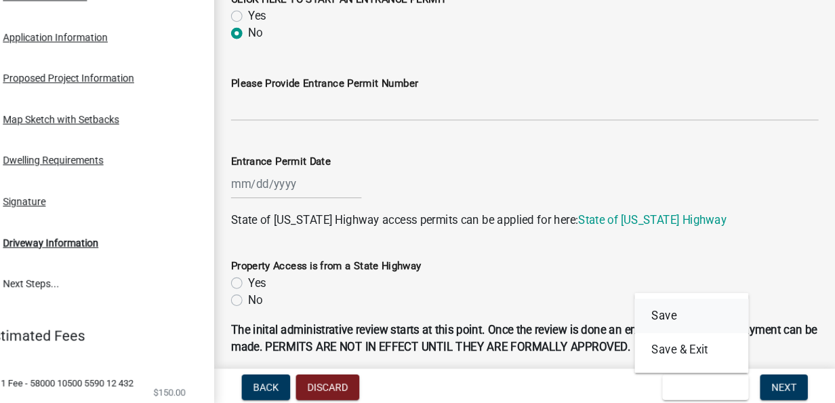
click at [674, 317] on button "Save" at bounding box center [698, 317] width 108 height 33
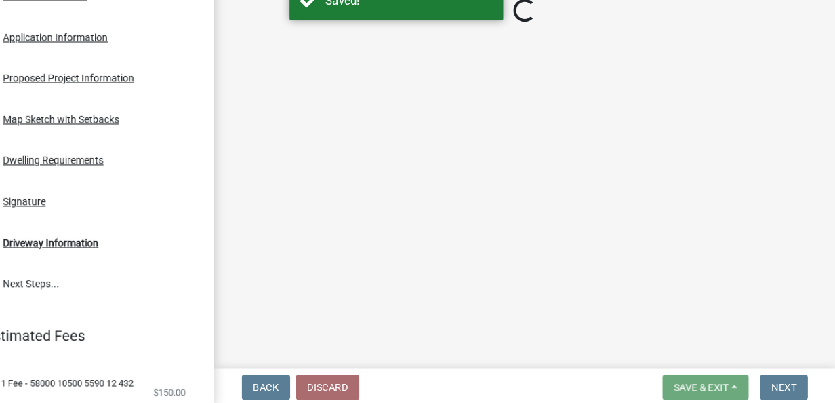
click at [674, 317] on main "Loading..." at bounding box center [539, 181] width 591 height 362
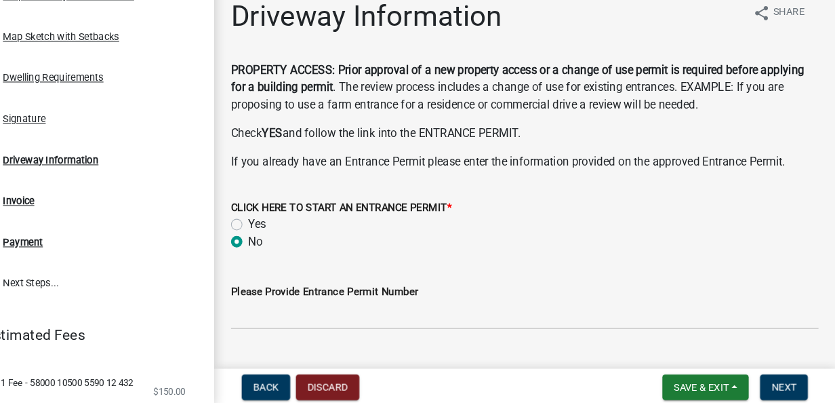
click at [823, 18] on div "Driveway Information share Share PROPERTY ACCESS: Prior approval of a new prope…" at bounding box center [539, 296] width 591 height 560
click at [277, 229] on label "Yes" at bounding box center [285, 230] width 17 height 16
click at [277, 229] on input "Yes" at bounding box center [281, 226] width 9 height 9
radio input "true"
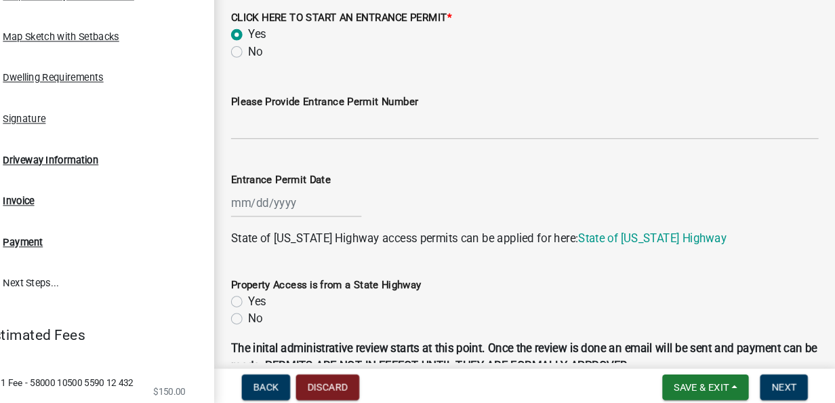
scroll to position [206, 0]
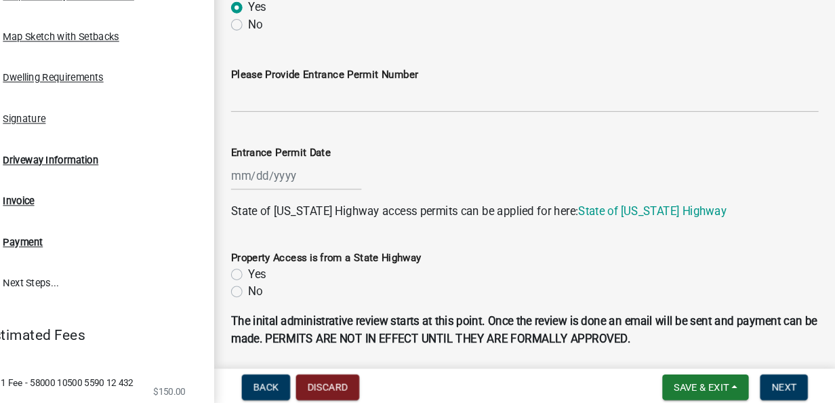
click at [277, 293] on label "No" at bounding box center [284, 294] width 14 height 16
click at [277, 293] on input "No" at bounding box center [281, 290] width 9 height 9
radio input "true"
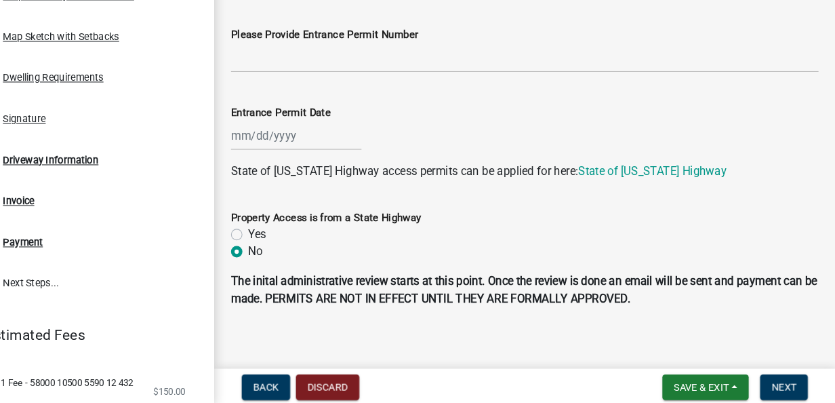
scroll to position [255, 0]
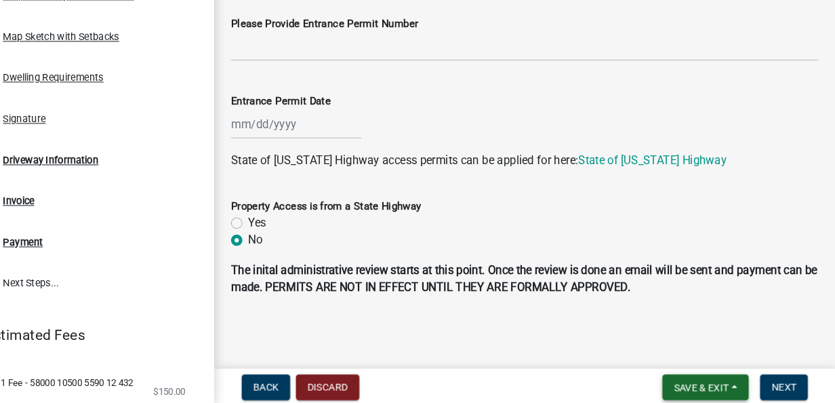
click at [687, 381] on span "Save & Exit" at bounding box center [707, 385] width 52 height 11
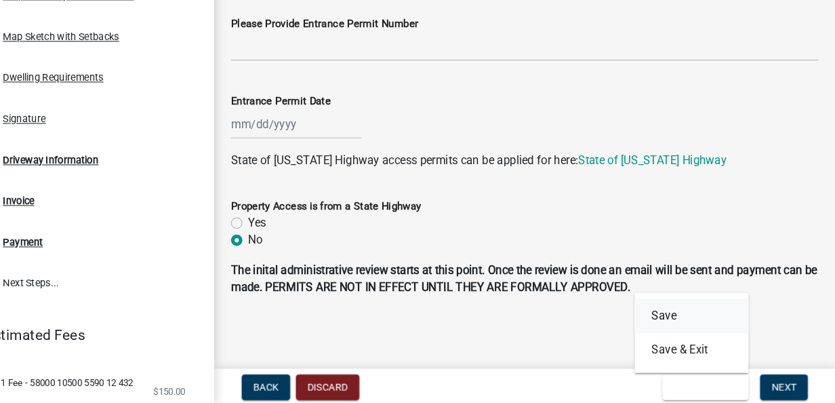
click at [679, 314] on button "Save" at bounding box center [698, 317] width 108 height 33
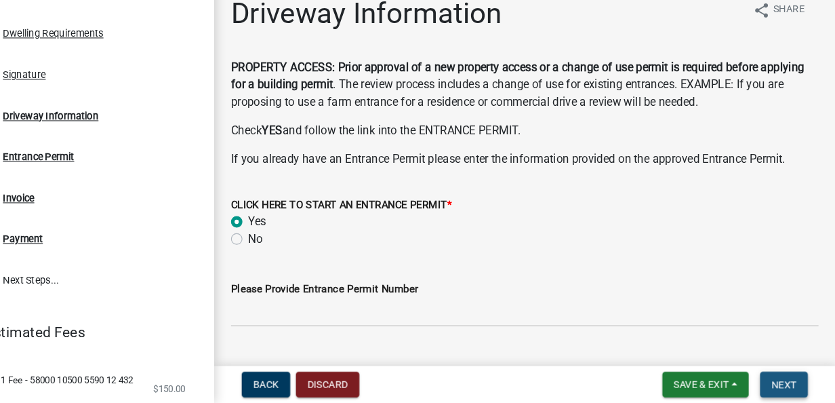
scroll to position [0, 0]
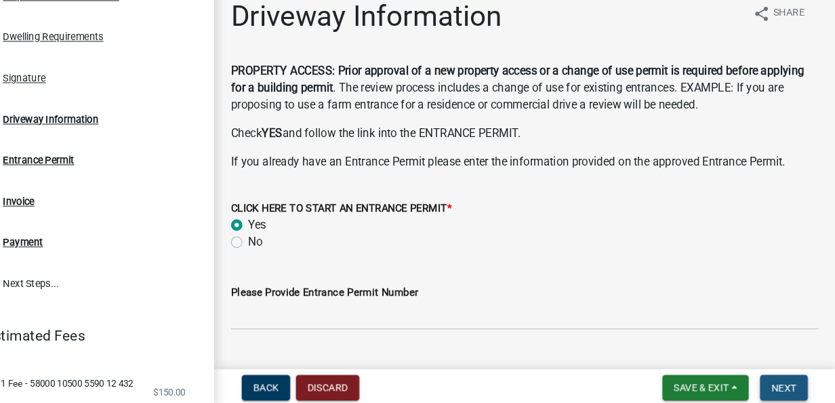
click at [793, 381] on span "Next" at bounding box center [786, 385] width 24 height 11
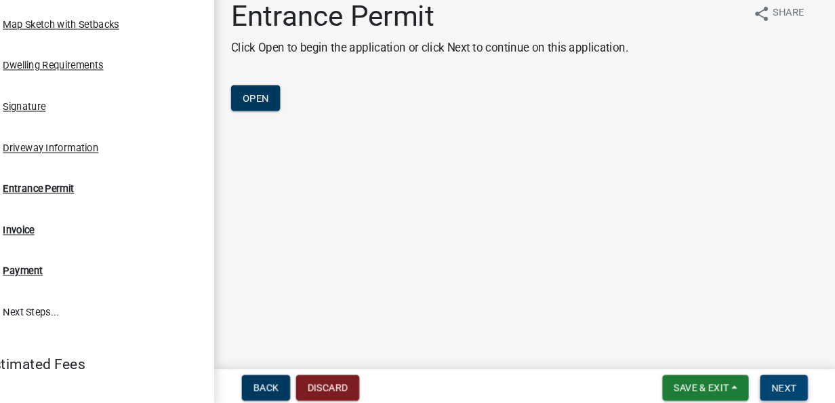
scroll to position [420, 0]
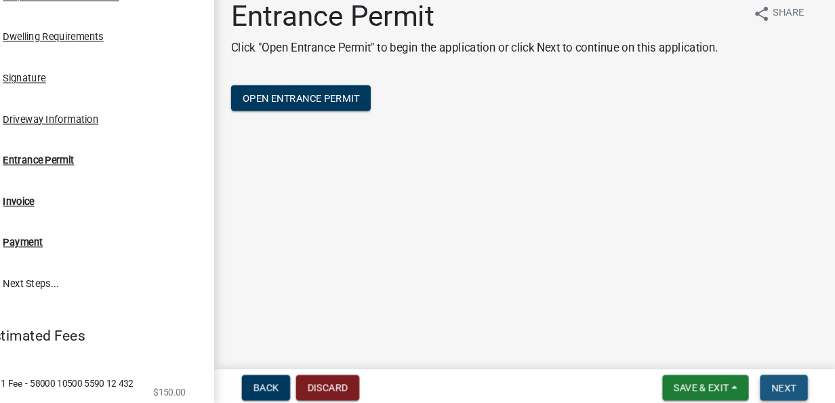
click at [793, 381] on span "Next" at bounding box center [786, 385] width 24 height 11
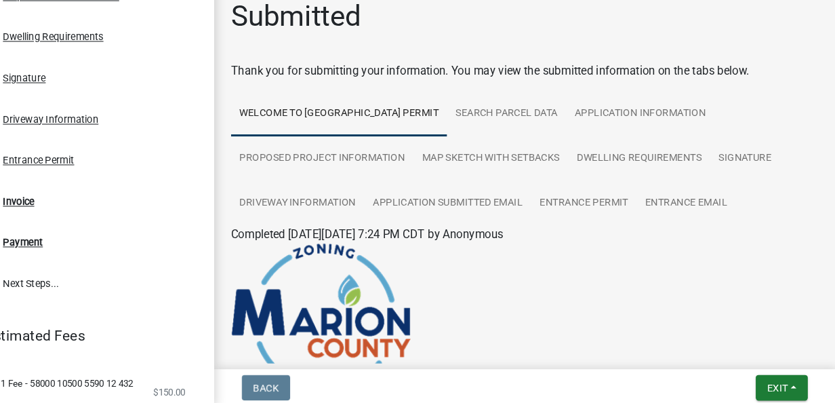
click at [788, 332] on p at bounding box center [539, 318] width 559 height 143
click at [58, 207] on div "Invoice" at bounding box center [58, 207] width 30 height 9
click at [61, 203] on div "Invoice" at bounding box center [58, 207] width 30 height 9
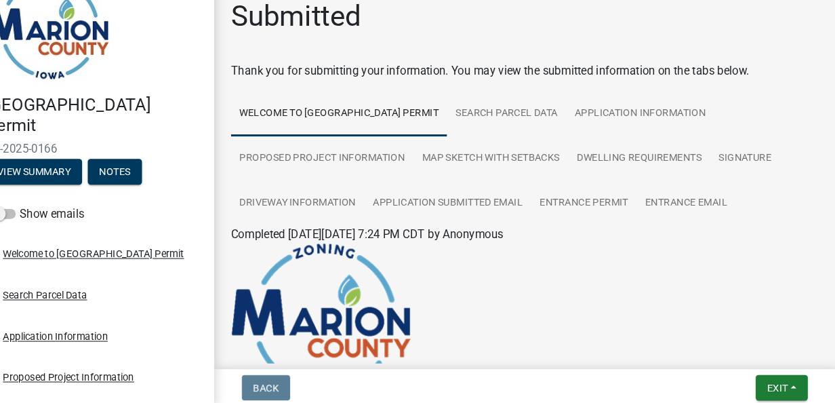
scroll to position [16, 0]
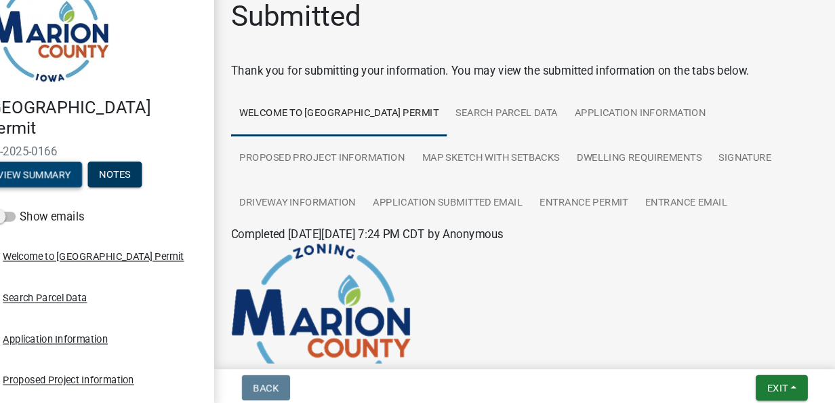
click at [84, 175] on button "View Summary" at bounding box center [73, 182] width 92 height 24
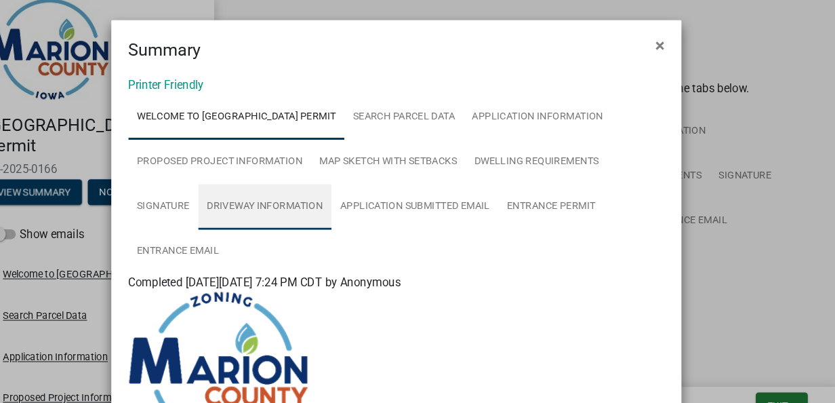
click at [318, 199] on link "Driveway Information" at bounding box center [292, 196] width 127 height 43
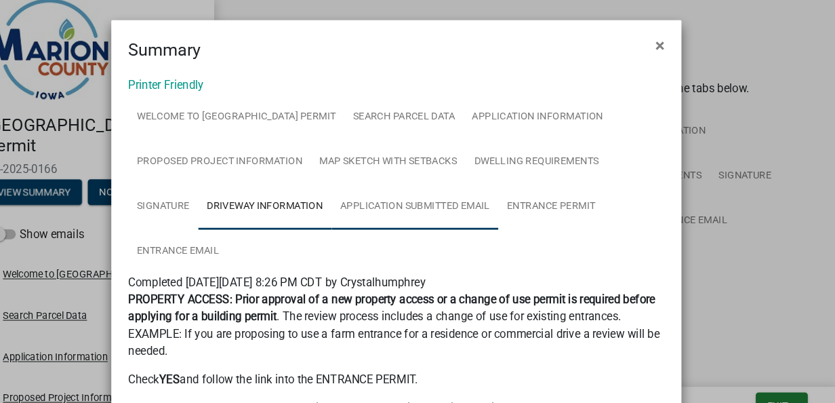
click at [399, 195] on link "Application Submitted Email" at bounding box center [435, 196] width 159 height 43
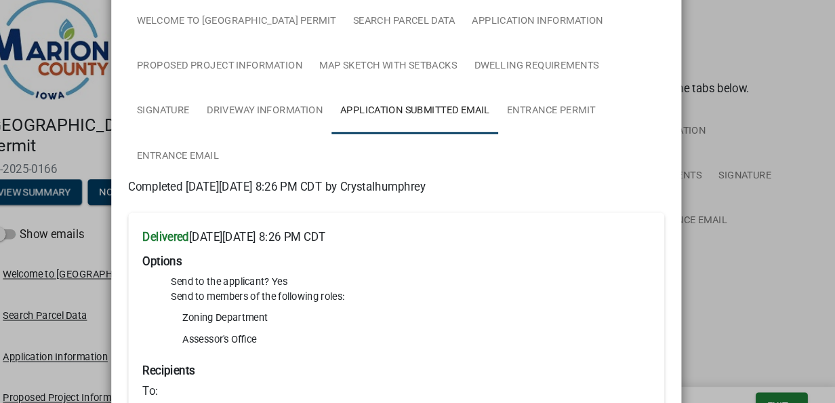
scroll to position [24, 0]
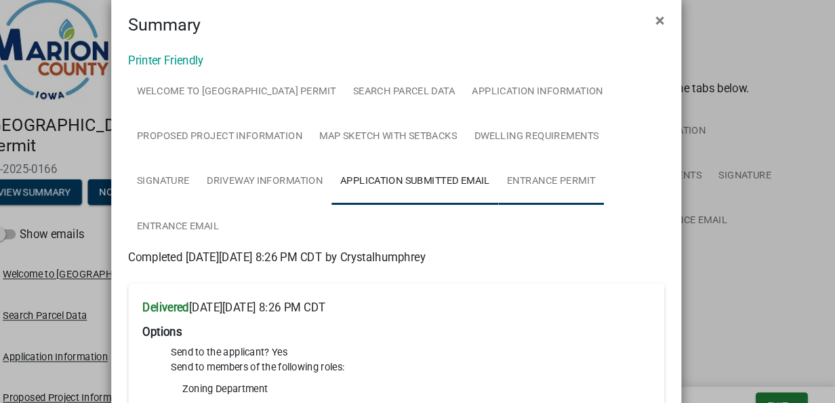
click at [566, 165] on link "Entrance Permit" at bounding box center [565, 172] width 100 height 43
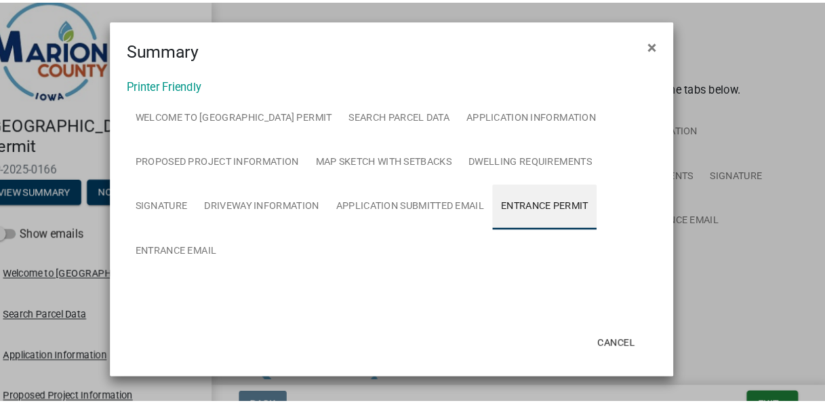
scroll to position [0, 0]
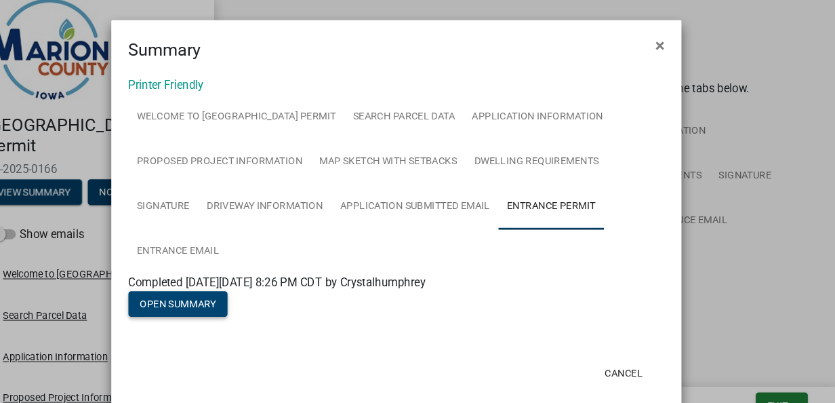
click at [216, 287] on button "Open Summary" at bounding box center [210, 289] width 94 height 24
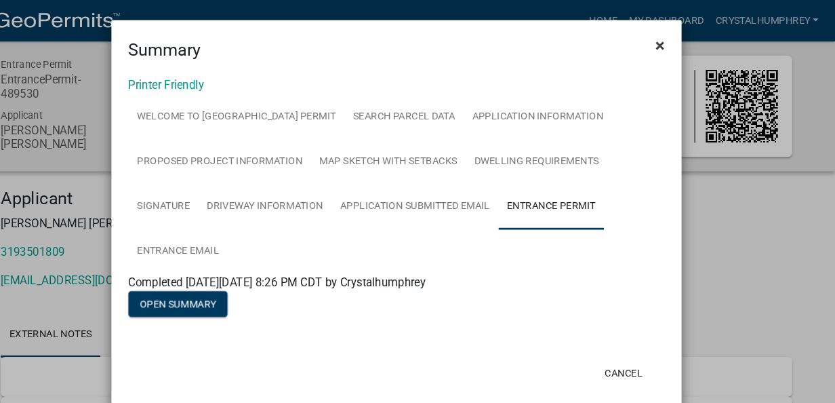
click at [664, 43] on span "×" at bounding box center [668, 43] width 9 height 19
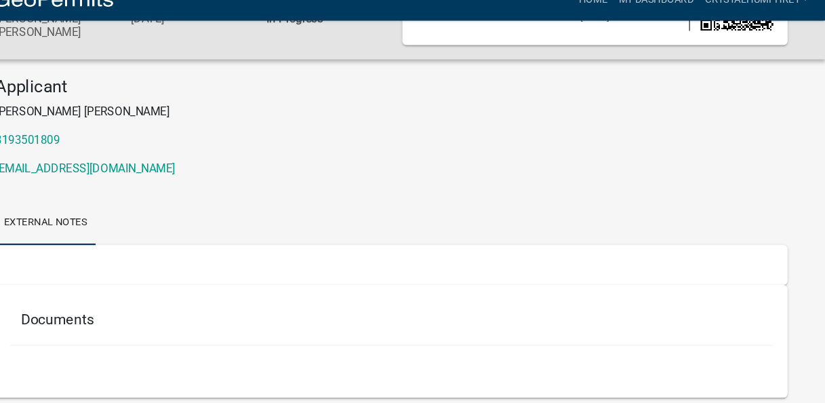
scroll to position [138, 0]
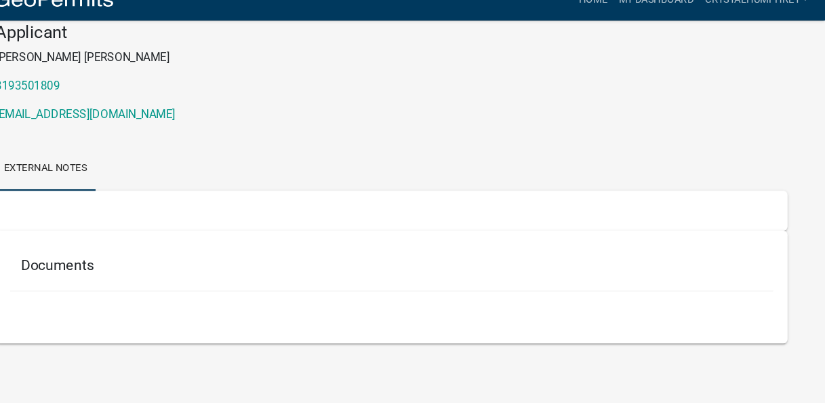
click at [103, 271] on h5 "Documents" at bounding box center [413, 271] width 704 height 16
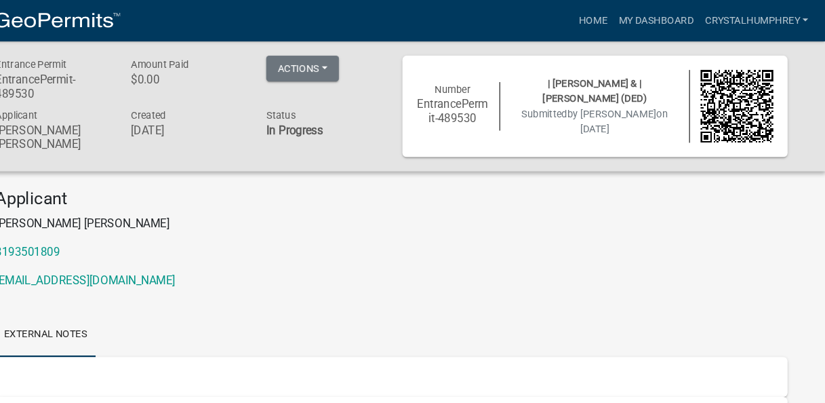
scroll to position [0, 0]
click at [650, 16] on link "My Dashboard" at bounding box center [664, 20] width 82 height 26
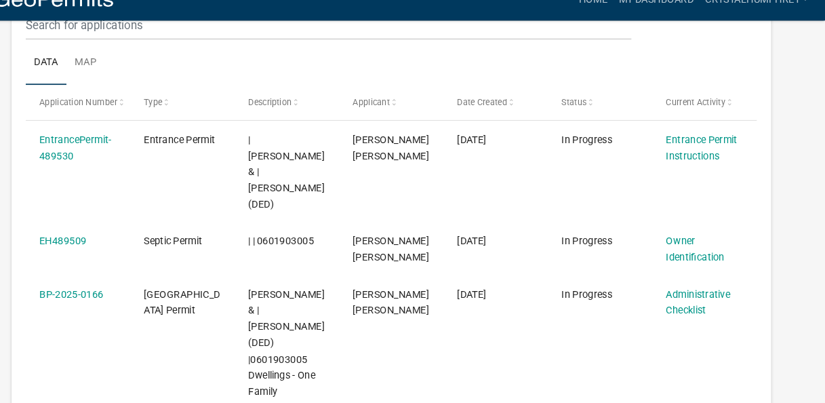
scroll to position [212, 0]
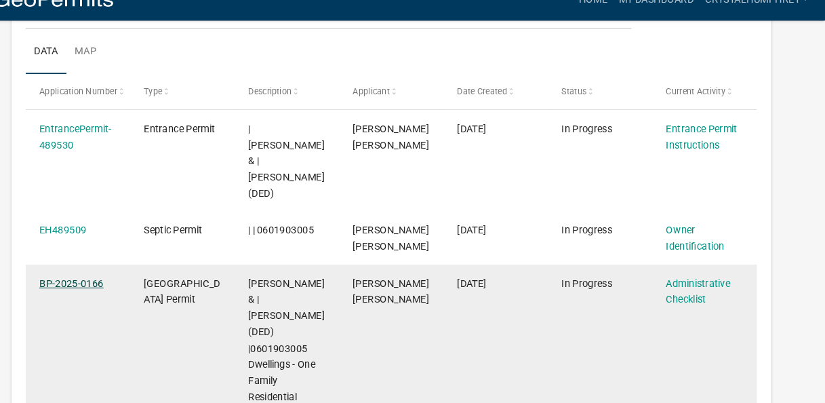
click at [102, 283] on link "BP-2025-0166" at bounding box center [108, 288] width 61 height 11
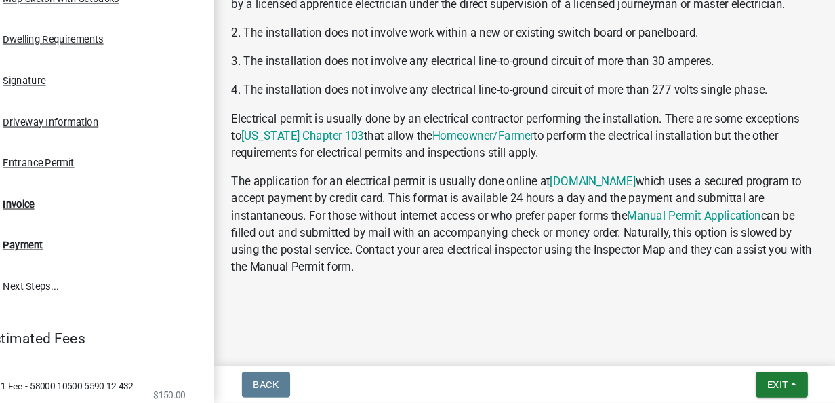
scroll to position [414, 0]
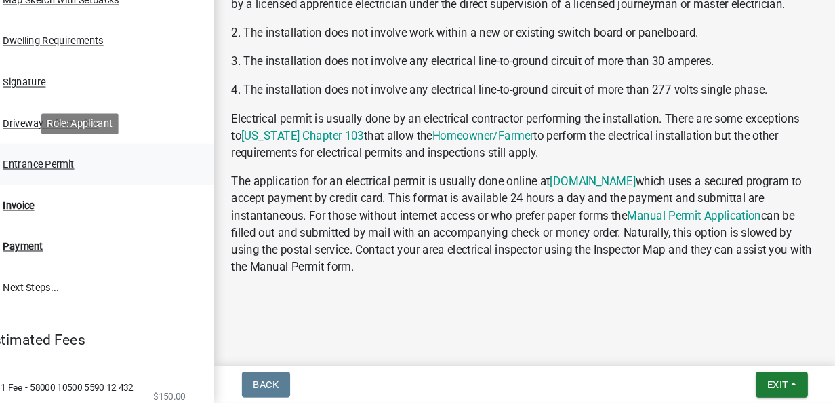
click at [102, 182] on div "9 Entrance Permit" at bounding box center [117, 176] width 212 height 22
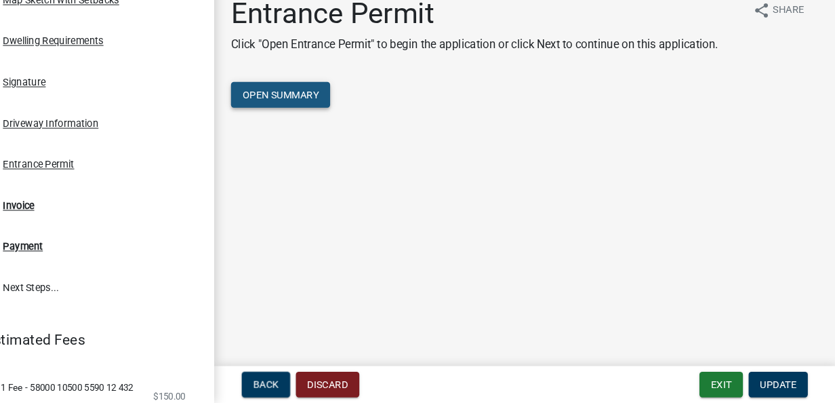
click at [313, 115] on span "Open Summary" at bounding box center [307, 109] width 73 height 11
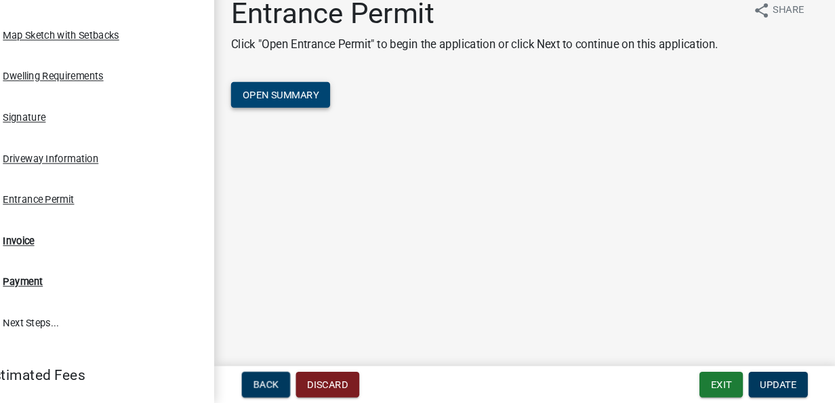
scroll to position [377, 0]
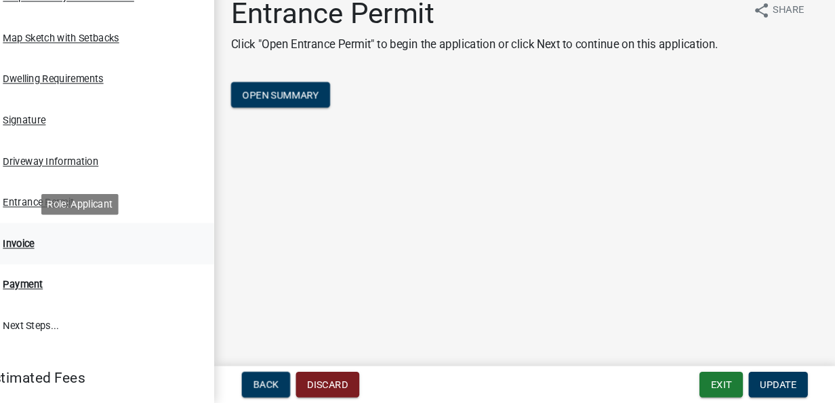
click at [49, 254] on div "Invoice" at bounding box center [58, 251] width 30 height 9
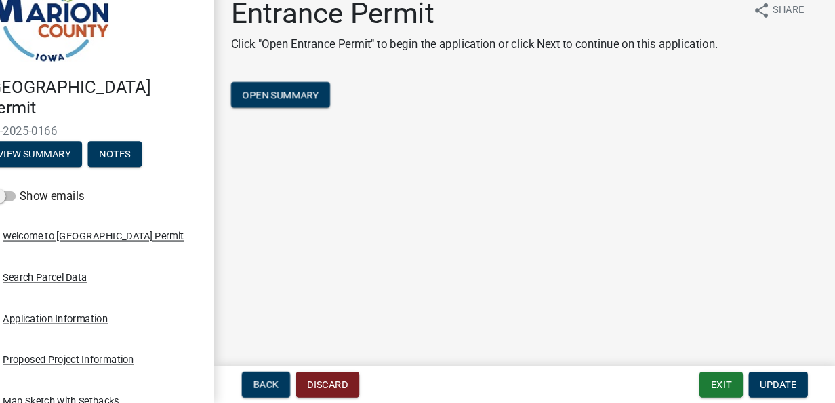
scroll to position [31, 0]
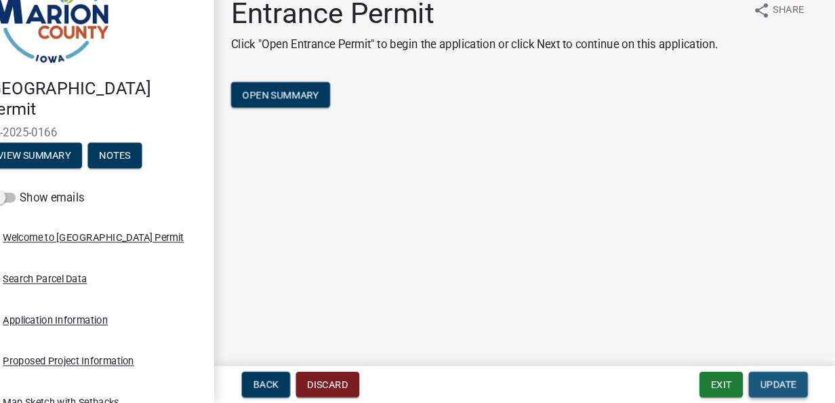
click at [778, 386] on span "Update" at bounding box center [780, 385] width 35 height 11
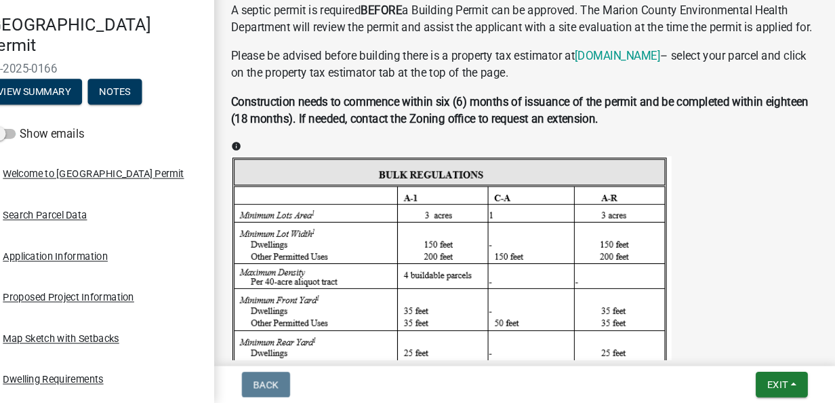
scroll to position [0, 0]
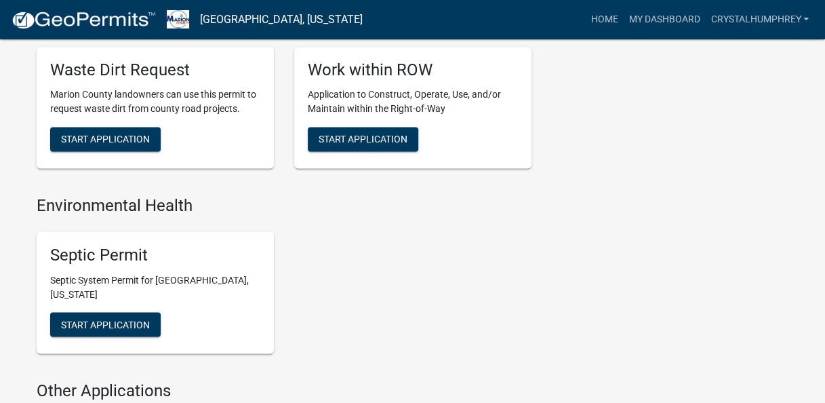
scroll to position [1059, 0]
click at [68, 319] on span "Start Application" at bounding box center [105, 324] width 89 height 11
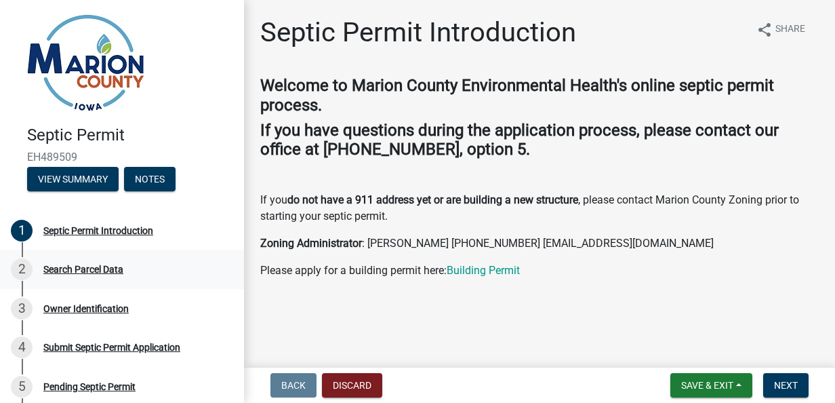
click at [57, 277] on div "2 Search Parcel Data" at bounding box center [117, 269] width 212 height 22
click at [791, 392] on button "Next" at bounding box center [785, 385] width 45 height 24
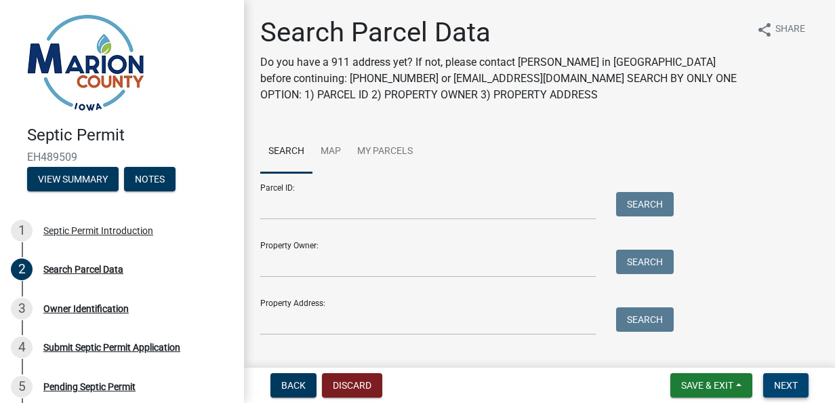
scroll to position [26, 0]
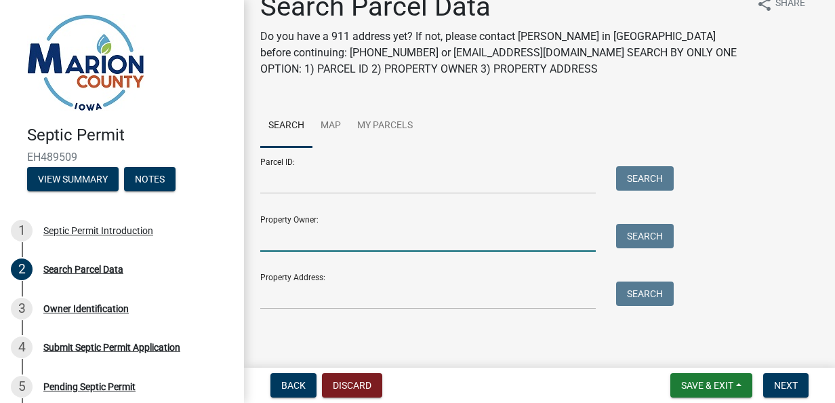
click at [510, 237] on input "Property Owner:" at bounding box center [428, 238] width 336 height 28
type input "[PERSON_NAME]"
click at [640, 239] on button "Search" at bounding box center [645, 236] width 58 height 24
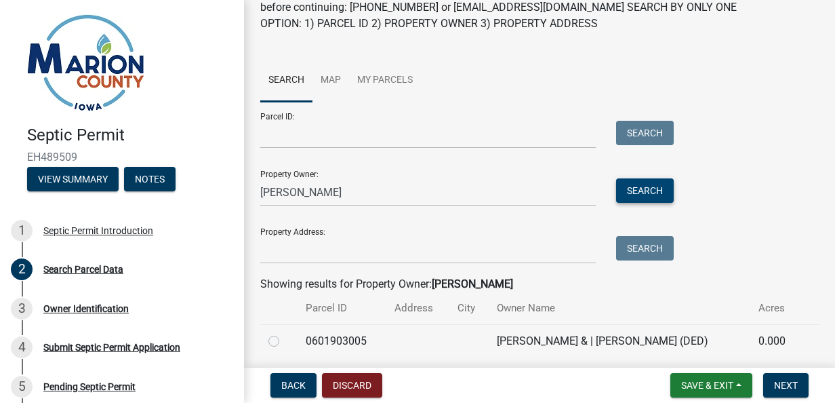
scroll to position [119, 0]
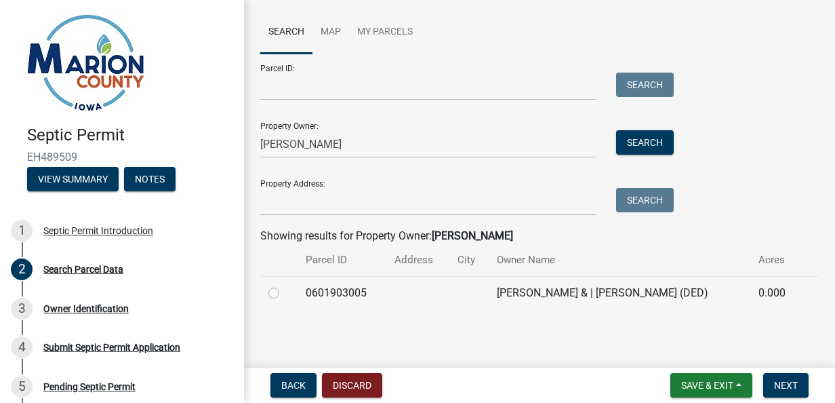
click at [285, 285] on label at bounding box center [285, 285] width 0 height 0
click at [285, 294] on input "radio" at bounding box center [289, 289] width 9 height 9
radio input "true"
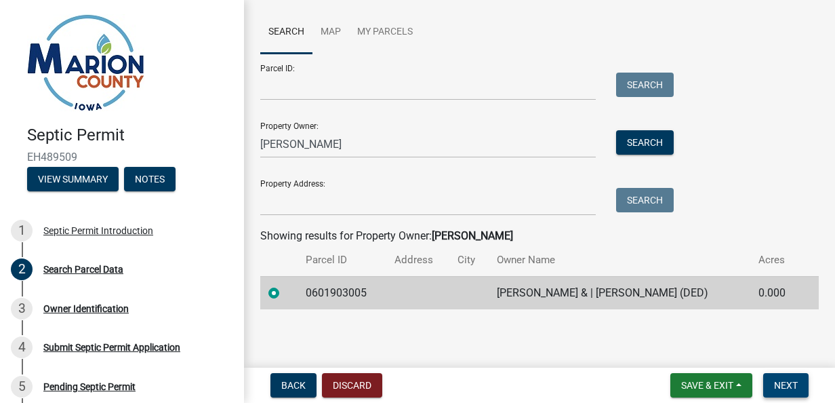
click at [801, 390] on button "Next" at bounding box center [785, 385] width 45 height 24
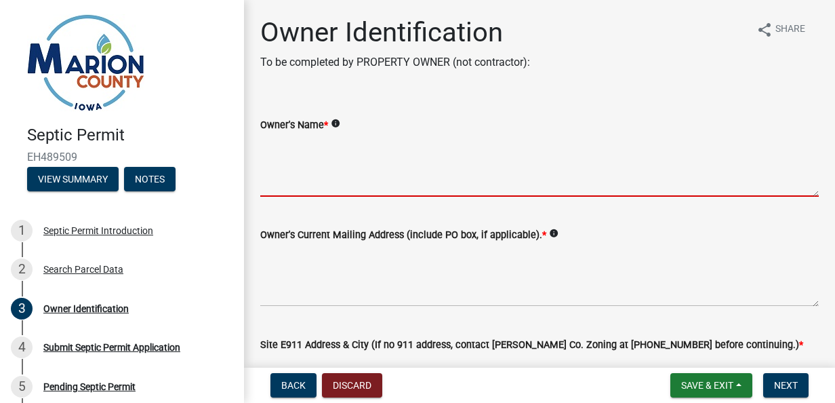
click at [564, 186] on textarea "Owner's Name *" at bounding box center [539, 165] width 559 height 64
type textarea "[PERSON_NAME] & | [PERSON_NAME] (DED)"
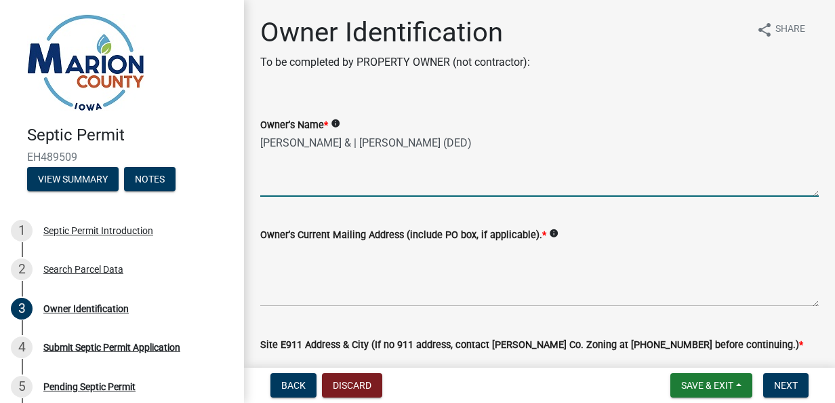
type input "3193501809"
type input "[EMAIL_ADDRESS][DOMAIN_NAME]"
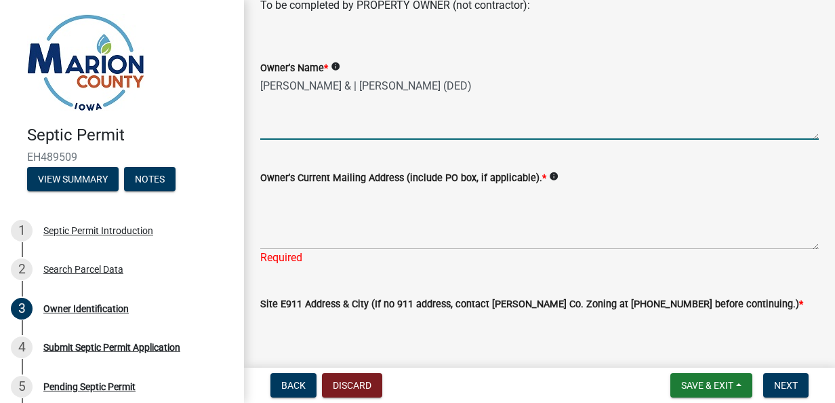
scroll to position [72, 0]
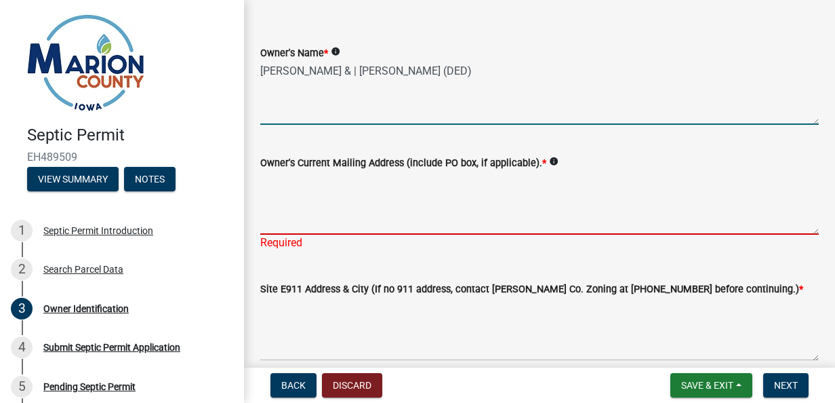
click at [473, 232] on textarea "Owner's Current Mailing Address (include PO box, if applicable). *" at bounding box center [539, 203] width 559 height 64
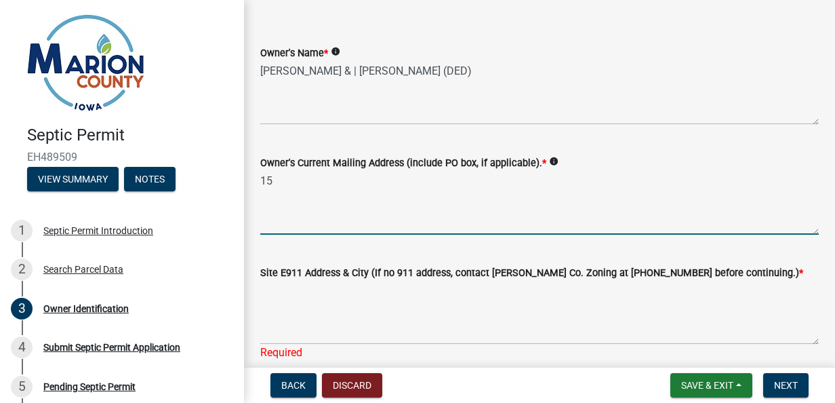
type textarea "1"
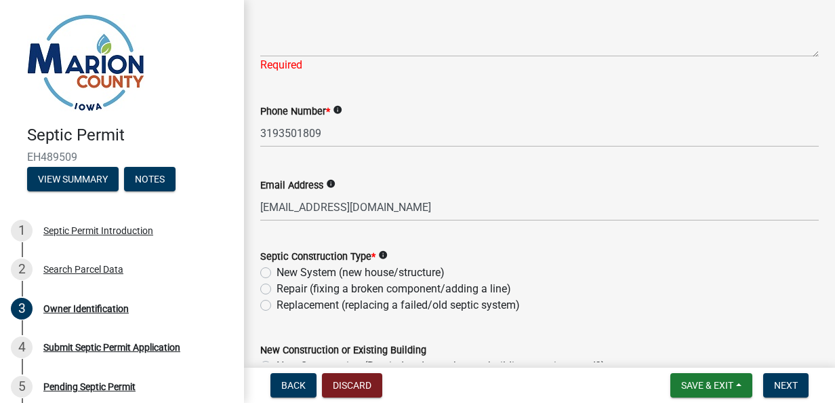
scroll to position [365, 0]
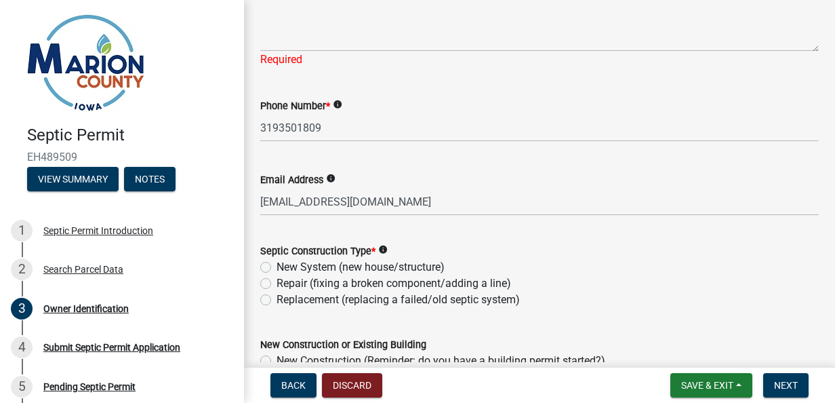
type textarea "111 Lincoln Ave, Lisbon, IA 52253"
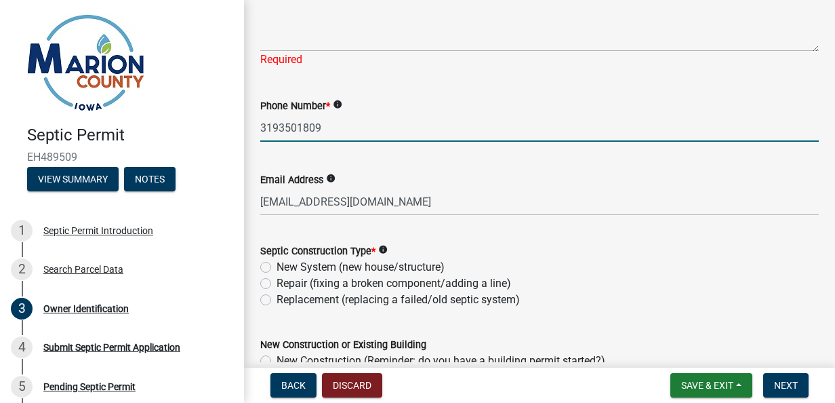
click at [488, 134] on input "3193501809" at bounding box center [539, 128] width 559 height 28
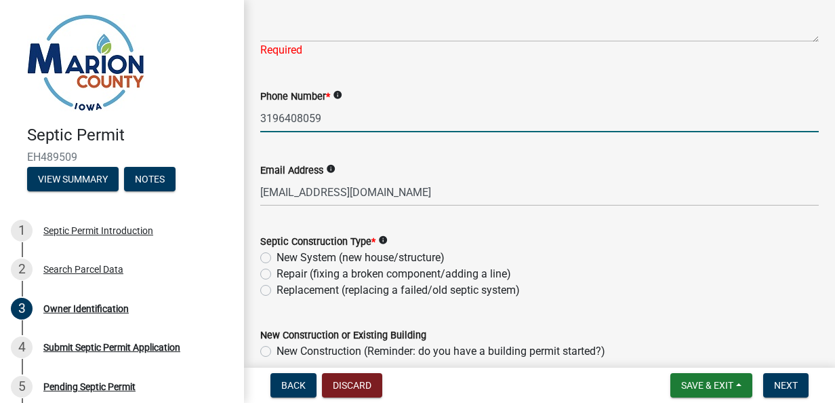
scroll to position [376, 0]
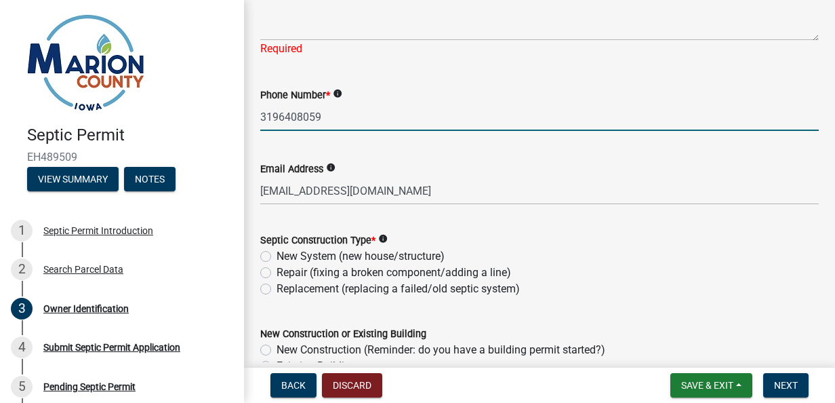
type input "3196408059"
click at [662, 287] on div "Replacement (replacing a failed/old septic system)" at bounding box center [539, 289] width 559 height 16
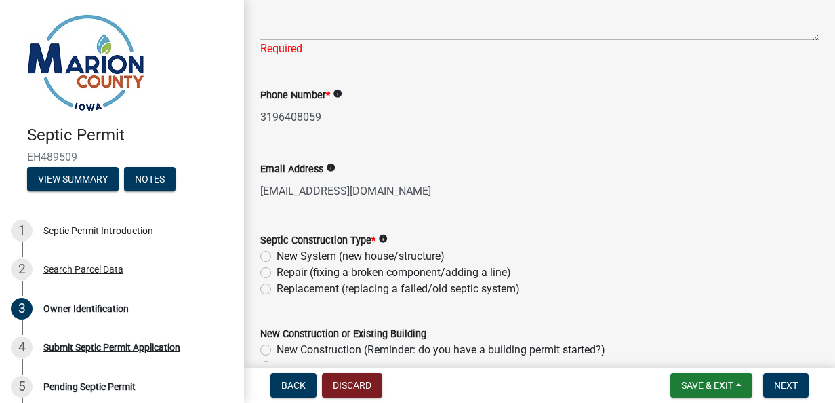
click at [277, 258] on label "New System (new house/structure)" at bounding box center [361, 256] width 168 height 16
click at [277, 257] on input "New System (new house/structure)" at bounding box center [281, 252] width 9 height 9
radio input "true"
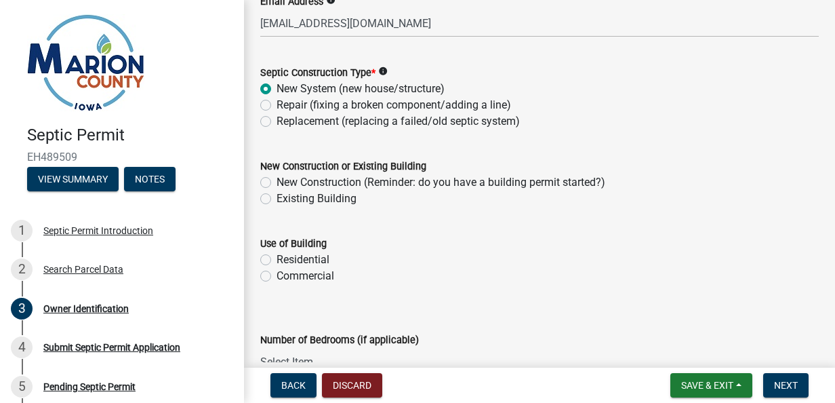
scroll to position [544, 0]
click at [532, 187] on label "New Construction (Reminder: do you have a building permit started?)" at bounding box center [441, 182] width 329 height 16
click at [285, 182] on input "New Construction (Reminder: do you have a building permit started?)" at bounding box center [281, 178] width 9 height 9
radio input "true"
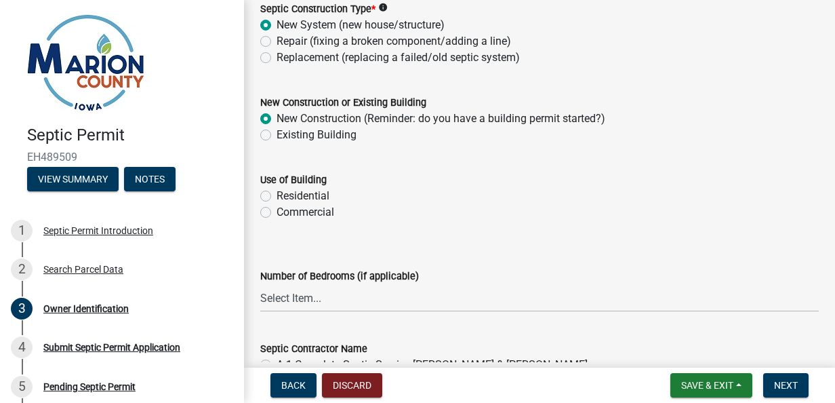
scroll to position [610, 0]
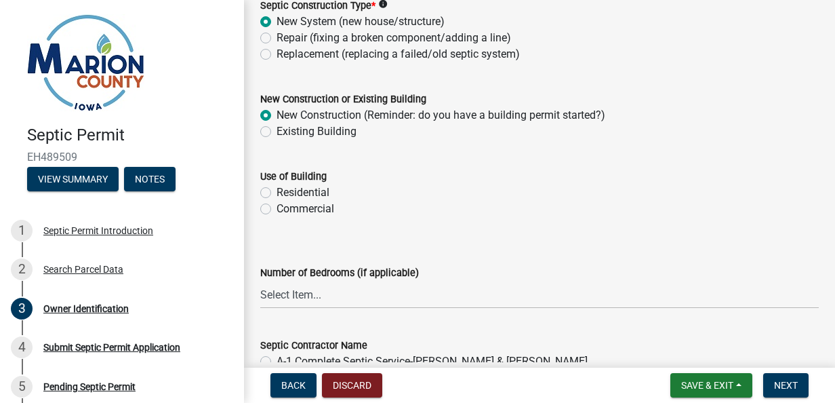
click at [319, 199] on label "Residential" at bounding box center [303, 192] width 53 height 16
click at [285, 193] on input "Residential" at bounding box center [281, 188] width 9 height 9
radio input "true"
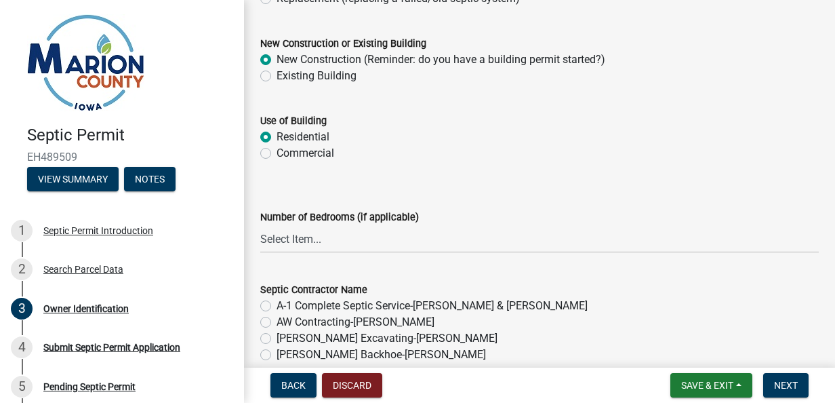
scroll to position [667, 0]
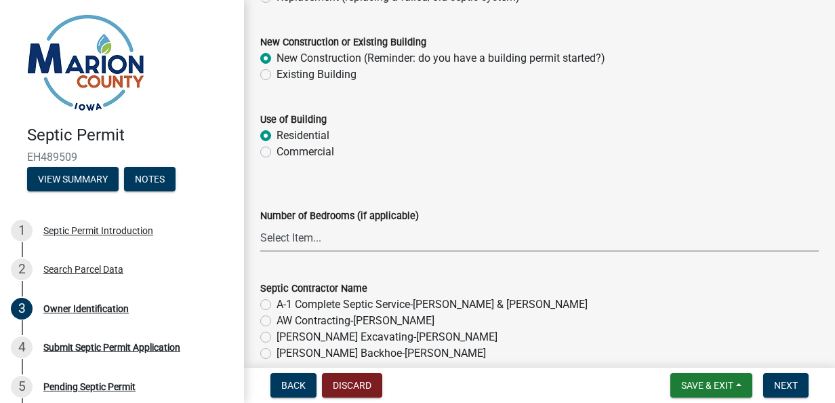
click at [527, 247] on select "Select Item... 1 2 3 4 5 6" at bounding box center [539, 238] width 559 height 28
select select "4150132d-5755-4fb2-b93c-bc4ede61acab"
click at [556, 191] on form "Number of Bedrooms (if applicable) Select Item... 1 2 3 4 5 6" at bounding box center [539, 221] width 559 height 60
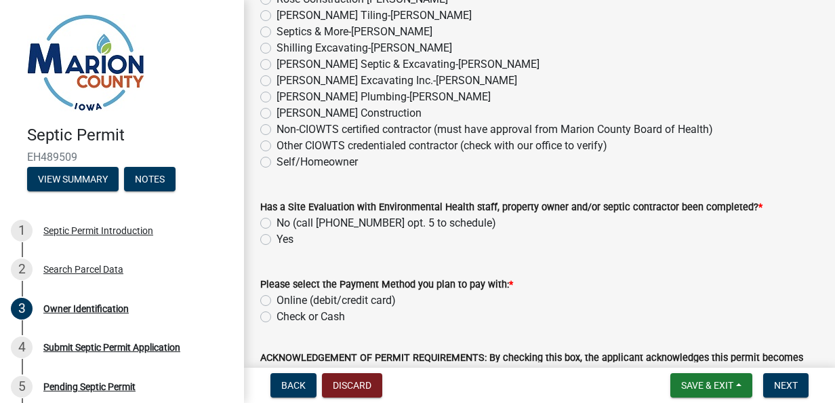
scroll to position [1169, 0]
click at [277, 236] on label "Yes" at bounding box center [285, 238] width 17 height 16
click at [277, 236] on input "Yes" at bounding box center [281, 234] width 9 height 9
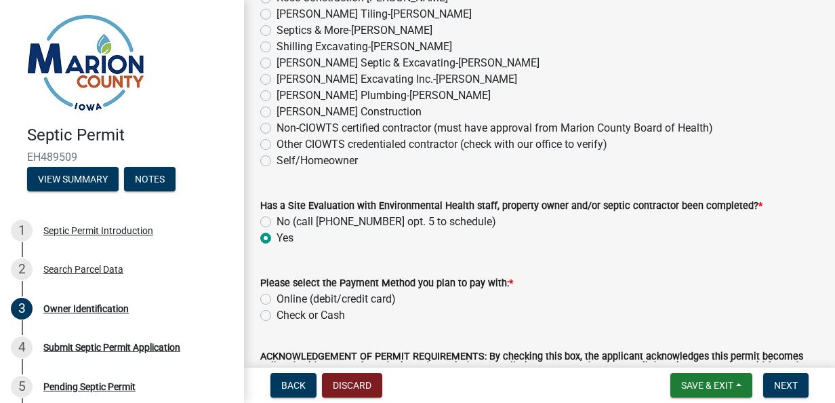
radio input "true"
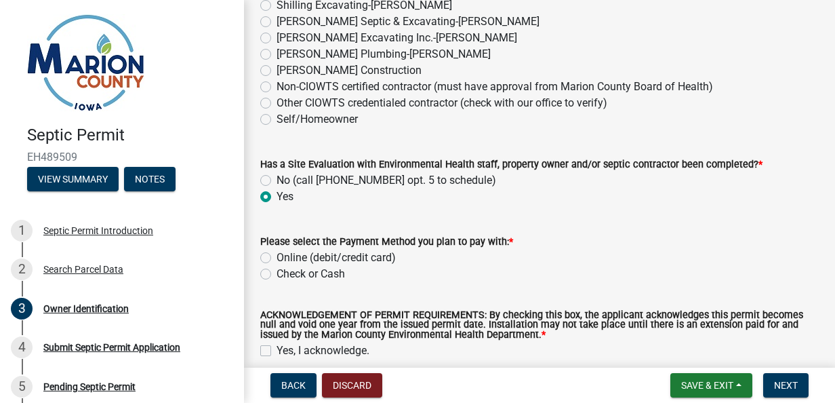
scroll to position [1210, 0]
click at [277, 259] on label "Online (debit/credit card)" at bounding box center [336, 258] width 119 height 16
click at [277, 259] on input "Online (debit/credit card)" at bounding box center [281, 254] width 9 height 9
radio input "true"
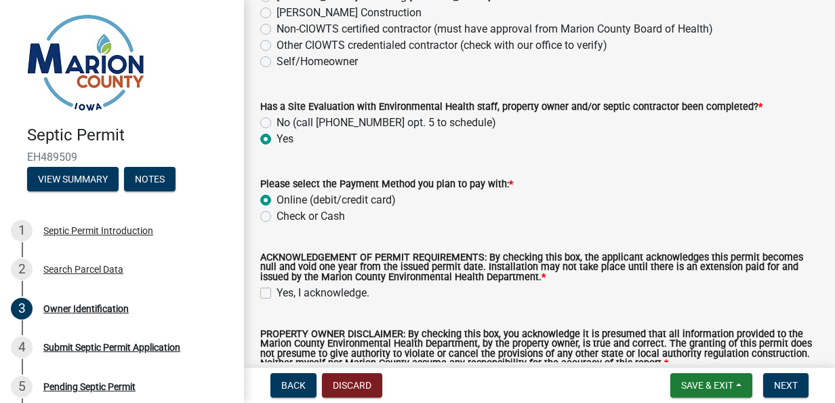
scroll to position [1272, 0]
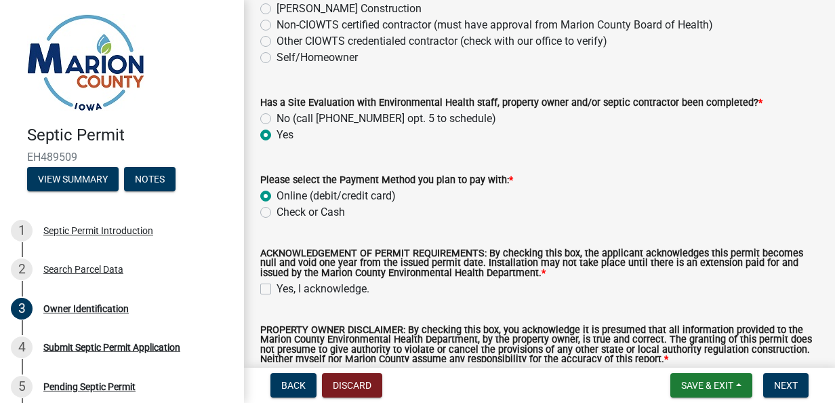
click at [277, 286] on label "Yes, I acknowledge." at bounding box center [323, 289] width 93 height 16
click at [277, 286] on input "Yes, I acknowledge." at bounding box center [281, 285] width 9 height 9
checkbox input "true"
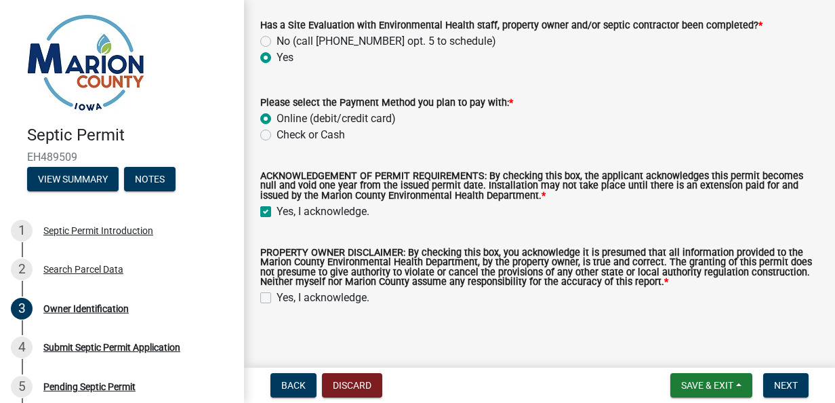
scroll to position [1357, 0]
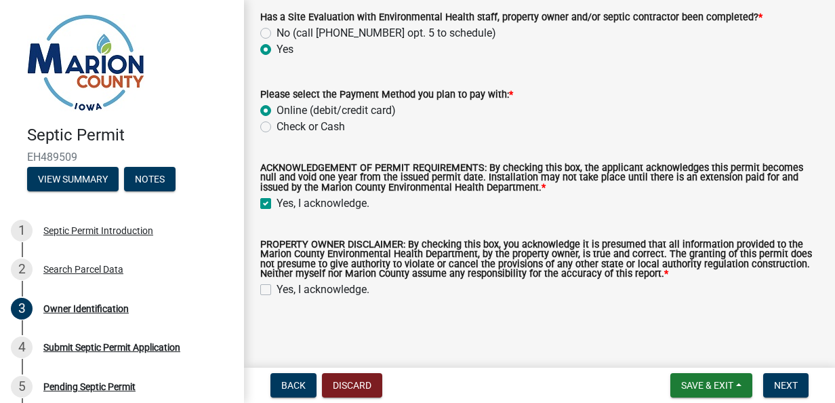
click at [277, 292] on label "Yes, I acknowledge." at bounding box center [323, 289] width 93 height 16
click at [277, 290] on input "Yes, I acknowledge." at bounding box center [281, 285] width 9 height 9
checkbox input "true"
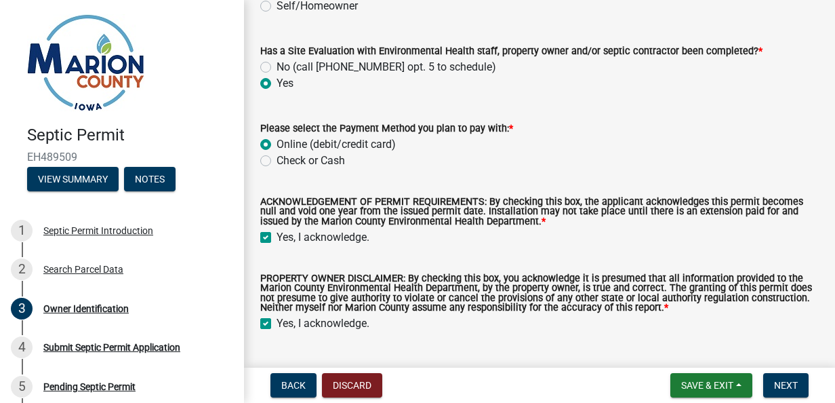
scroll to position [1317, 0]
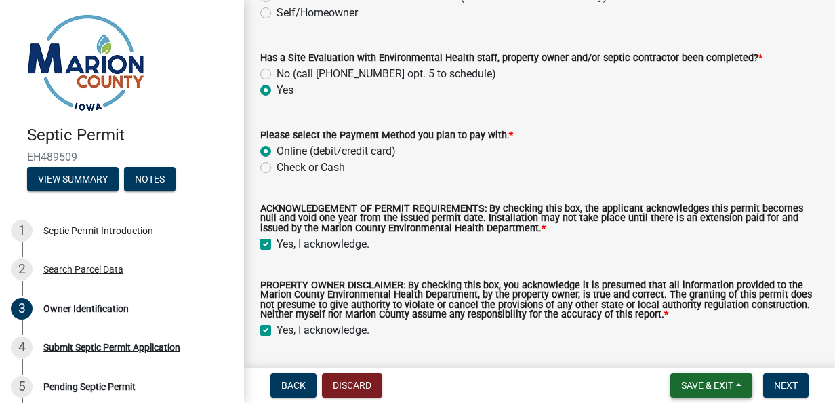
click at [691, 389] on span "Save & Exit" at bounding box center [707, 385] width 52 height 11
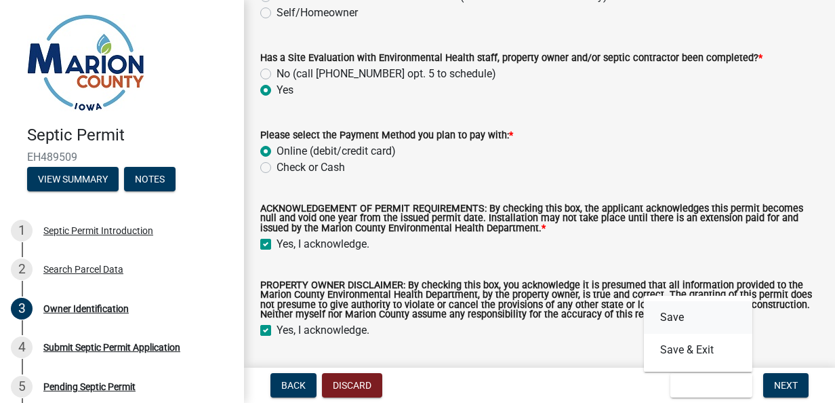
click at [702, 321] on button "Save" at bounding box center [698, 317] width 108 height 33
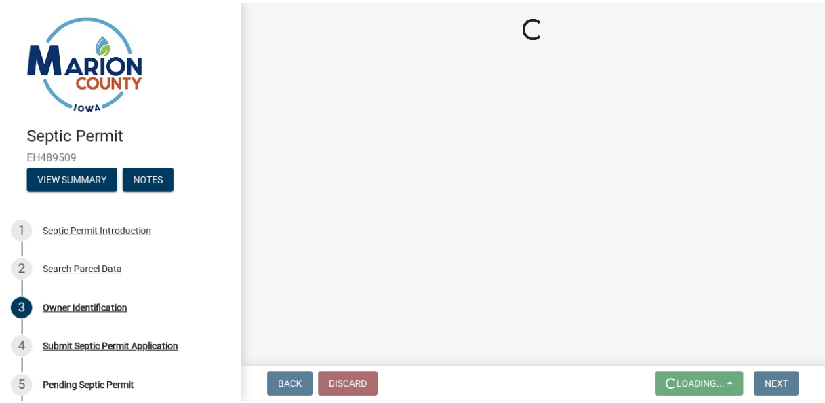
scroll to position [0, 0]
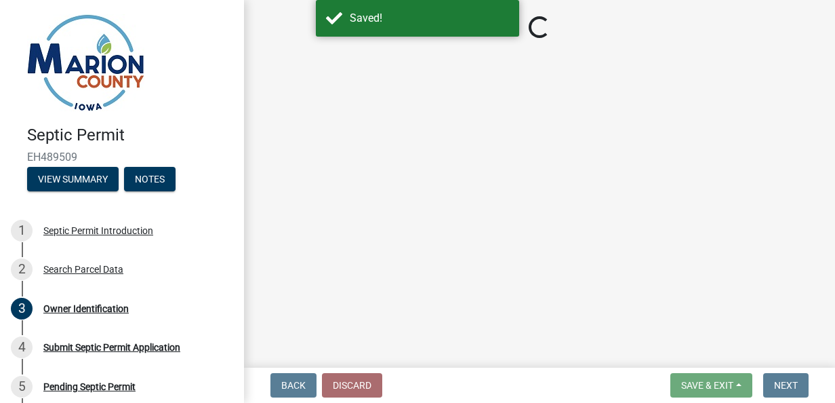
select select "4150132d-5755-4fb2-b93c-bc4ede61acab"
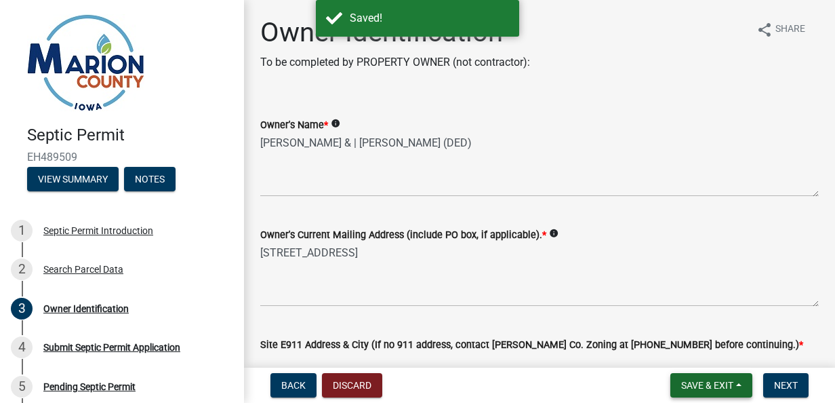
click at [688, 387] on span "Save & Exit" at bounding box center [707, 385] width 52 height 11
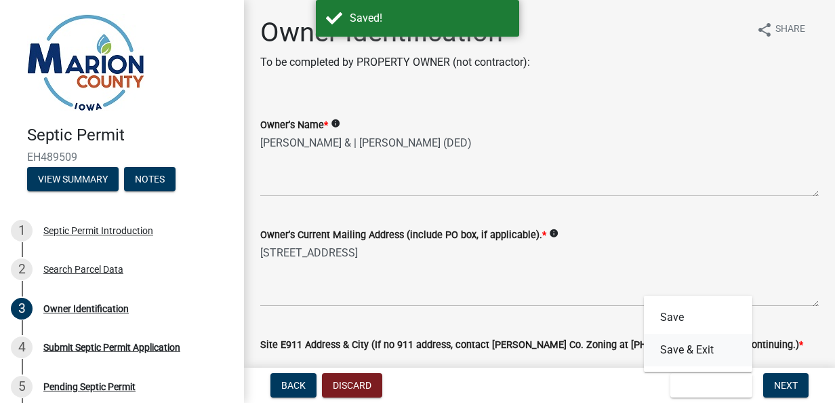
click at [700, 362] on button "Save & Exit" at bounding box center [698, 350] width 108 height 33
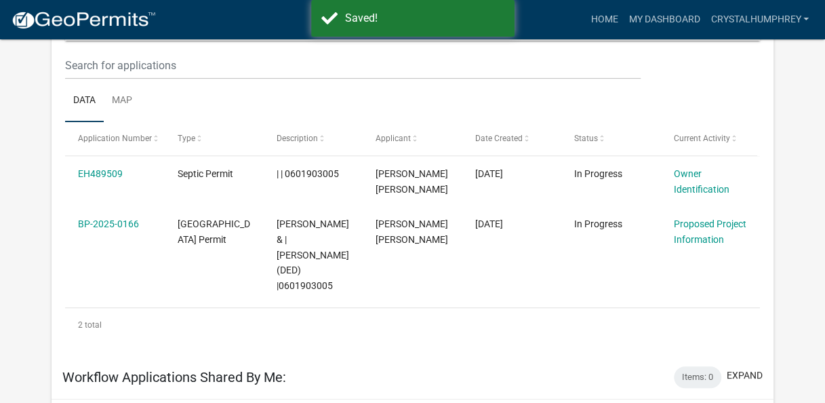
scroll to position [178, 0]
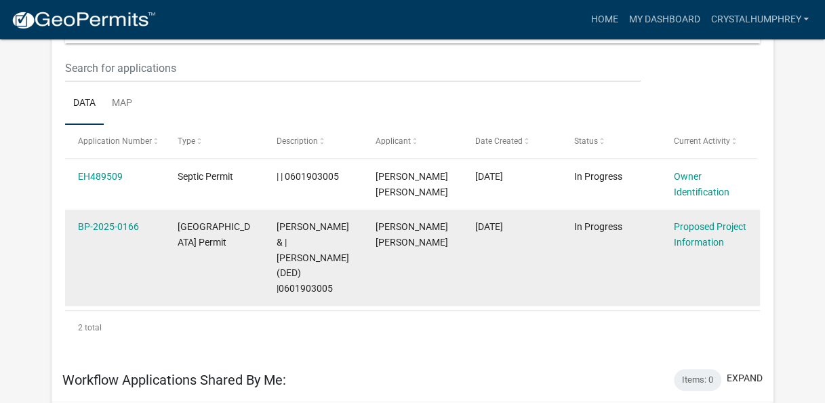
click at [125, 273] on datatable-body-cell "BP-2025-0166" at bounding box center [114, 258] width 99 height 97
click at [527, 263] on datatable-body-cell "[DATE]" at bounding box center [511, 258] width 99 height 97
click at [96, 231] on link "BP-2025-0166" at bounding box center [108, 226] width 61 height 11
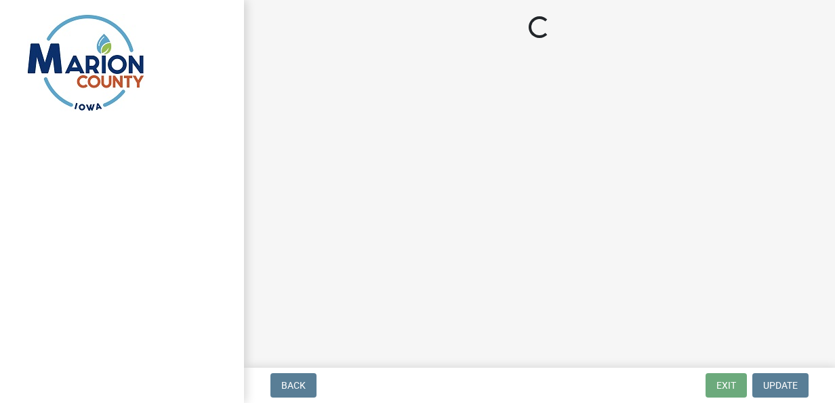
select select "ad82ad94-9bd8-43b2-a066-f5ac38fcadf5"
select select "f37e860c-a887-41e0-a466-b738e3b0a2db"
select select "c01c0ffe-a9ad-46ba-80d8-07ee8e46f3b2"
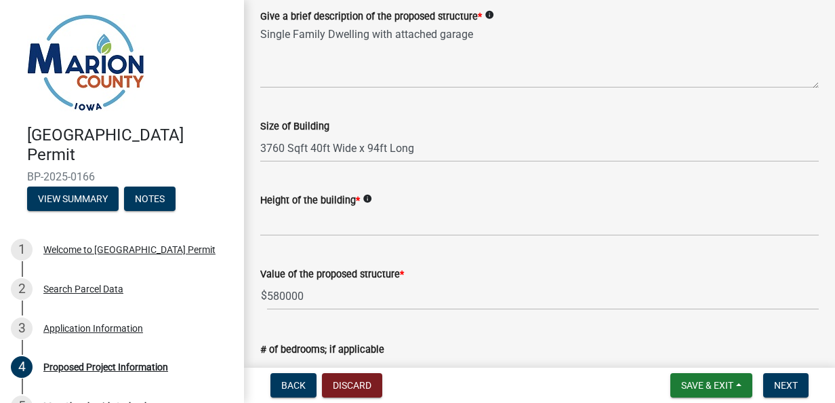
scroll to position [212, 0]
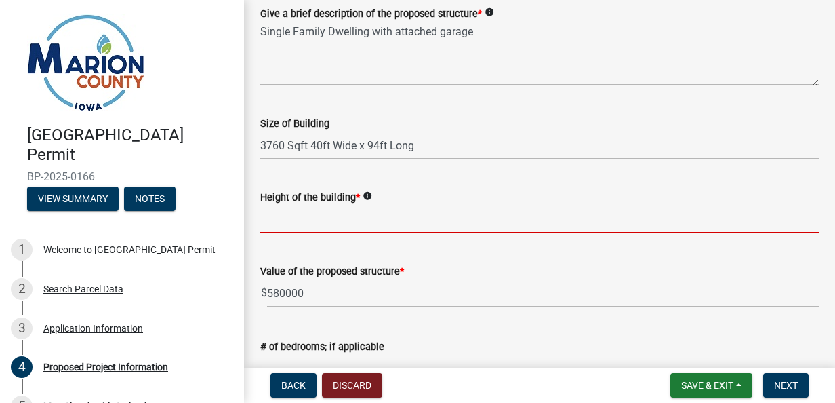
click at [537, 222] on input "Height of the building *" at bounding box center [539, 219] width 559 height 28
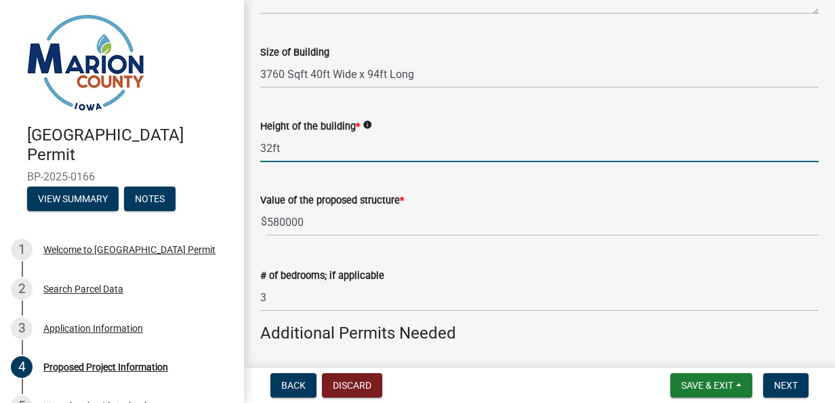
scroll to position [285, 0]
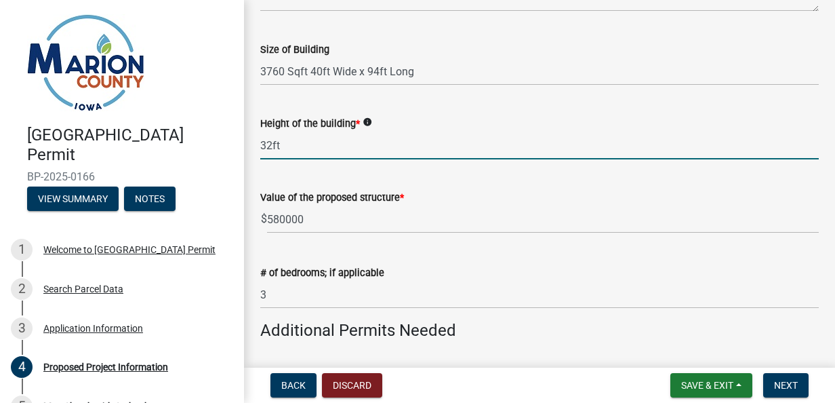
type input "32ft"
click at [342, 214] on input "580000" at bounding box center [543, 219] width 552 height 28
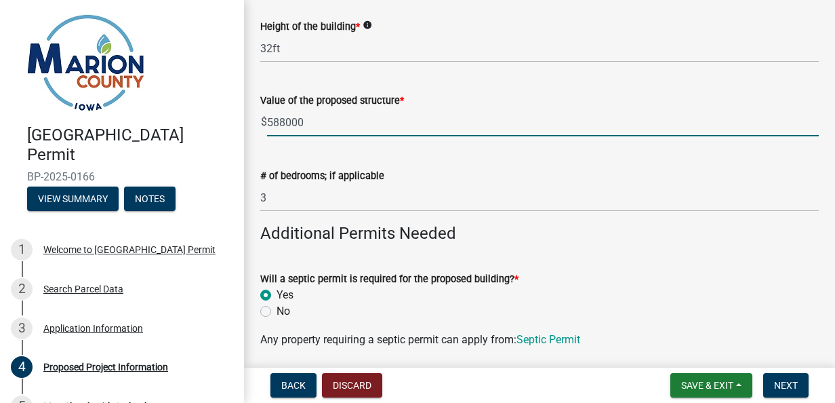
scroll to position [365, 0]
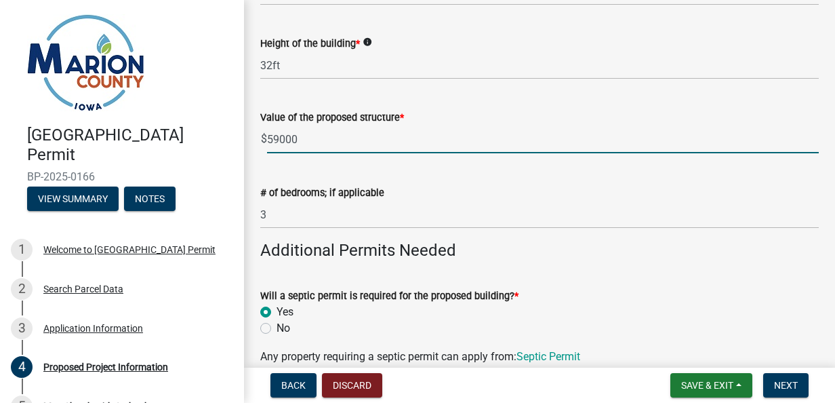
type input "590000"
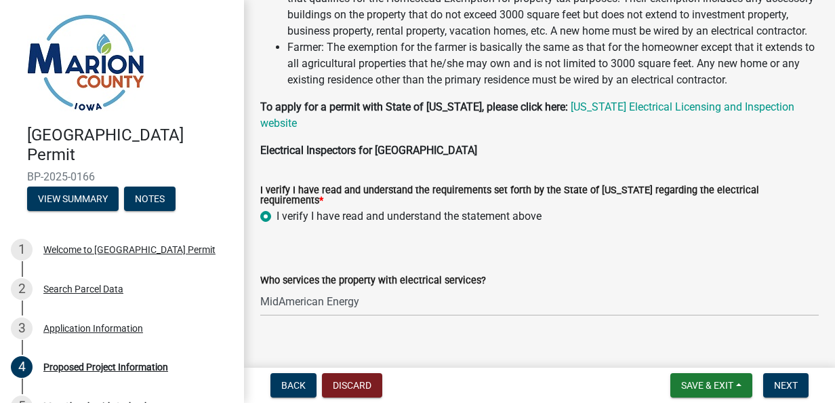
scroll to position [1450, 0]
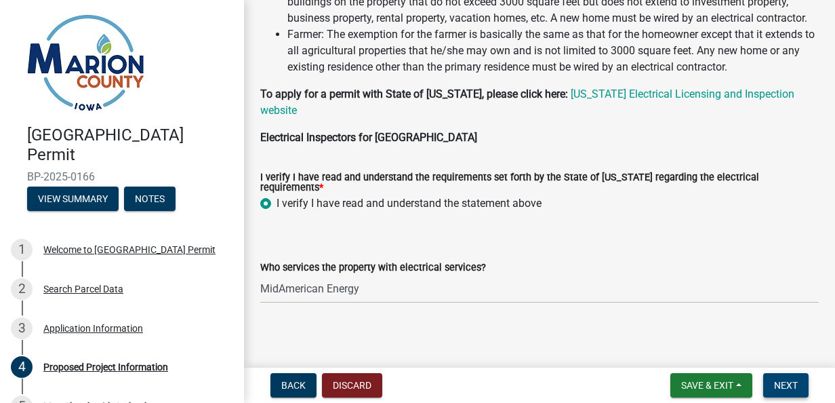
click at [789, 390] on span "Next" at bounding box center [786, 385] width 24 height 11
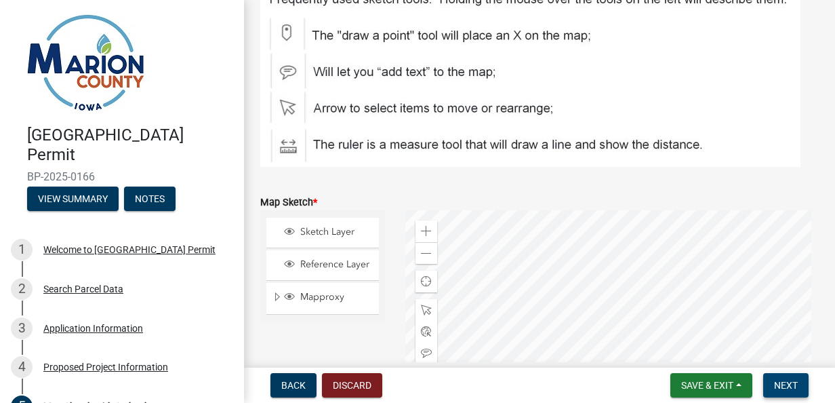
scroll to position [195, 0]
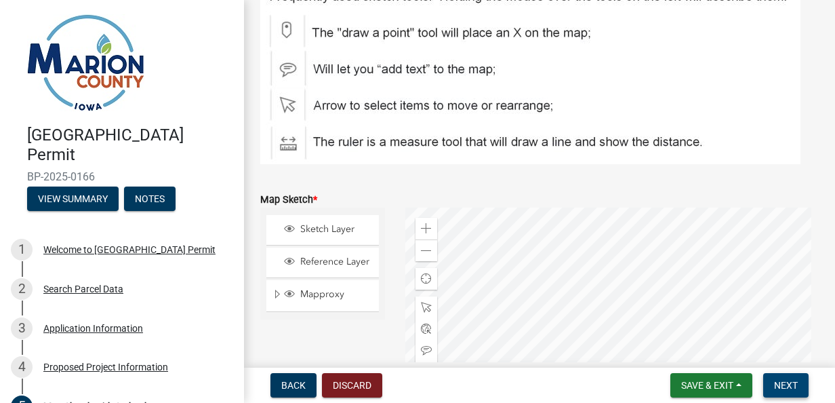
click at [791, 386] on span "Next" at bounding box center [786, 385] width 24 height 11
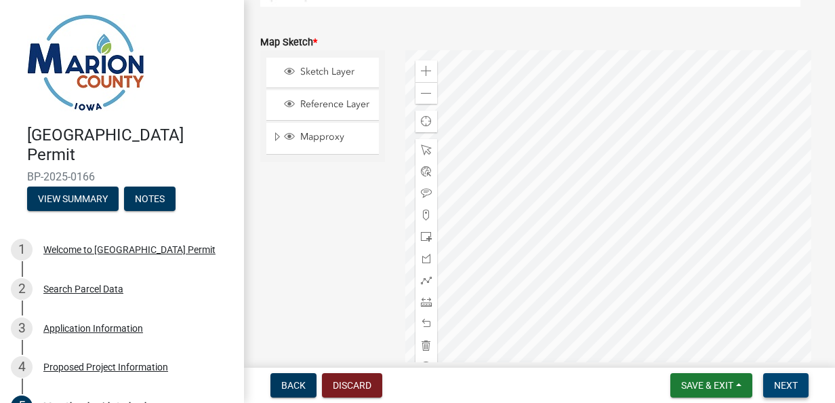
scroll to position [353, 0]
click at [424, 160] on div at bounding box center [427, 171] width 22 height 22
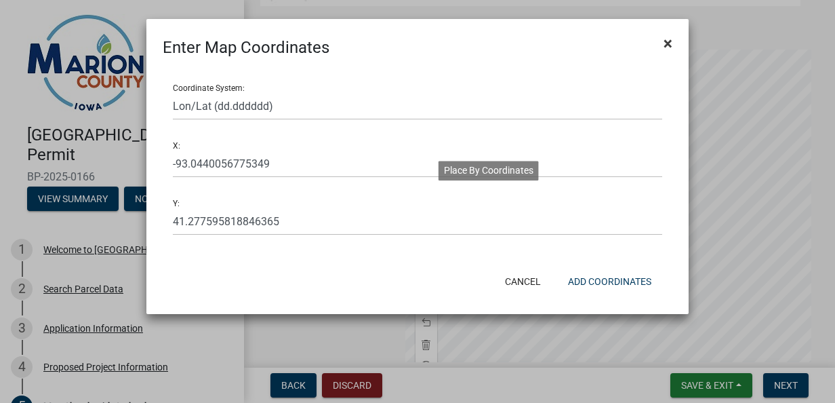
click at [668, 49] on span "×" at bounding box center [668, 43] width 9 height 19
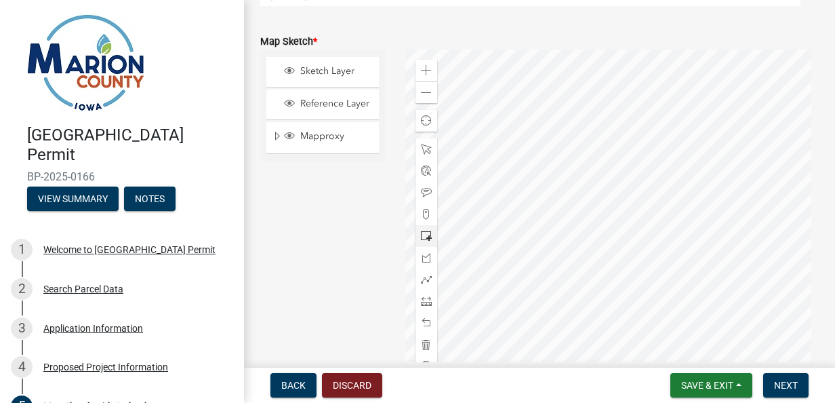
click at [426, 240] on span at bounding box center [426, 236] width 11 height 11
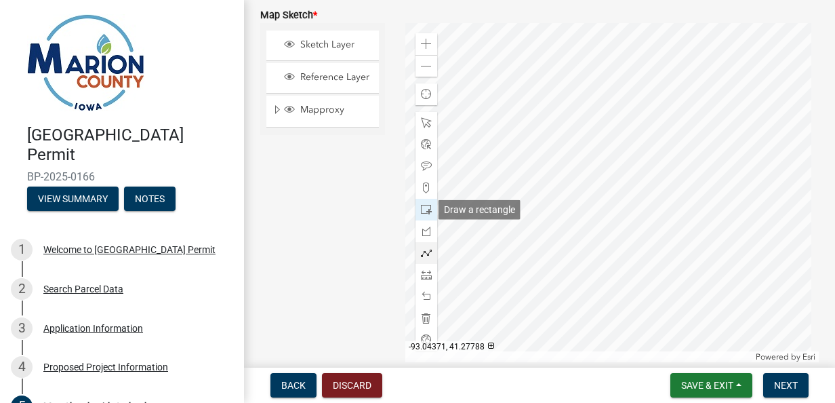
click at [426, 258] on span at bounding box center [426, 252] width 11 height 11
click at [519, 173] on div at bounding box center [612, 192] width 414 height 339
click at [573, 186] on div at bounding box center [612, 192] width 414 height 339
click at [572, 190] on div at bounding box center [612, 192] width 414 height 339
click at [572, 187] on div at bounding box center [612, 192] width 414 height 339
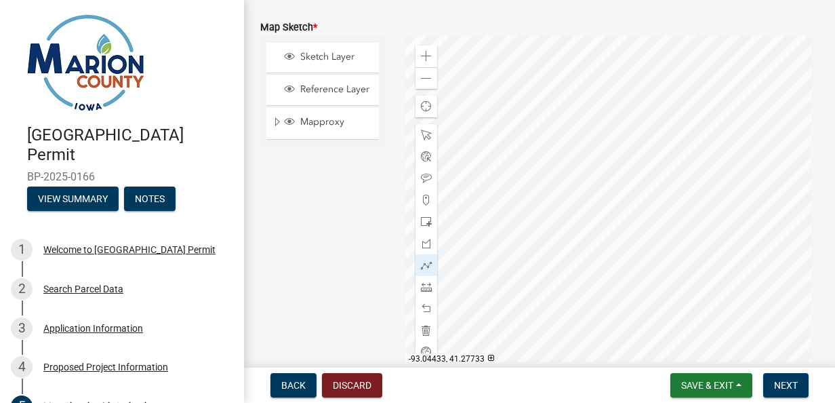
scroll to position [370, 0]
click at [596, 212] on div at bounding box center [612, 202] width 414 height 339
click at [597, 213] on div at bounding box center [612, 202] width 414 height 339
click at [424, 308] on span at bounding box center [426, 306] width 11 height 11
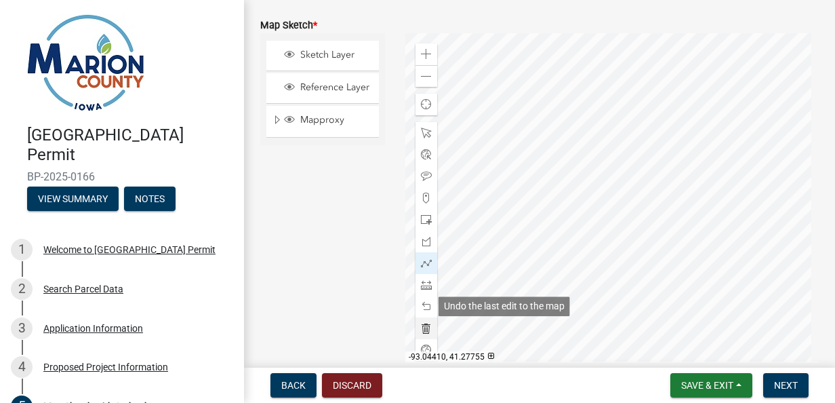
click at [425, 317] on div at bounding box center [427, 328] width 22 height 22
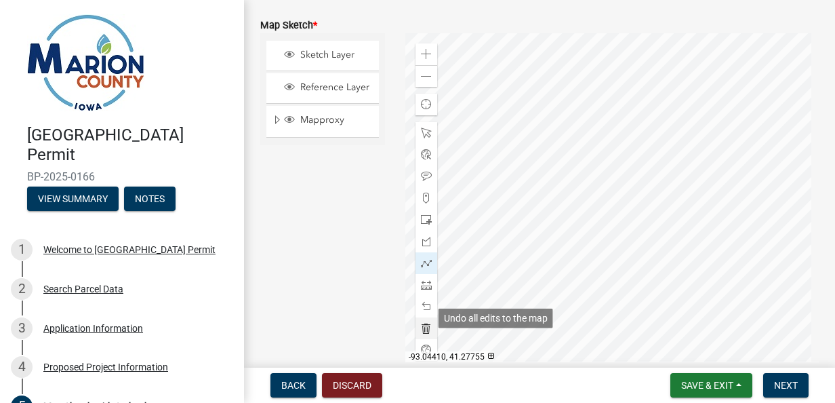
scroll to position [380, 0]
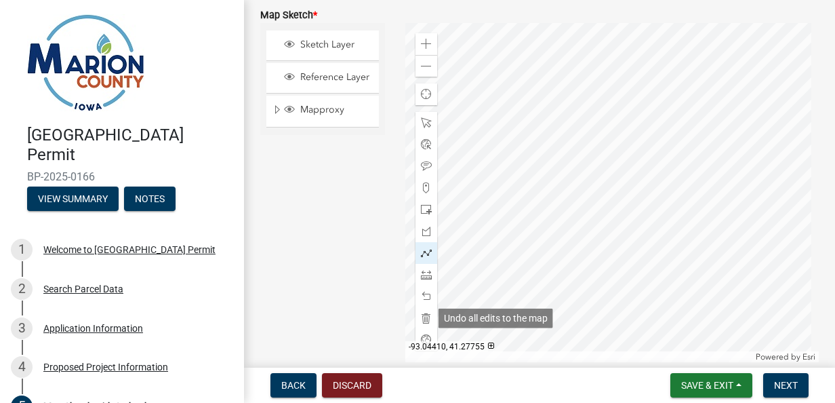
click at [431, 256] on div at bounding box center [427, 253] width 22 height 22
click at [428, 304] on div at bounding box center [427, 296] width 22 height 22
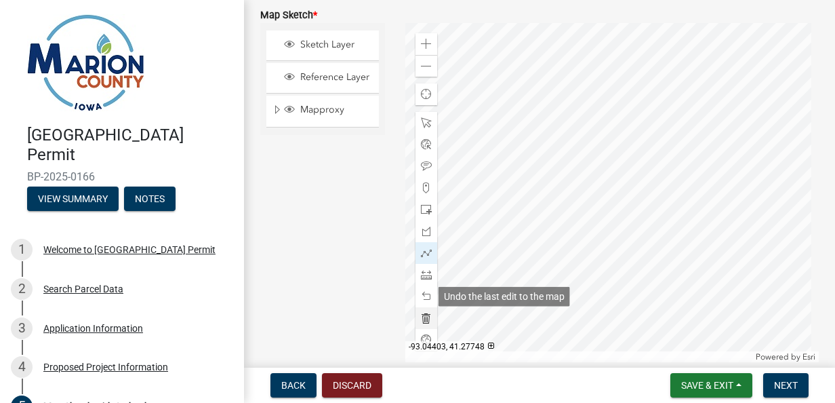
click at [429, 308] on div at bounding box center [427, 318] width 22 height 22
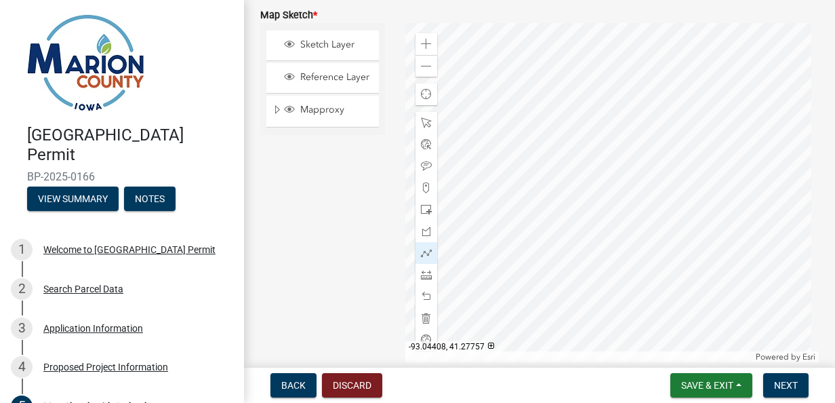
click at [597, 155] on div at bounding box center [612, 192] width 414 height 339
click at [595, 157] on div at bounding box center [612, 192] width 414 height 339
click at [599, 157] on div at bounding box center [612, 192] width 414 height 339
click at [426, 277] on span at bounding box center [426, 274] width 11 height 11
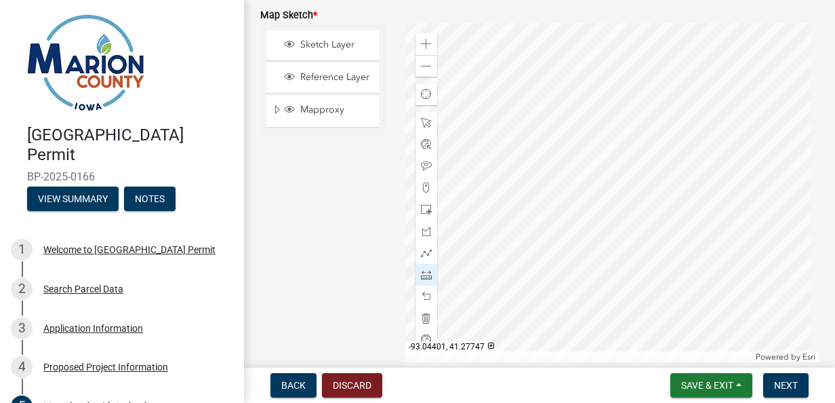
click at [607, 180] on div at bounding box center [612, 192] width 414 height 339
click at [610, 186] on div at bounding box center [612, 192] width 414 height 339
click at [422, 271] on span at bounding box center [426, 274] width 11 height 11
click at [594, 144] on div at bounding box center [612, 192] width 414 height 339
click at [422, 277] on span at bounding box center [426, 274] width 11 height 11
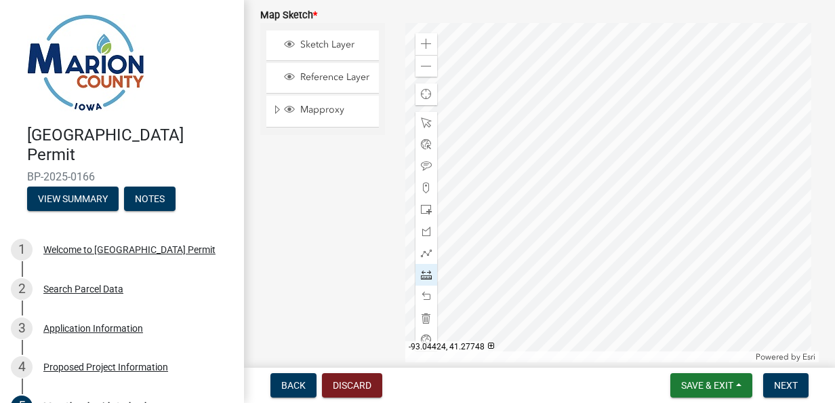
click at [549, 171] on div at bounding box center [612, 192] width 414 height 339
click at [610, 157] on div at bounding box center [612, 192] width 414 height 339
click at [548, 174] on div at bounding box center [612, 192] width 414 height 339
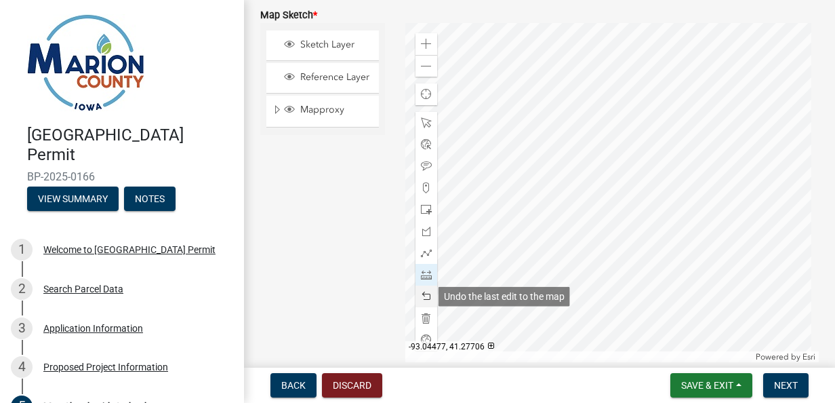
click at [423, 294] on span at bounding box center [426, 296] width 11 height 11
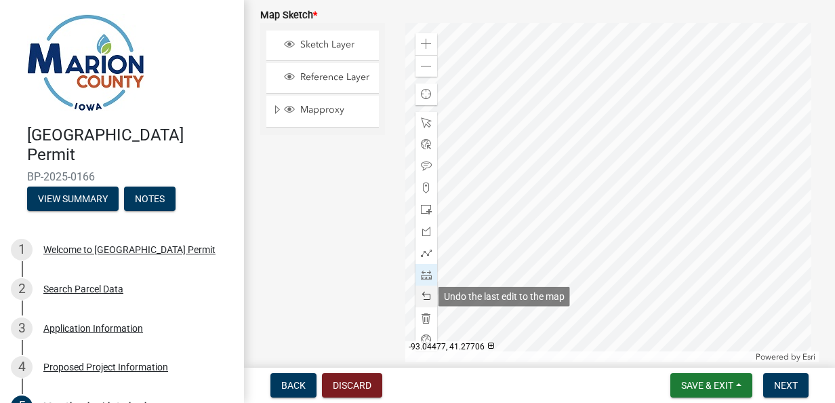
click at [423, 294] on span at bounding box center [426, 296] width 11 height 11
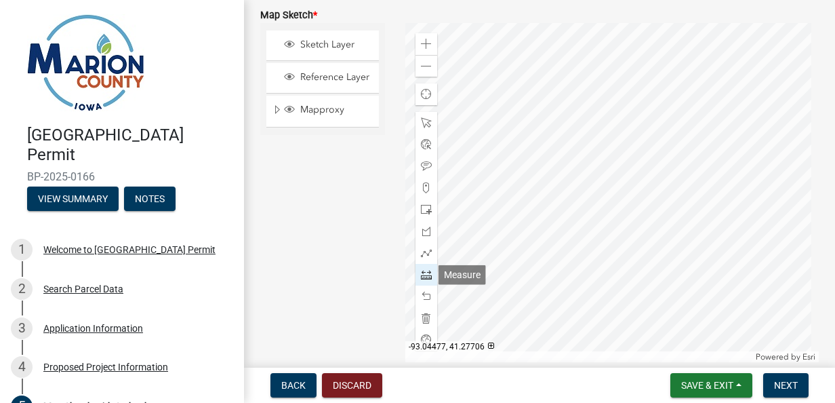
click at [423, 275] on span at bounding box center [426, 274] width 11 height 11
click at [602, 180] on div at bounding box center [612, 192] width 414 height 339
click at [591, 137] on div at bounding box center [612, 192] width 414 height 339
click at [593, 138] on div at bounding box center [612, 192] width 414 height 339
click at [593, 140] on div at bounding box center [612, 192] width 414 height 339
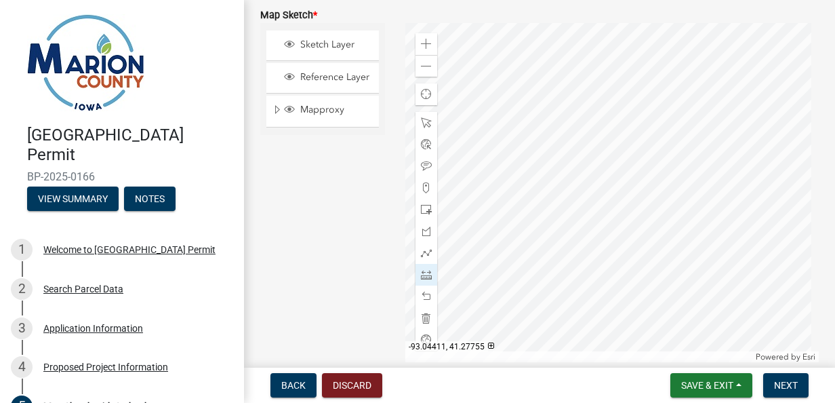
click at [586, 150] on div at bounding box center [612, 192] width 414 height 339
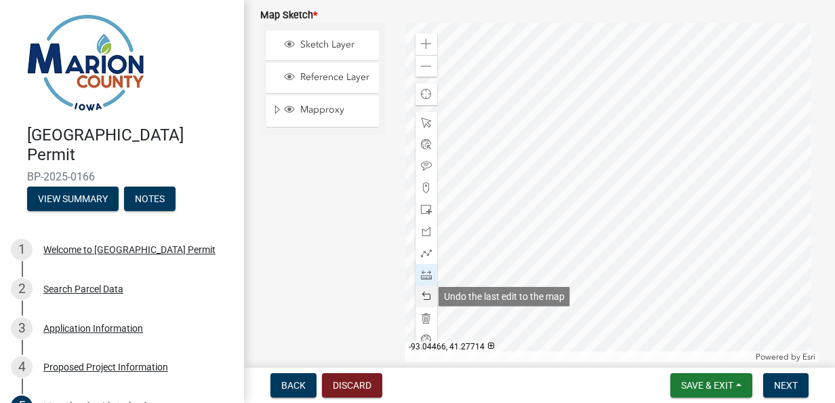
click at [427, 293] on span at bounding box center [426, 296] width 11 height 11
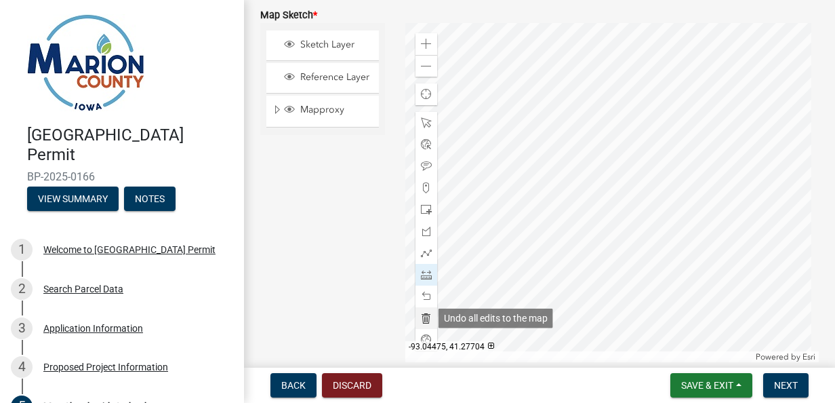
click at [425, 316] on span at bounding box center [426, 318] width 11 height 11
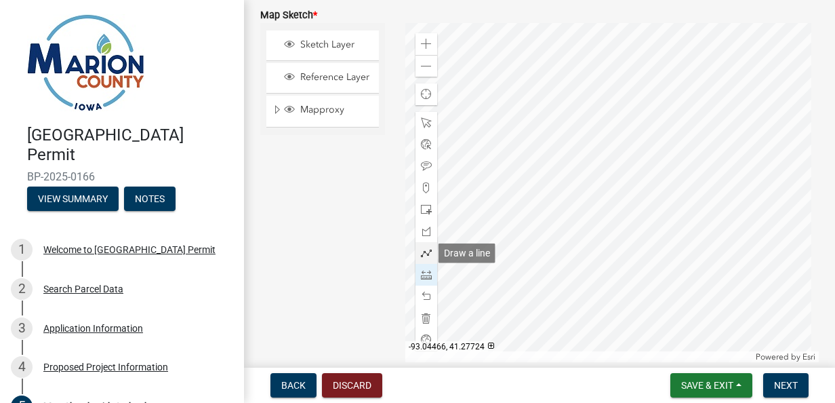
click at [426, 248] on span at bounding box center [426, 252] width 11 height 11
click at [421, 275] on span at bounding box center [426, 274] width 11 height 11
click at [594, 170] on div at bounding box center [612, 192] width 414 height 339
click at [595, 174] on div at bounding box center [612, 192] width 414 height 339
click at [587, 136] on div at bounding box center [612, 192] width 414 height 339
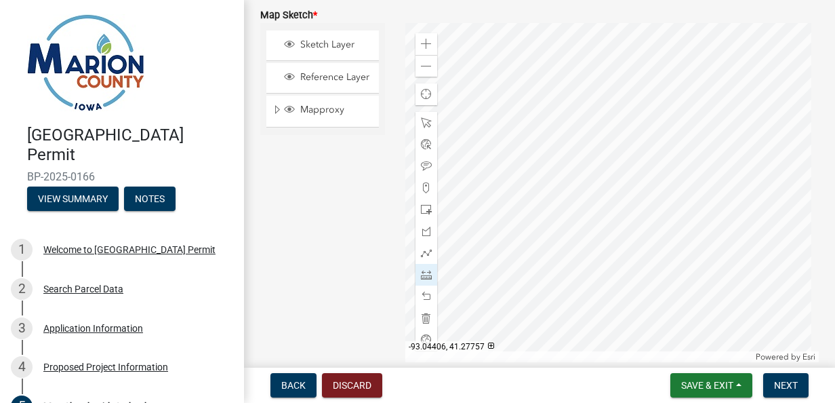
click at [589, 135] on div at bounding box center [612, 192] width 414 height 339
click at [593, 141] on div at bounding box center [612, 192] width 414 height 339
click at [591, 139] on div at bounding box center [612, 192] width 414 height 339
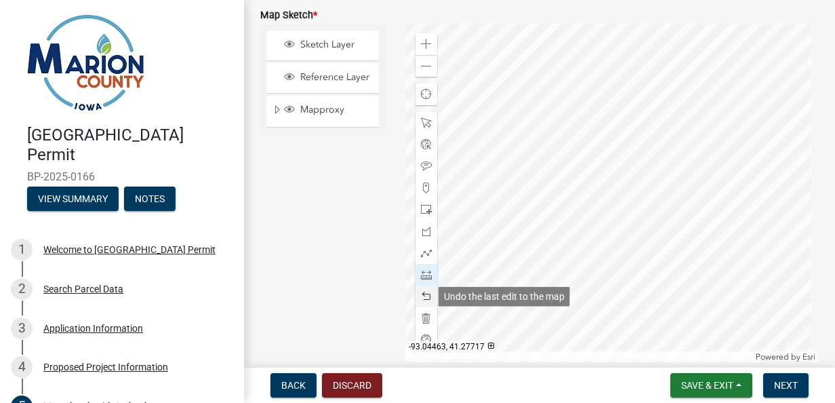
click at [423, 293] on span at bounding box center [426, 296] width 11 height 11
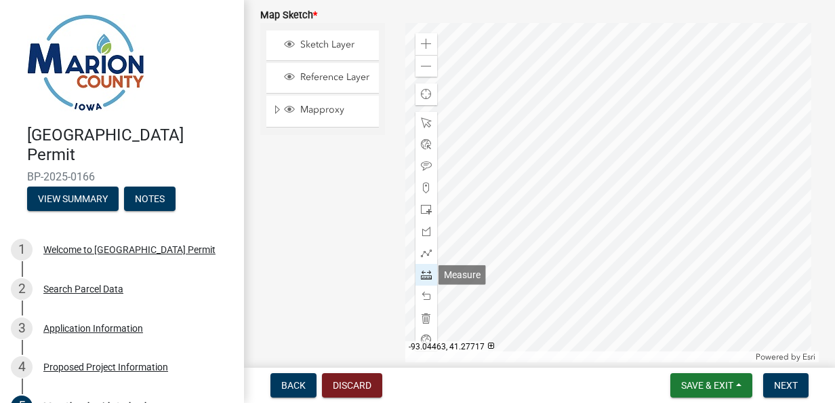
click at [423, 277] on span at bounding box center [426, 274] width 11 height 11
click at [593, 163] on div at bounding box center [612, 192] width 414 height 339
click at [601, 197] on div at bounding box center [612, 192] width 414 height 339
click at [429, 278] on span at bounding box center [426, 274] width 11 height 11
click at [603, 202] on div at bounding box center [612, 192] width 414 height 339
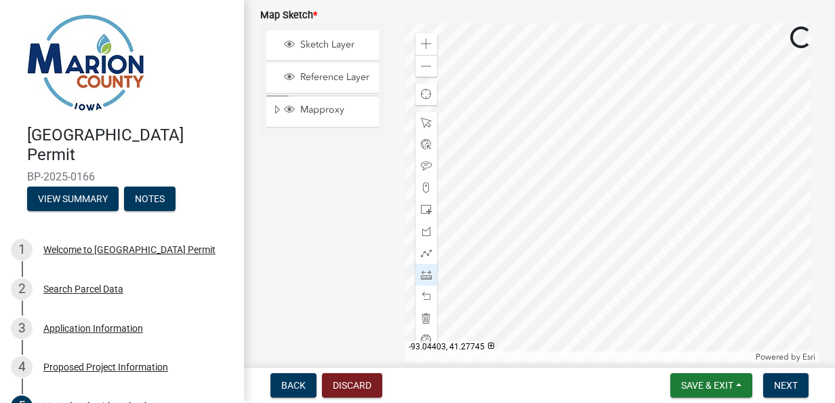
click at [605, 209] on div at bounding box center [612, 192] width 414 height 339
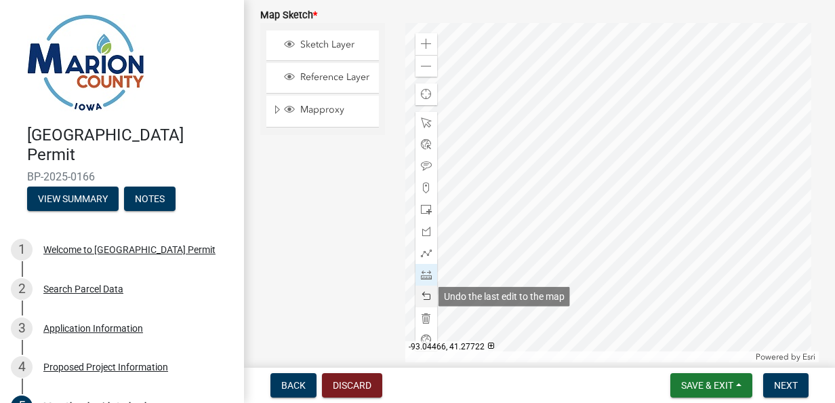
click at [426, 293] on span at bounding box center [426, 296] width 11 height 11
click at [610, 209] on div at bounding box center [612, 192] width 414 height 339
click at [424, 296] on span at bounding box center [426, 296] width 11 height 11
click at [606, 203] on div at bounding box center [612, 192] width 414 height 339
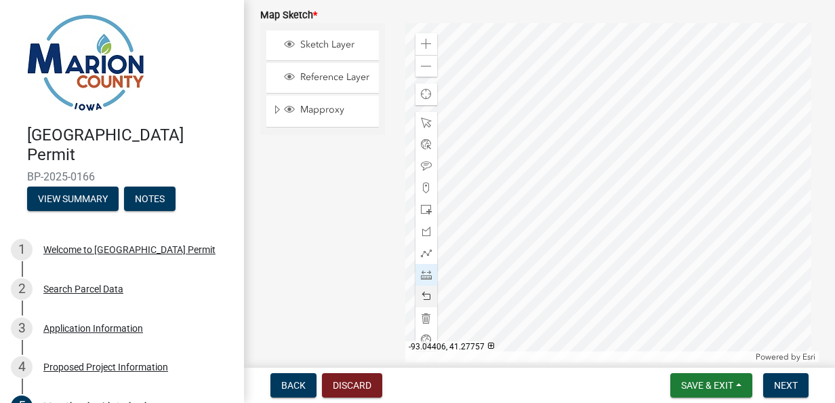
click at [599, 165] on div at bounding box center [612, 192] width 414 height 339
click at [598, 163] on div at bounding box center [612, 192] width 414 height 339
click at [599, 165] on div at bounding box center [612, 192] width 414 height 339
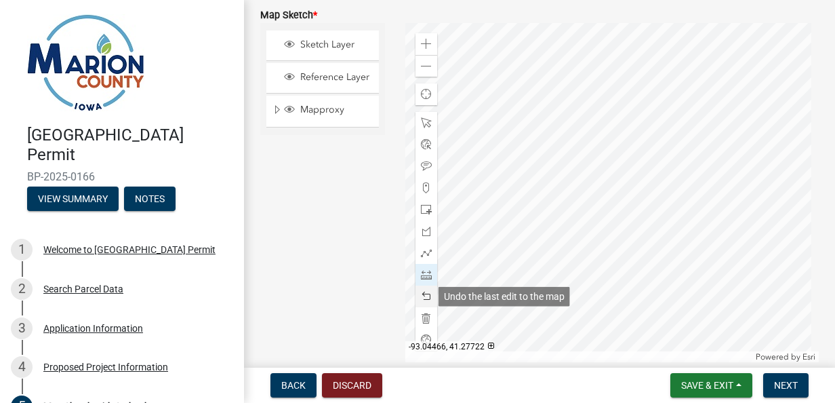
click at [428, 298] on span at bounding box center [426, 296] width 11 height 11
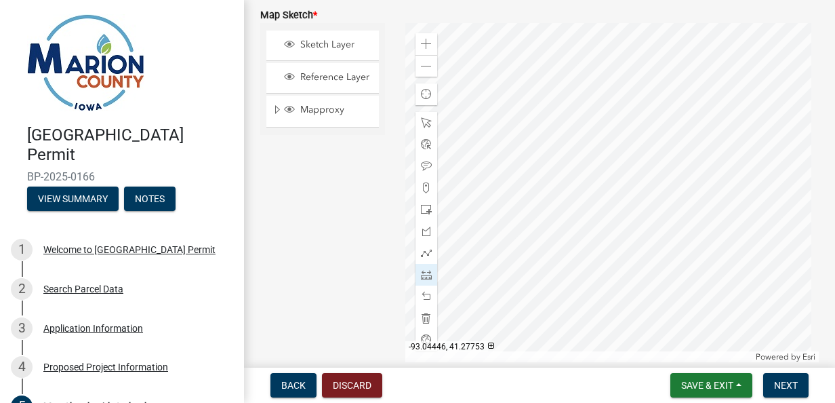
click at [494, 176] on div at bounding box center [612, 192] width 414 height 339
click at [514, 168] on div at bounding box center [612, 192] width 414 height 339
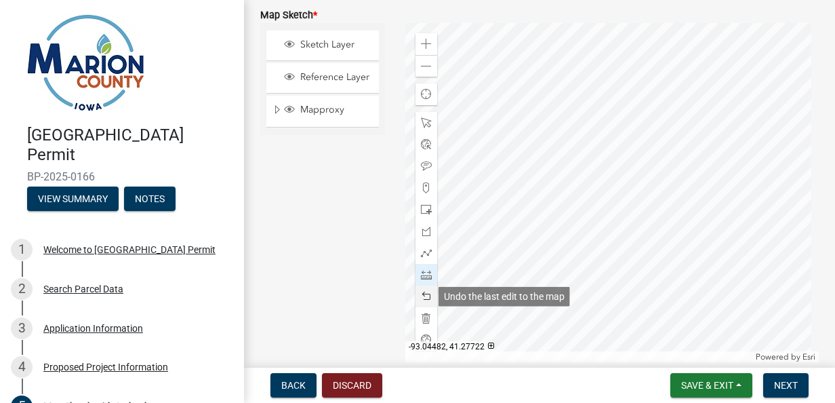
click at [423, 294] on span at bounding box center [426, 296] width 11 height 11
click at [424, 294] on span at bounding box center [426, 296] width 11 height 11
click at [422, 294] on span at bounding box center [426, 296] width 11 height 11
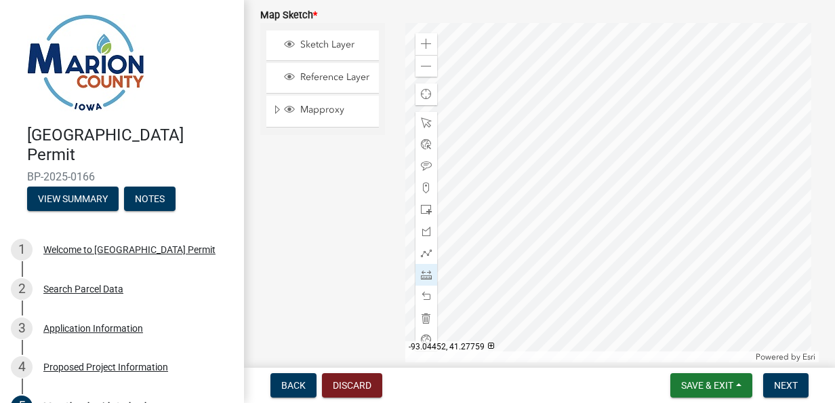
click at [504, 145] on div at bounding box center [612, 192] width 414 height 339
click at [504, 147] on div at bounding box center [612, 192] width 414 height 339
click at [551, 129] on div at bounding box center [612, 192] width 414 height 339
click at [551, 130] on div at bounding box center [612, 192] width 414 height 339
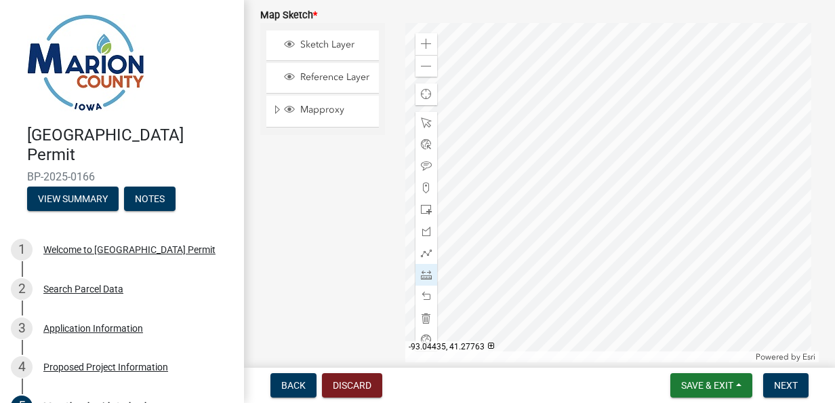
click at [549, 134] on div at bounding box center [612, 192] width 414 height 339
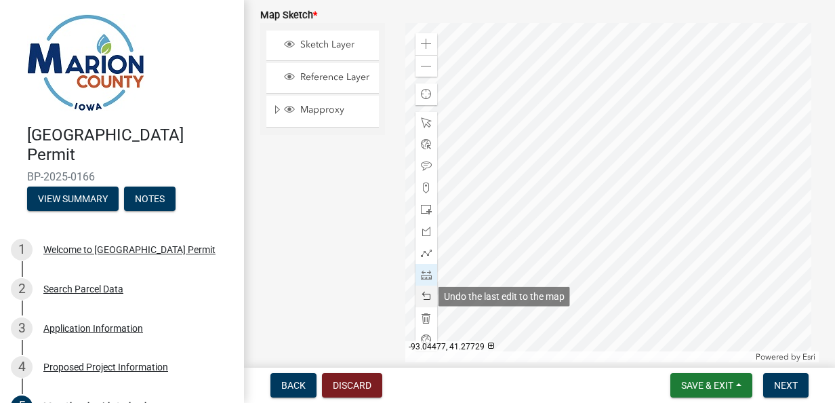
click at [425, 293] on span at bounding box center [426, 296] width 11 height 11
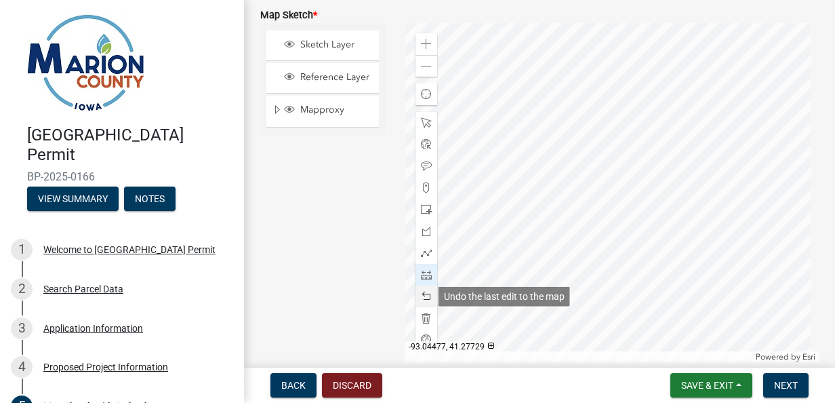
click at [425, 293] on span at bounding box center [426, 296] width 11 height 11
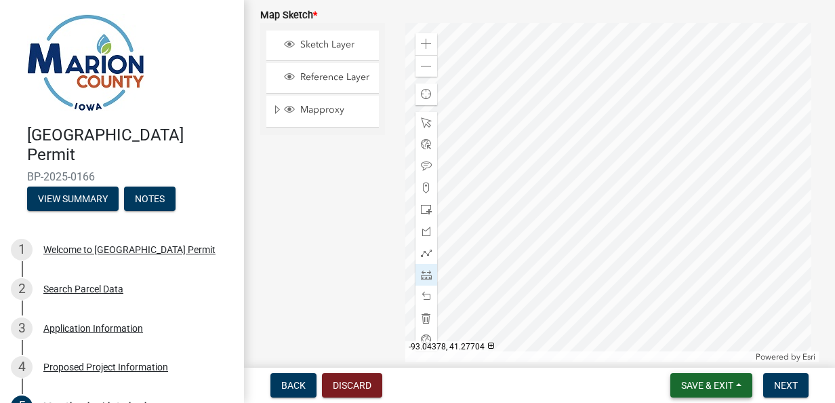
click at [706, 378] on button "Save & Exit" at bounding box center [712, 385] width 82 height 24
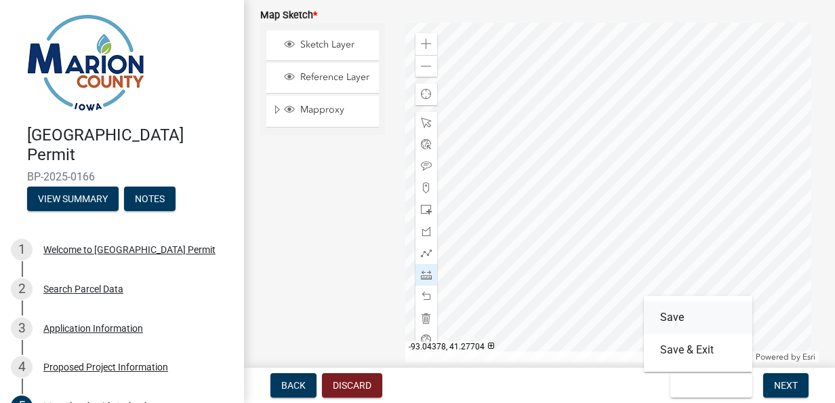
click at [700, 313] on button "Save" at bounding box center [698, 317] width 108 height 33
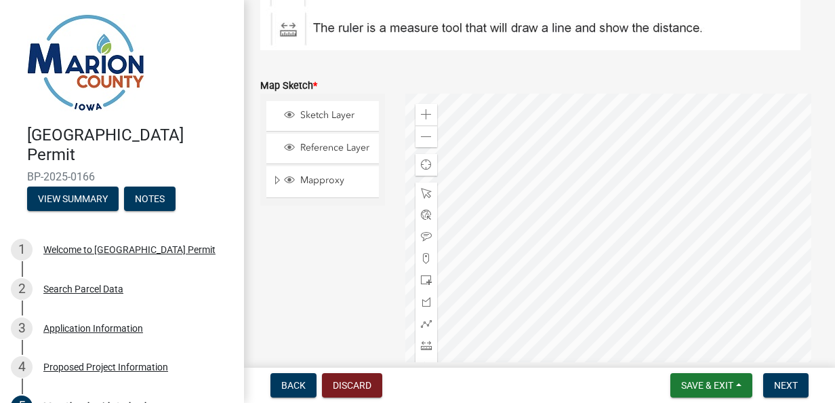
scroll to position [312, 0]
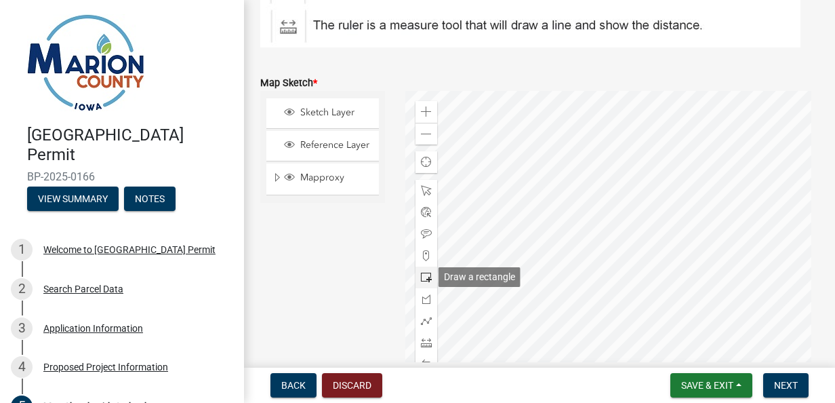
click at [419, 270] on div at bounding box center [427, 277] width 22 height 22
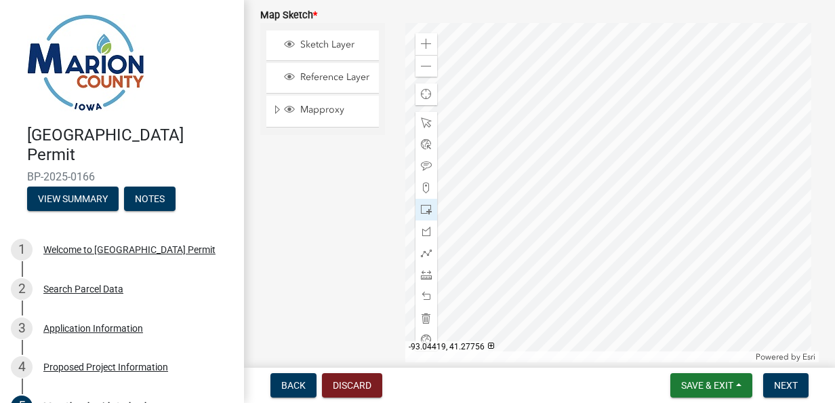
click at [639, 188] on div at bounding box center [612, 192] width 414 height 339
click at [641, 87] on div at bounding box center [612, 192] width 414 height 339
click at [351, 224] on div "Sketch Layer Reference Layer Mapproxy Surveys Townships Political Townships Tow…" at bounding box center [322, 192] width 145 height 339
click at [344, 43] on span "Sketch Layer" at bounding box center [335, 45] width 77 height 12
click at [647, 203] on div at bounding box center [612, 192] width 414 height 339
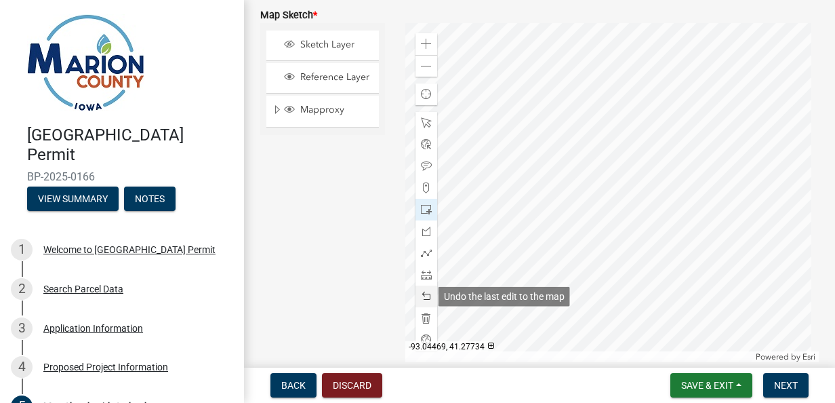
click at [426, 297] on span at bounding box center [426, 296] width 11 height 11
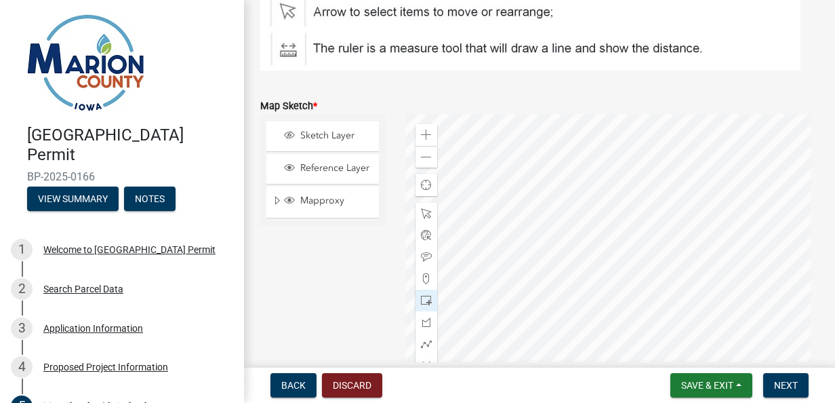
scroll to position [316, 0]
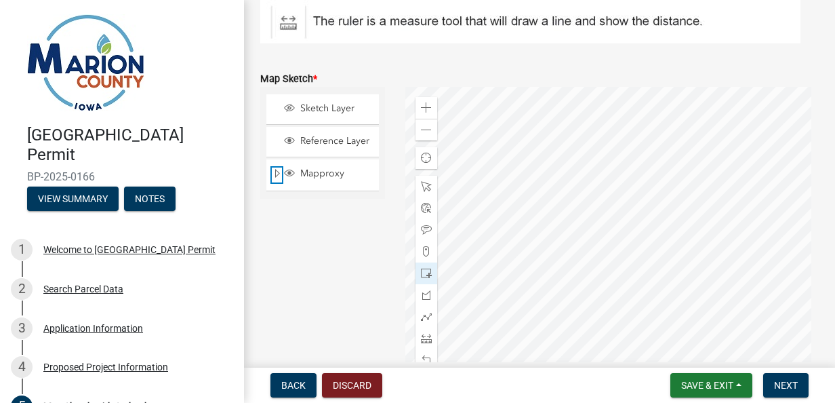
click at [276, 180] on span "Expand" at bounding box center [277, 173] width 11 height 13
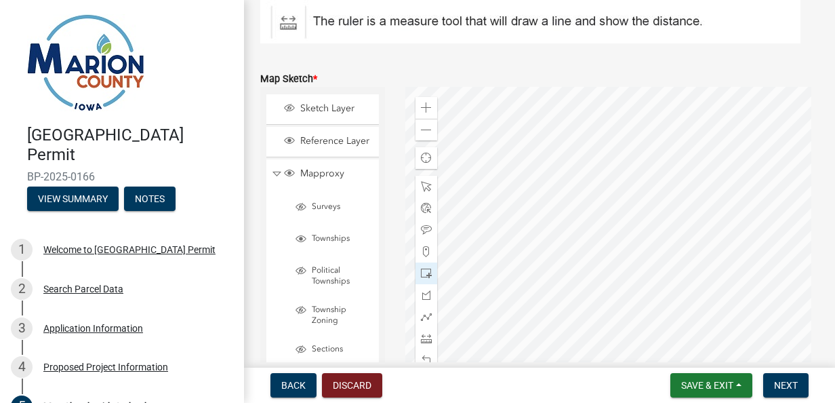
click at [709, 215] on div at bounding box center [612, 256] width 414 height 339
click at [423, 137] on div "Zoom out" at bounding box center [427, 130] width 22 height 22
click at [628, 258] on div at bounding box center [612, 256] width 414 height 339
click at [424, 155] on span "Find my location" at bounding box center [426, 158] width 11 height 11
click at [429, 184] on div at bounding box center [427, 187] width 22 height 22
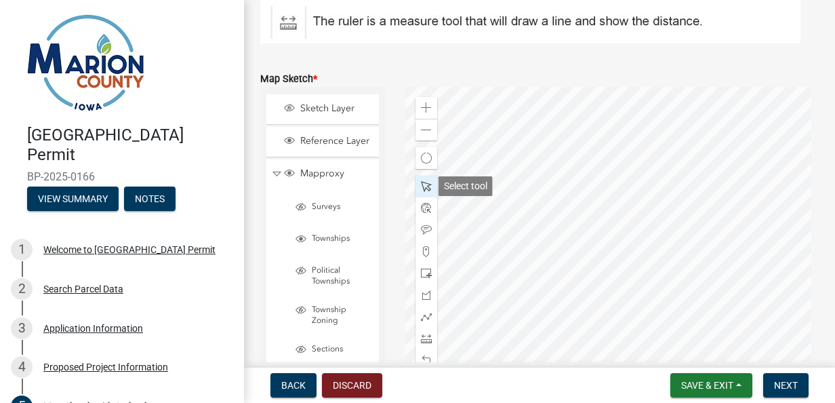
click at [429, 184] on div at bounding box center [427, 187] width 22 height 22
click at [428, 183] on div at bounding box center [427, 187] width 22 height 22
click at [428, 183] on span at bounding box center [426, 186] width 11 height 11
click at [424, 249] on span at bounding box center [426, 251] width 11 height 11
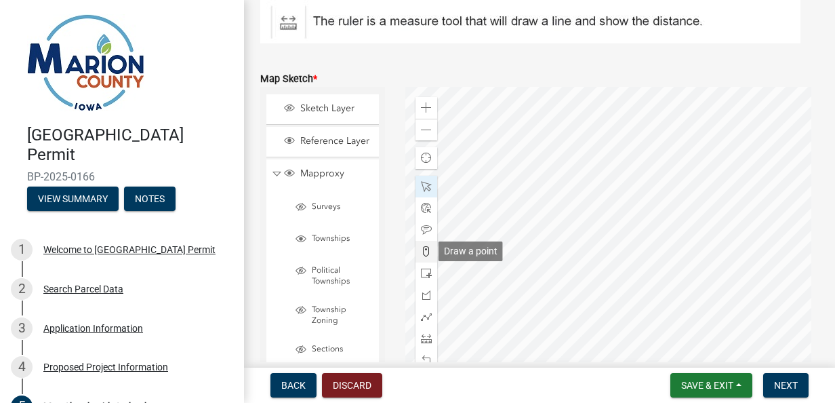
scroll to position [380, 0]
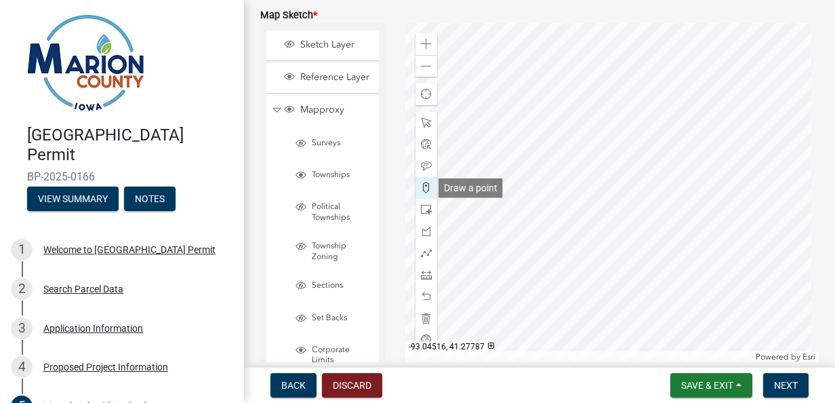
click at [426, 182] on span at bounding box center [426, 187] width 11 height 11
click at [655, 217] on div at bounding box center [612, 192] width 414 height 339
click at [639, 205] on div at bounding box center [612, 192] width 414 height 339
click at [327, 323] on span "Set Backs" at bounding box center [340, 318] width 64 height 11
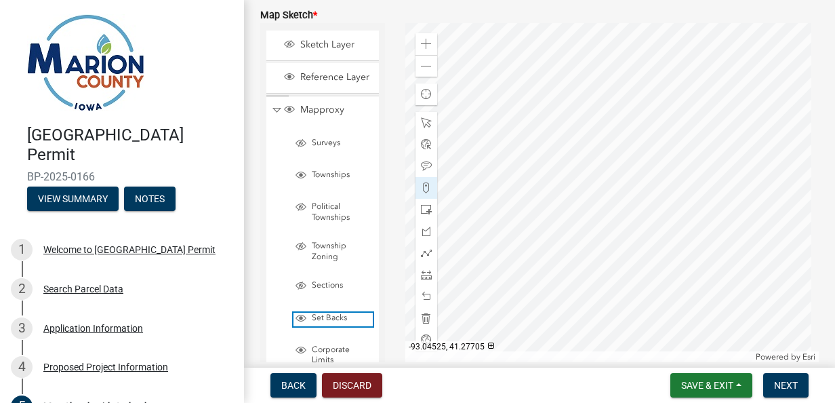
click at [327, 323] on span "Set Backs" at bounding box center [340, 318] width 64 height 11
click at [423, 188] on span at bounding box center [426, 187] width 11 height 11
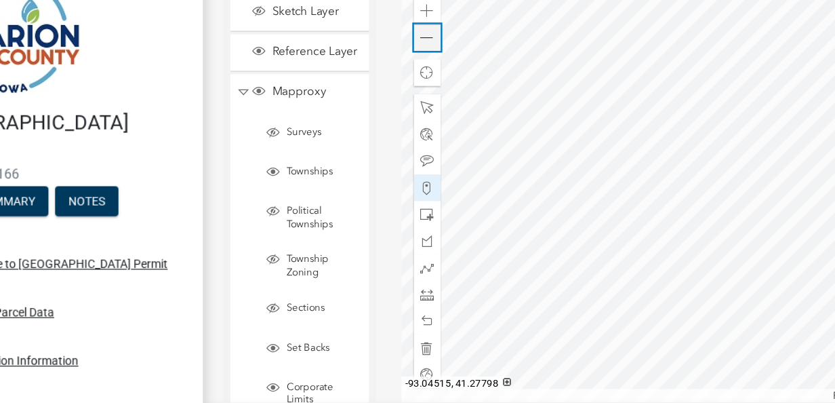
click at [424, 61] on span at bounding box center [426, 66] width 11 height 11
click at [424, 44] on span at bounding box center [426, 44] width 11 height 11
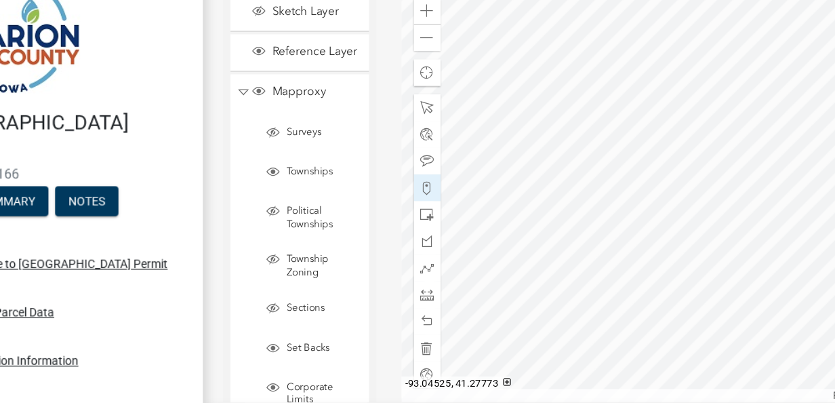
click at [278, 117] on span "Collapse" at bounding box center [277, 110] width 10 height 13
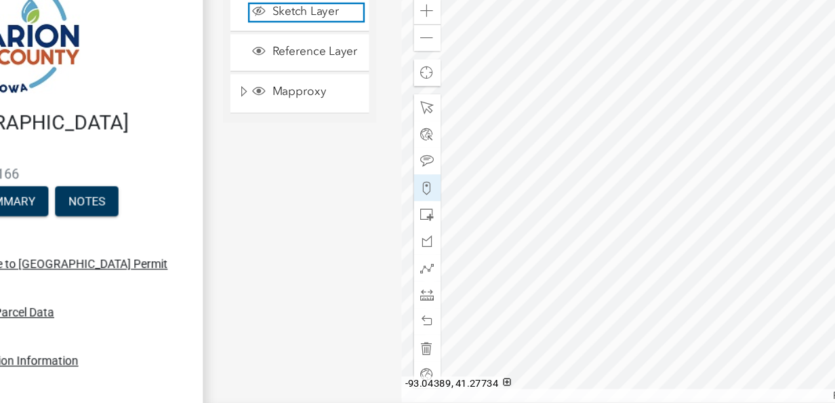
click at [335, 48] on span "Sketch Layer" at bounding box center [335, 45] width 77 height 12
click at [584, 215] on div at bounding box center [612, 192] width 414 height 339
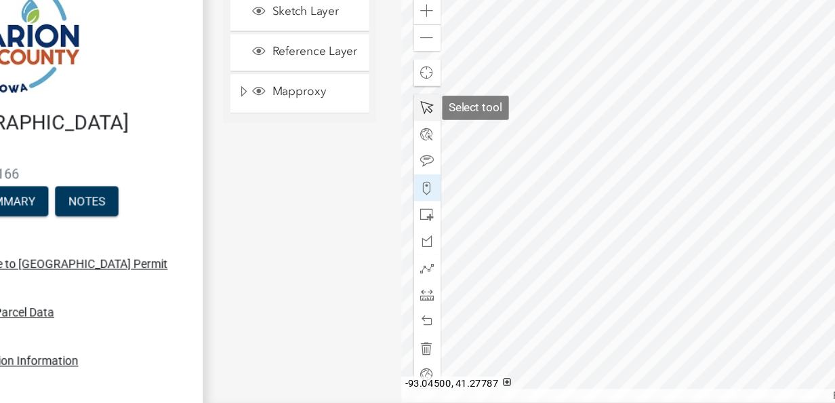
click at [421, 121] on span at bounding box center [426, 122] width 11 height 11
click at [589, 206] on div at bounding box center [612, 192] width 414 height 339
click at [559, 210] on div at bounding box center [612, 192] width 414 height 339
click at [582, 206] on div at bounding box center [612, 192] width 414 height 339
click at [551, 201] on div at bounding box center [612, 192] width 414 height 339
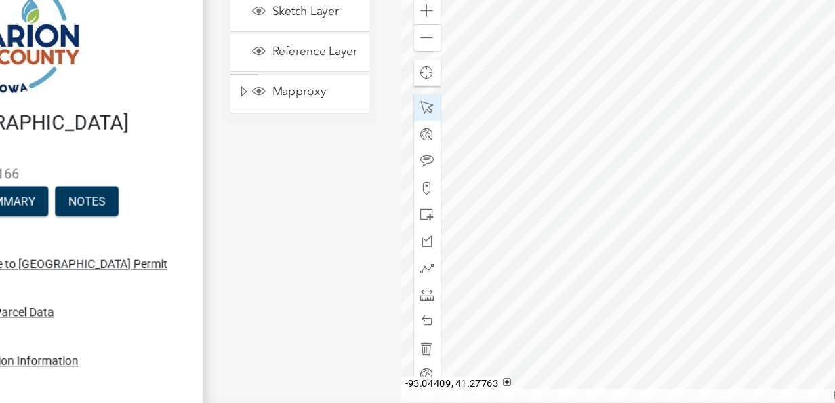
click at [548, 210] on div at bounding box center [612, 192] width 414 height 339
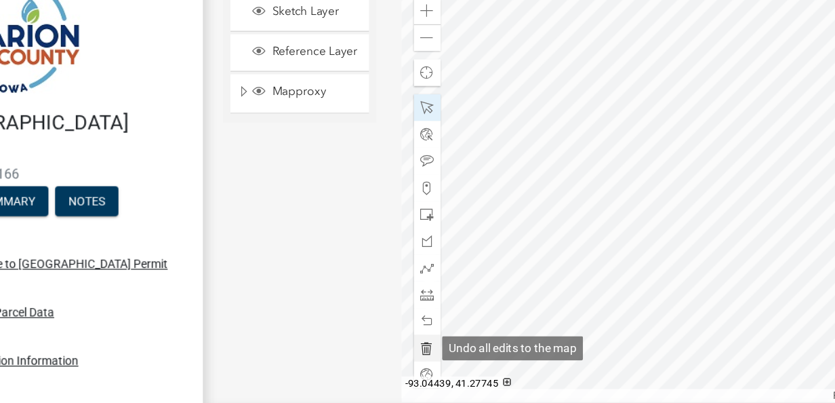
click at [424, 317] on span at bounding box center [426, 318] width 11 height 11
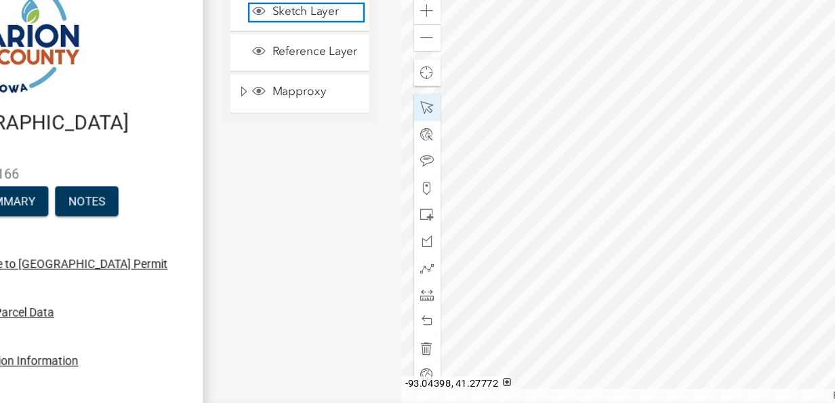
click at [316, 50] on span "Sketch Layer" at bounding box center [335, 45] width 77 height 12
click at [426, 304] on div at bounding box center [427, 296] width 22 height 22
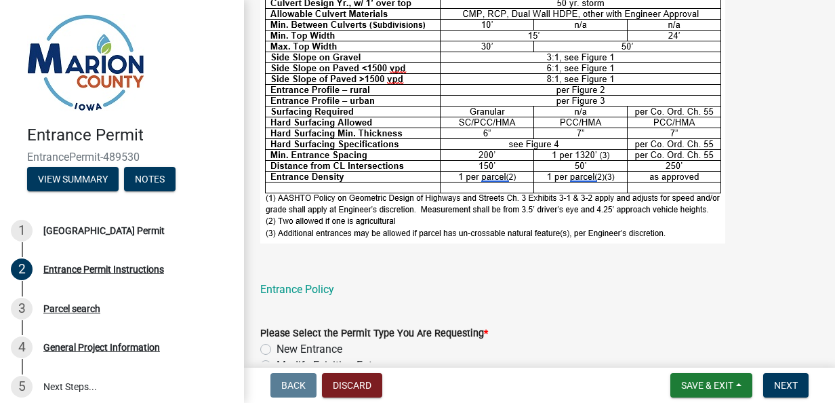
scroll to position [768, 0]
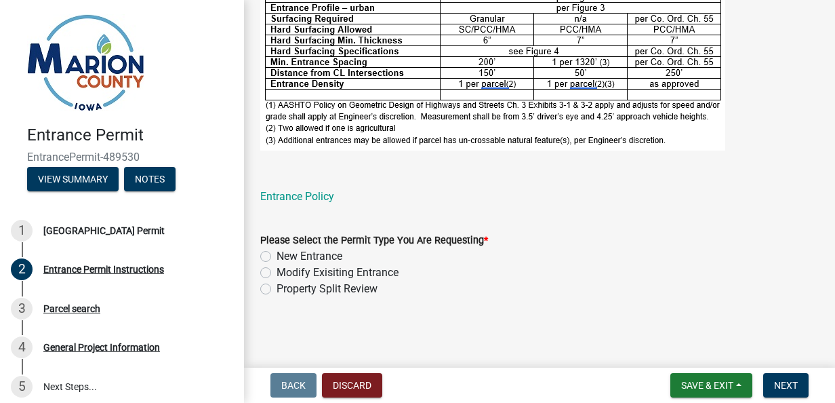
click at [277, 259] on label "New Entrance" at bounding box center [310, 256] width 66 height 16
click at [277, 257] on input "New Entrance" at bounding box center [281, 252] width 9 height 9
radio input "true"
click at [313, 196] on link "Entrance Policy" at bounding box center [297, 196] width 74 height 13
click at [344, 289] on label "Property Split Review" at bounding box center [327, 289] width 101 height 16
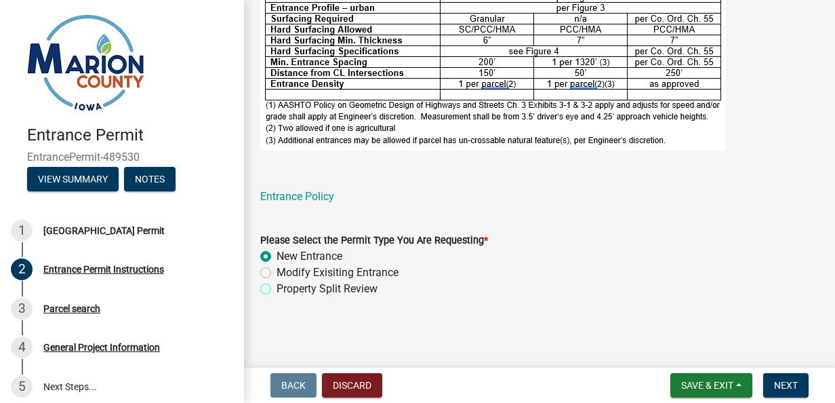
click at [285, 289] on input "Property Split Review" at bounding box center [281, 285] width 9 height 9
radio input "true"
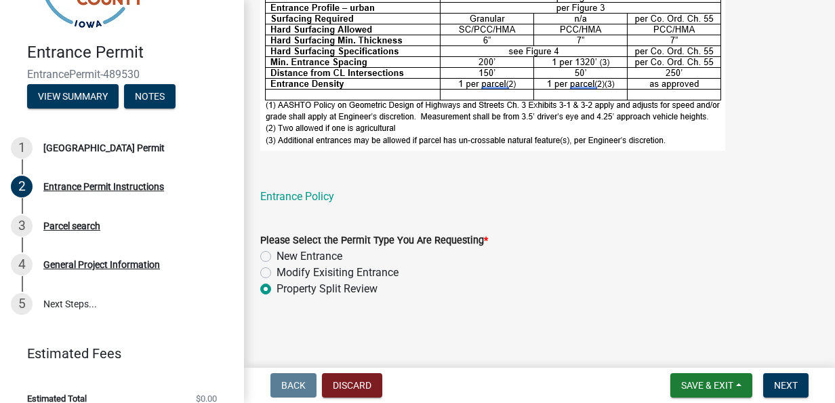
scroll to position [99, 0]
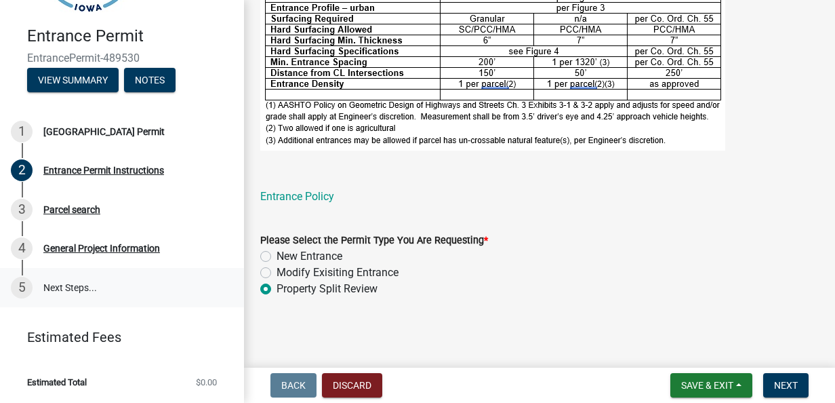
click at [87, 292] on link "5 Next Steps..." at bounding box center [122, 287] width 244 height 39
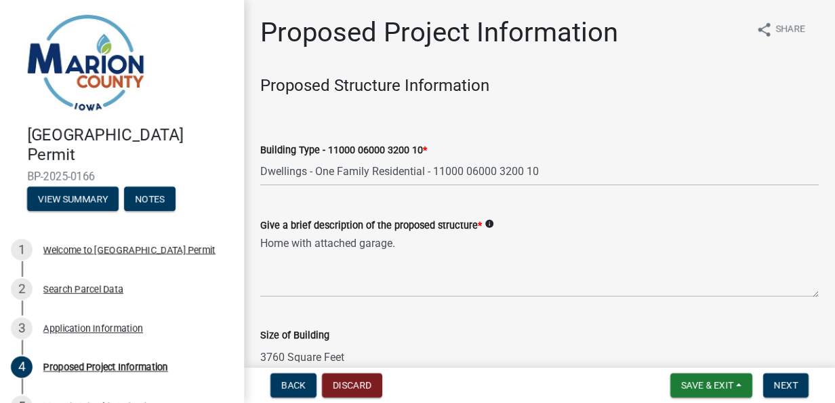
select select "ad82ad94-9bd8-43b2-a066-f5ac38fcadf5"
select select "f37e860c-a887-41e0-a466-b738e3b0a2db"
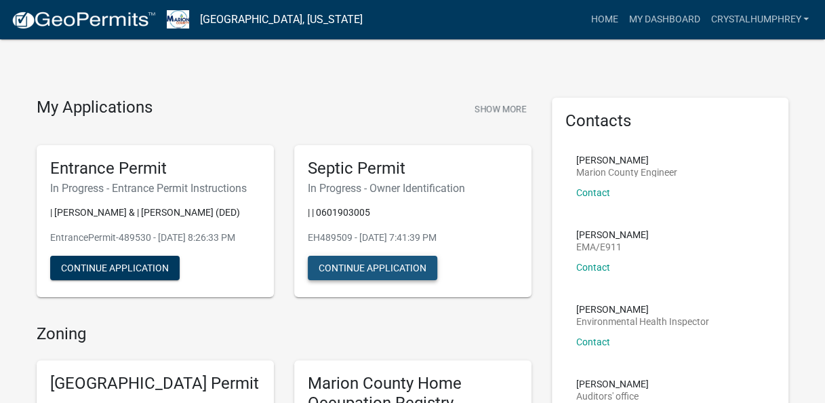
click at [388, 262] on button "Continue Application" at bounding box center [372, 268] width 129 height 24
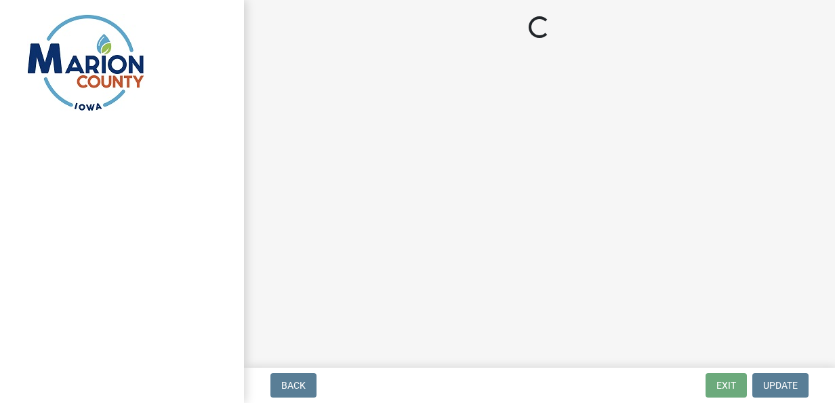
select select "4150132d-5755-4fb2-b93c-bc4ede61acab"
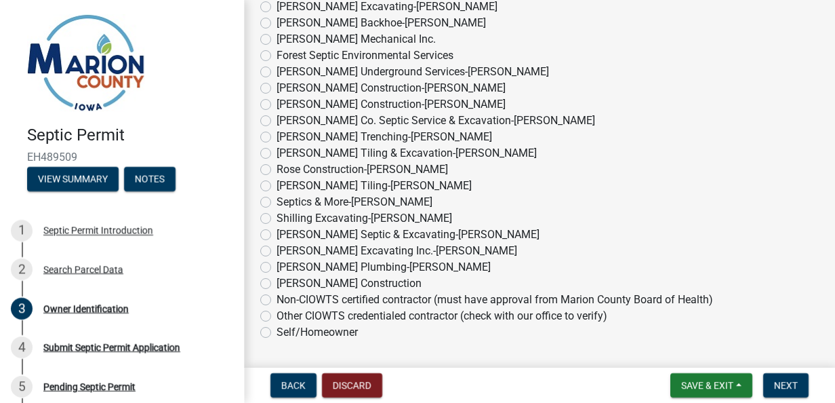
scroll to position [979, 0]
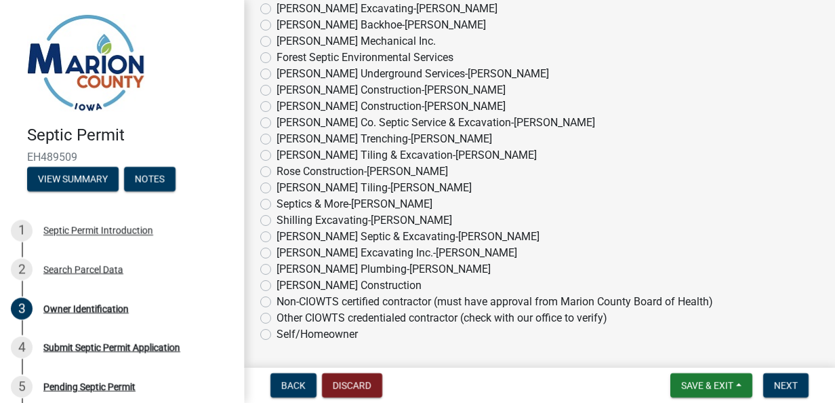
click at [277, 231] on label "[PERSON_NAME] Septic & Excavating-[PERSON_NAME]" at bounding box center [408, 236] width 263 height 16
click at [277, 231] on input "[PERSON_NAME] Septic & Excavating-[PERSON_NAME]" at bounding box center [281, 232] width 9 height 9
radio input "true"
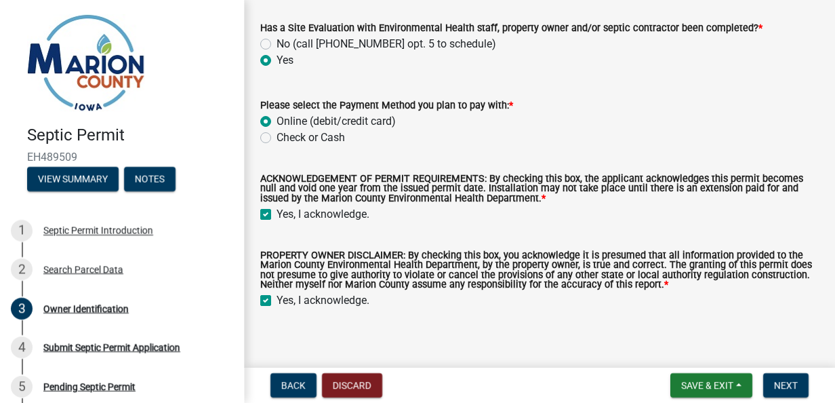
scroll to position [1342, 0]
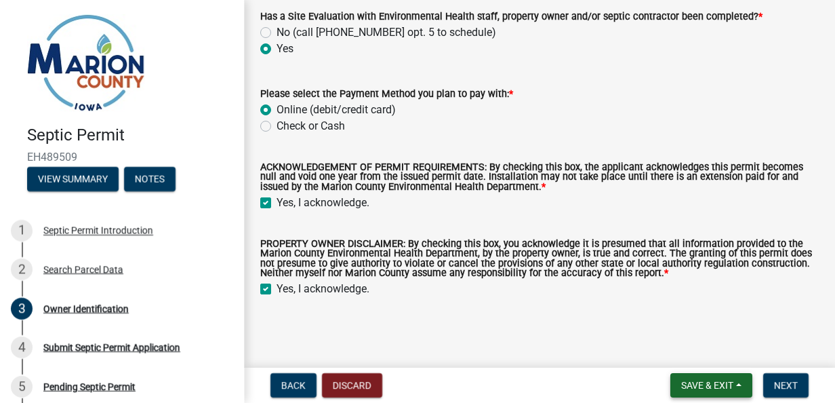
click at [711, 383] on span "Save & Exit" at bounding box center [707, 385] width 52 height 11
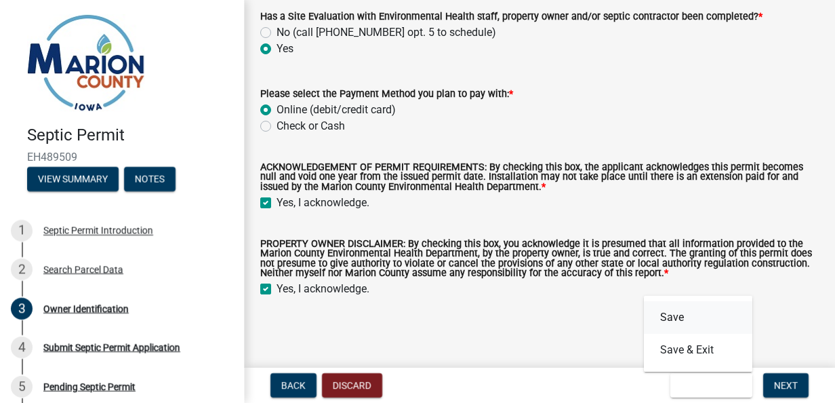
click at [709, 325] on button "Save" at bounding box center [698, 317] width 108 height 33
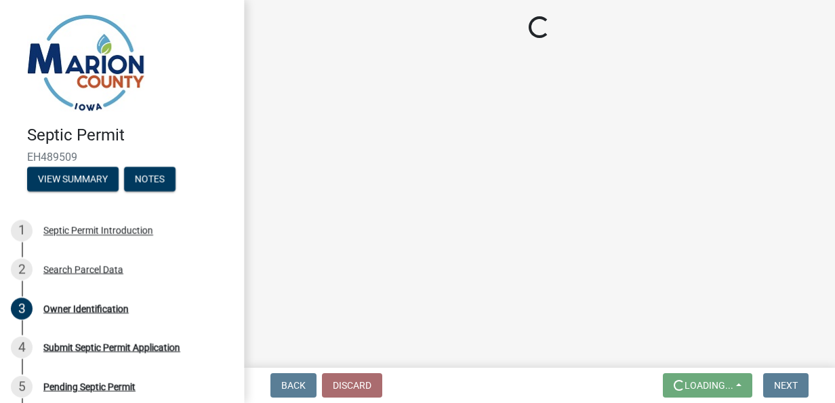
scroll to position [0, 0]
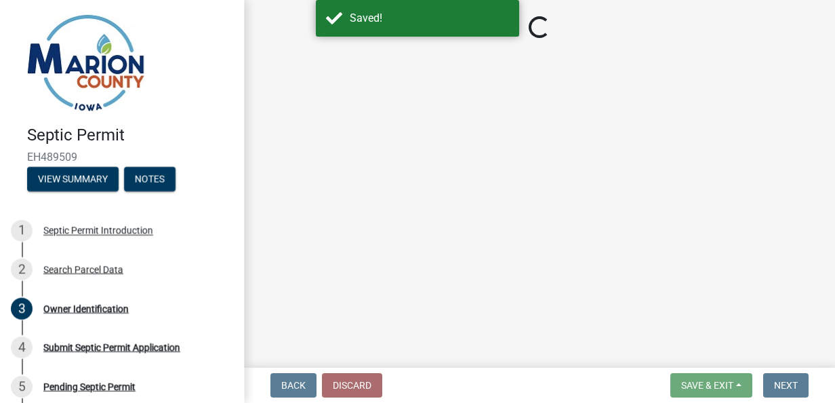
select select "4150132d-5755-4fb2-b93c-bc4ede61acab"
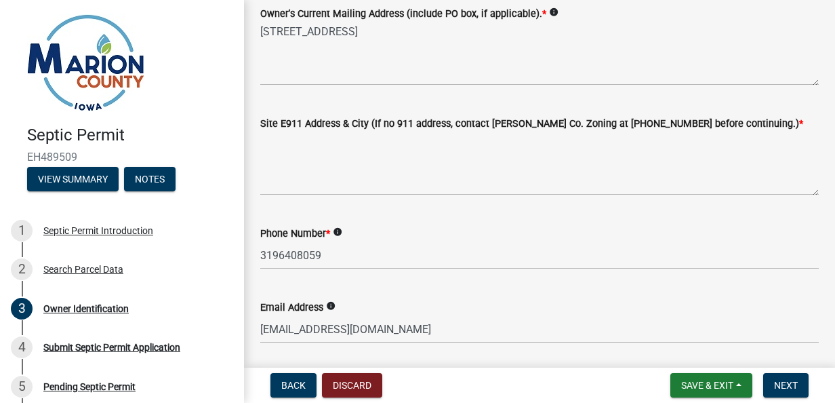
scroll to position [250, 0]
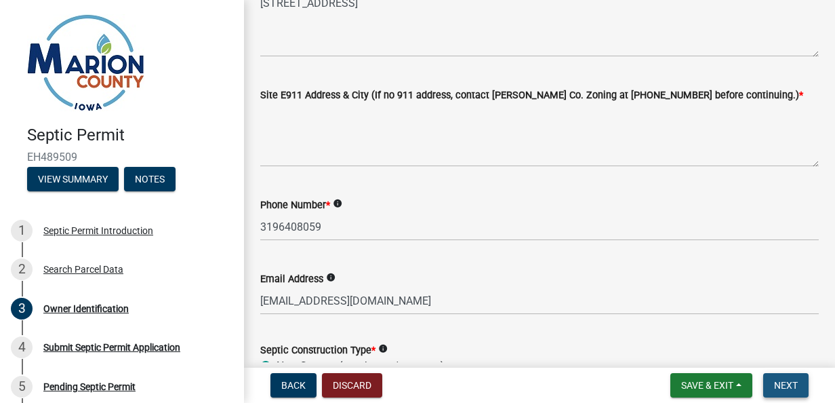
click at [784, 385] on span "Next" at bounding box center [786, 385] width 24 height 11
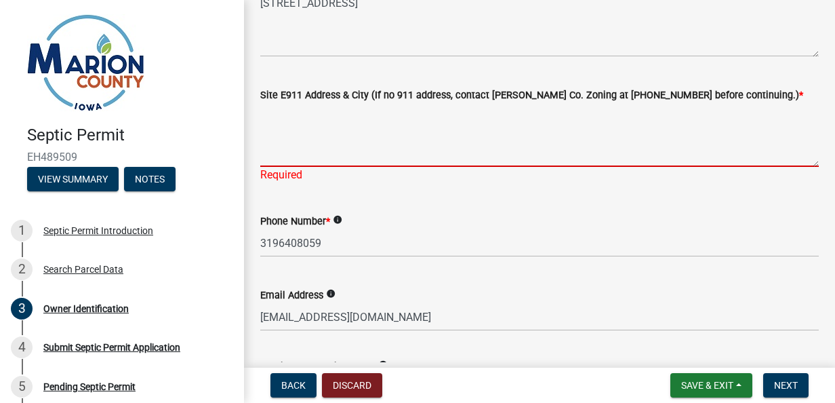
click at [450, 137] on textarea "Site E911 Address & City (If no 911 address, contact Marion Co. Zoning at 641-8…" at bounding box center [539, 135] width 559 height 64
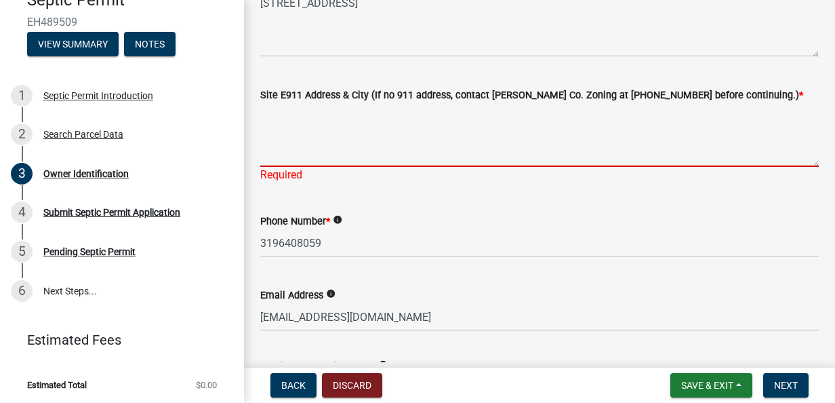
scroll to position [138, 0]
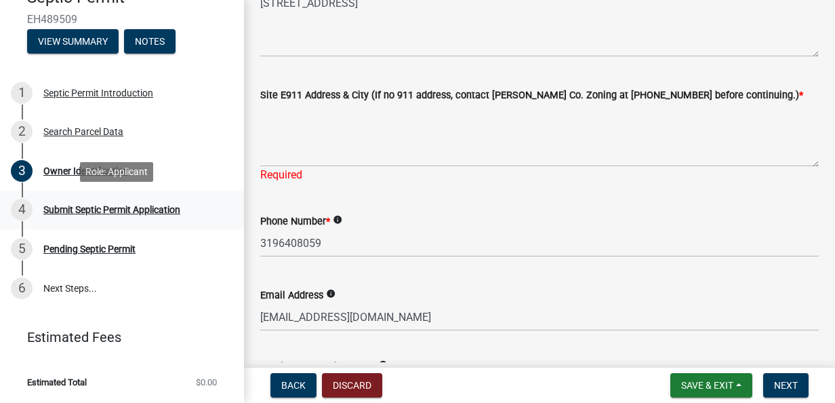
click at [120, 207] on div "Submit Septic Permit Application" at bounding box center [111, 209] width 137 height 9
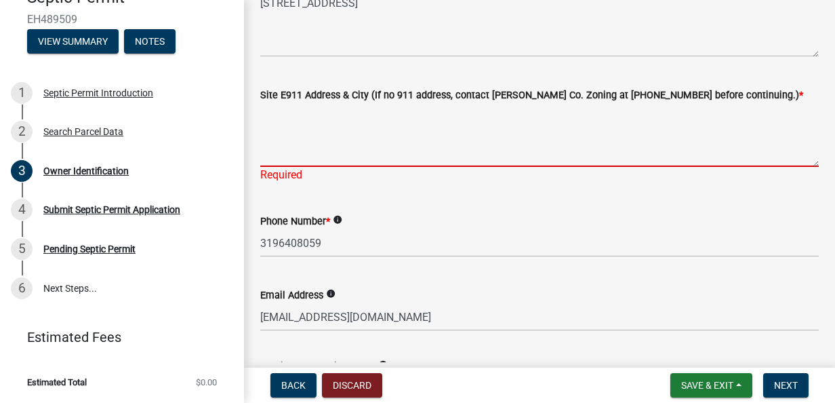
click at [301, 161] on textarea "Site E911 Address & City (If no 911 address, contact Marion Co. Zoning at 641-8…" at bounding box center [539, 135] width 559 height 64
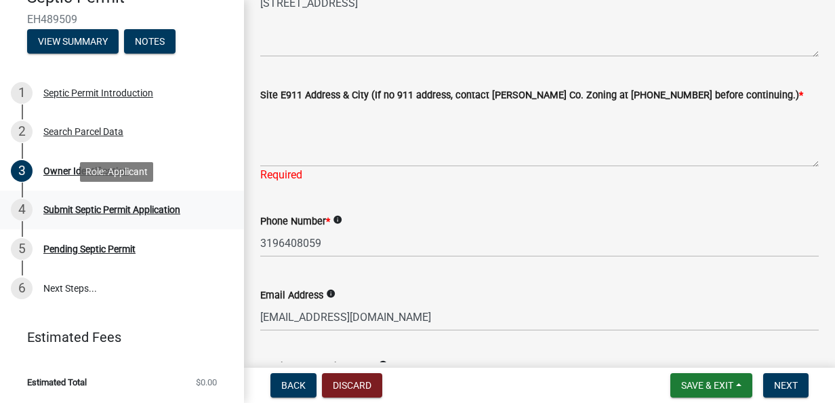
click at [133, 213] on div "Submit Septic Permit Application" at bounding box center [111, 209] width 137 height 9
drag, startPoint x: 133, startPoint y: 213, endPoint x: 190, endPoint y: 161, distance: 76.8
click at [190, 161] on ul "1 Septic Permit Introduction 2 Search Parcel Data 3 Owner Identification 4 Subm…" at bounding box center [122, 190] width 244 height 245
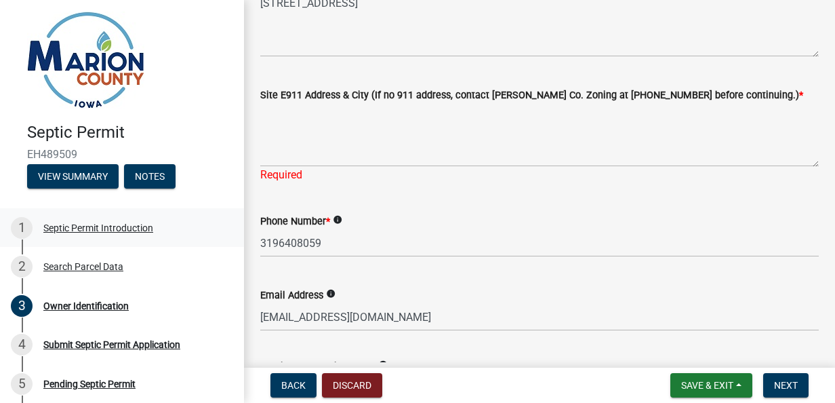
scroll to position [0, 0]
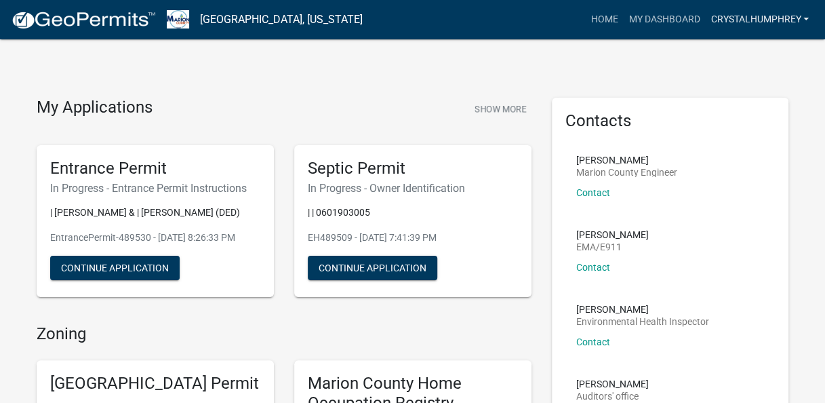
click at [776, 23] on link "Crystalhumphrey" at bounding box center [759, 20] width 109 height 26
click at [787, 64] on link "Account" at bounding box center [760, 55] width 108 height 33
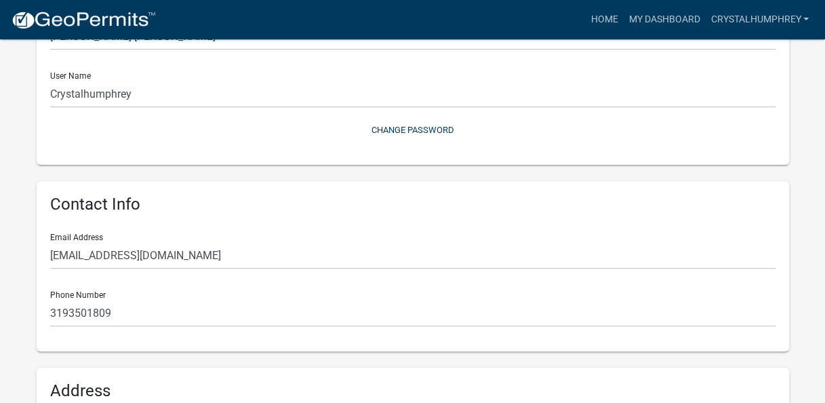
scroll to position [117, 0]
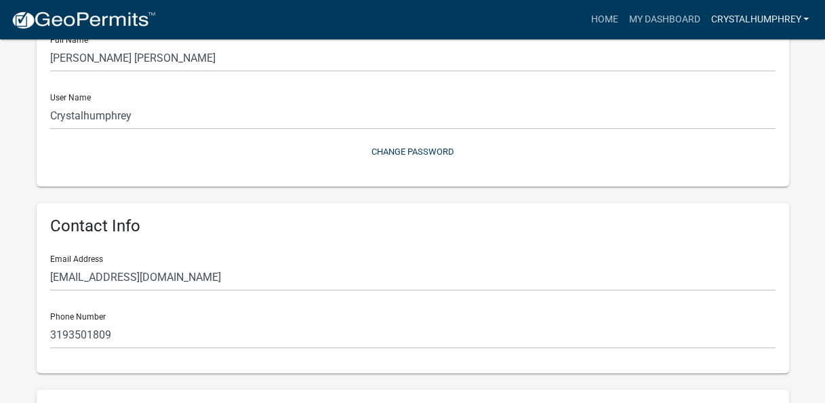
click at [785, 26] on link "Crystalhumphrey" at bounding box center [759, 20] width 109 height 26
click at [770, 106] on link "Logout" at bounding box center [760, 99] width 108 height 33
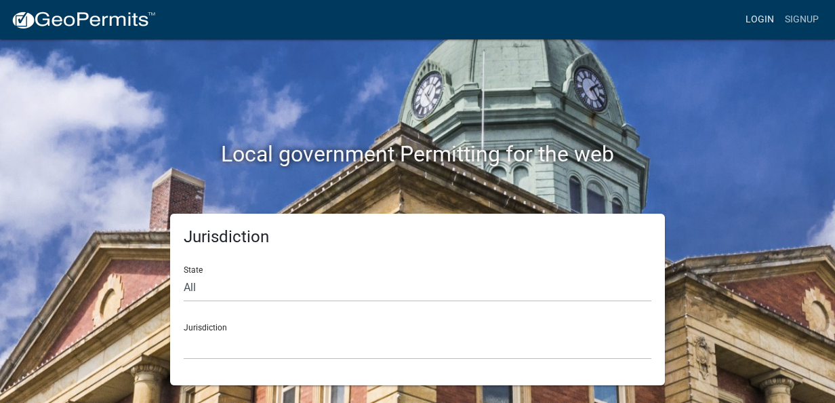
click at [762, 28] on link "Login" at bounding box center [759, 20] width 39 height 26
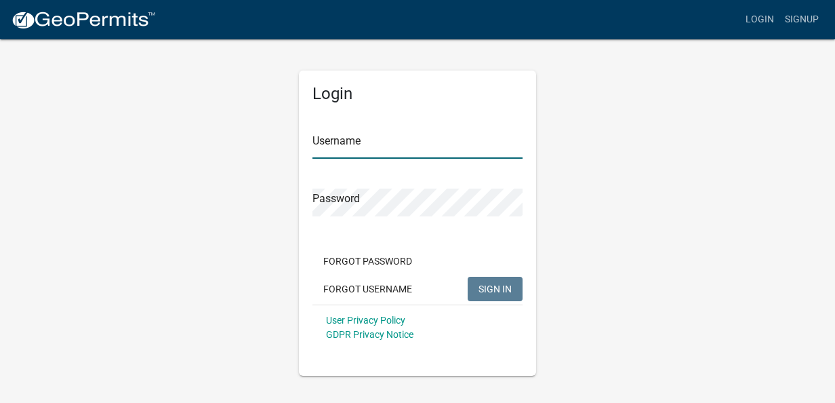
type input "Crystalhumphrey"
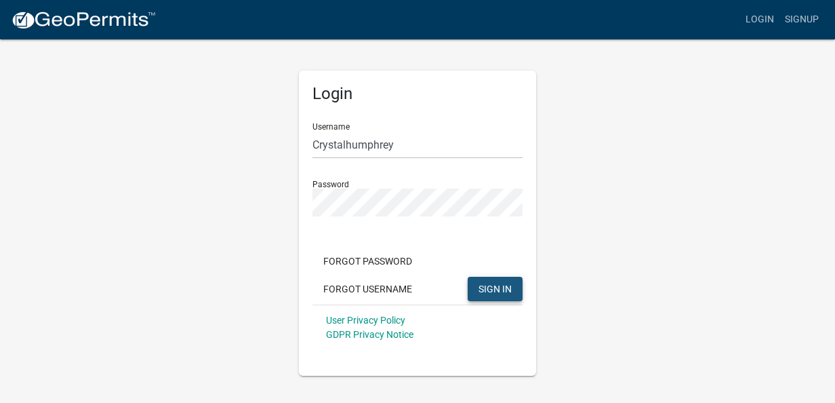
click at [487, 291] on span "SIGN IN" at bounding box center [495, 288] width 33 height 11
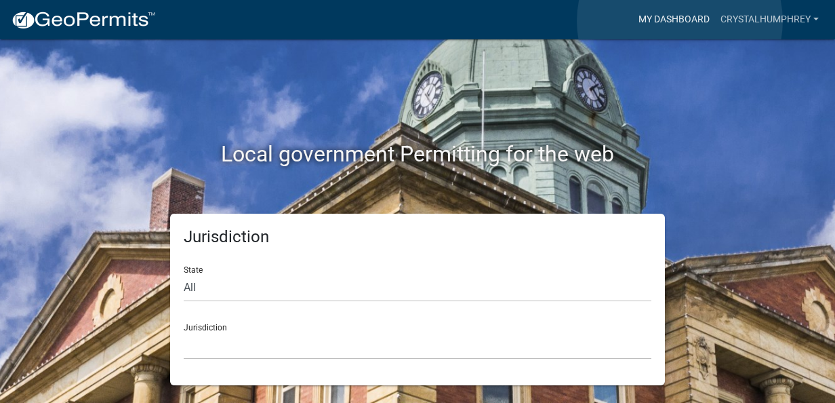
click at [680, 21] on link "My Dashboard" at bounding box center [674, 20] width 82 height 26
